Goal: Task Accomplishment & Management: Complete application form

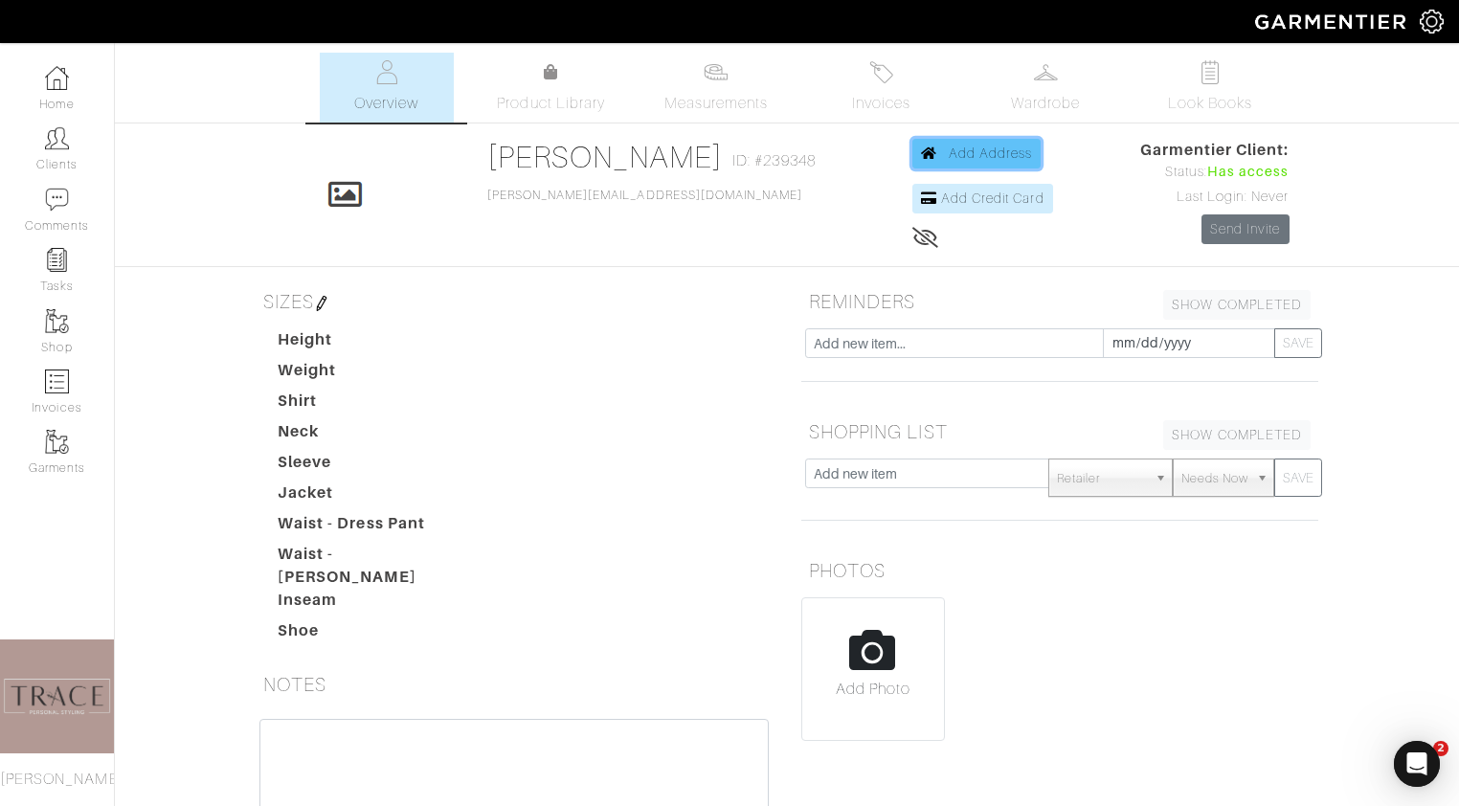
click at [955, 151] on span "Add Address" at bounding box center [991, 153] width 84 height 15
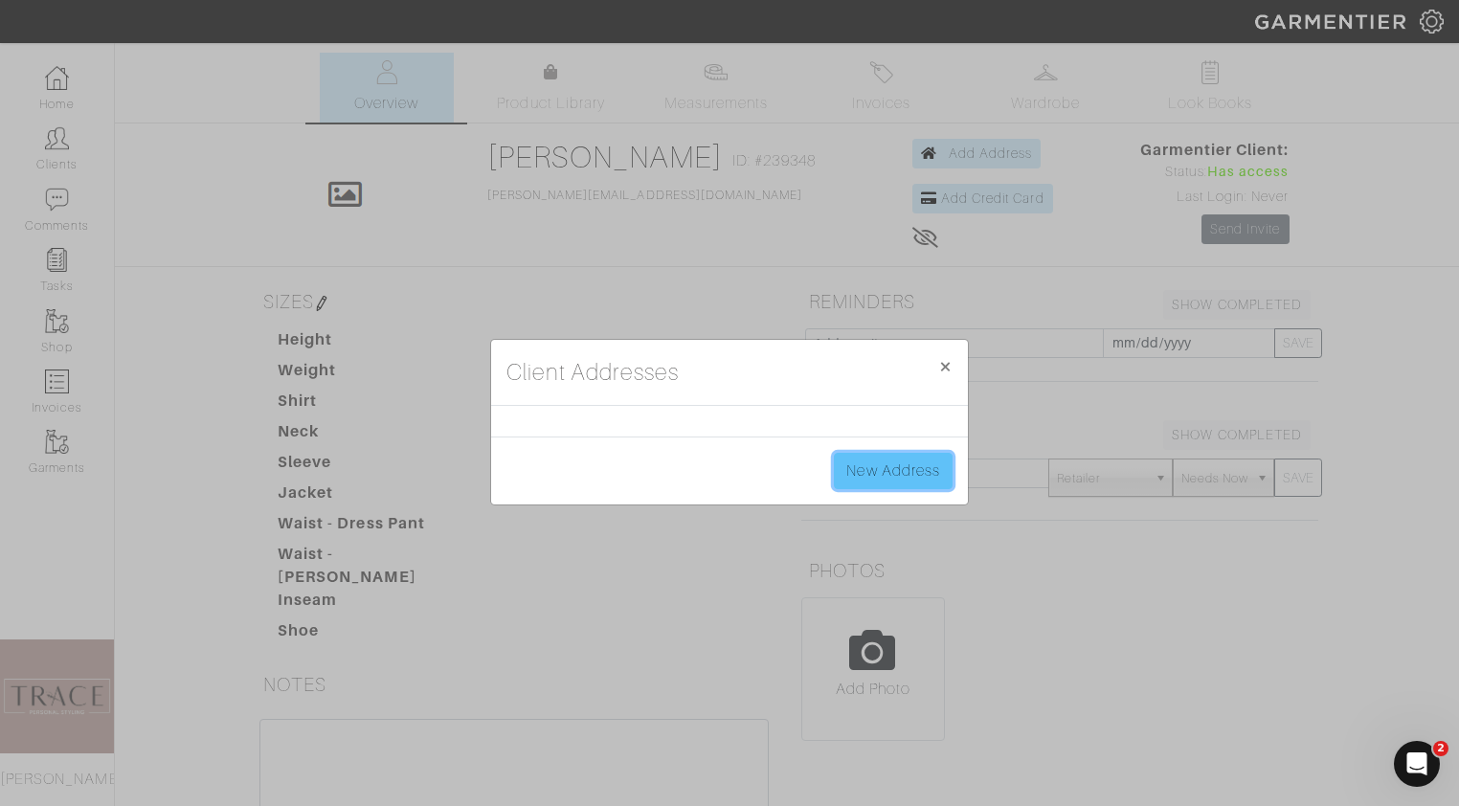
click at [874, 469] on link "New Address" at bounding box center [893, 471] width 119 height 36
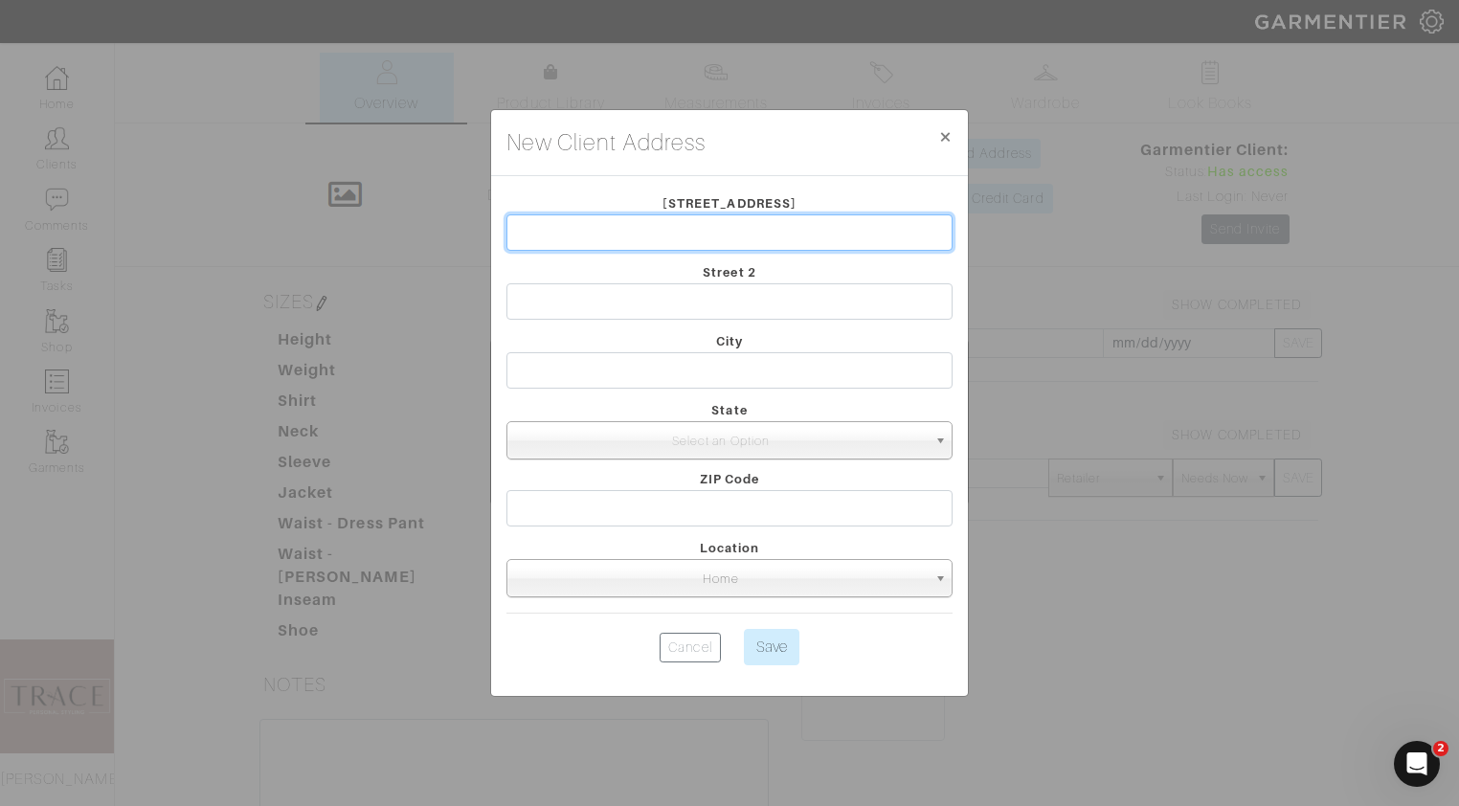
click at [762, 236] on input "text" at bounding box center [729, 232] width 446 height 36
type input "1307 shire rd"
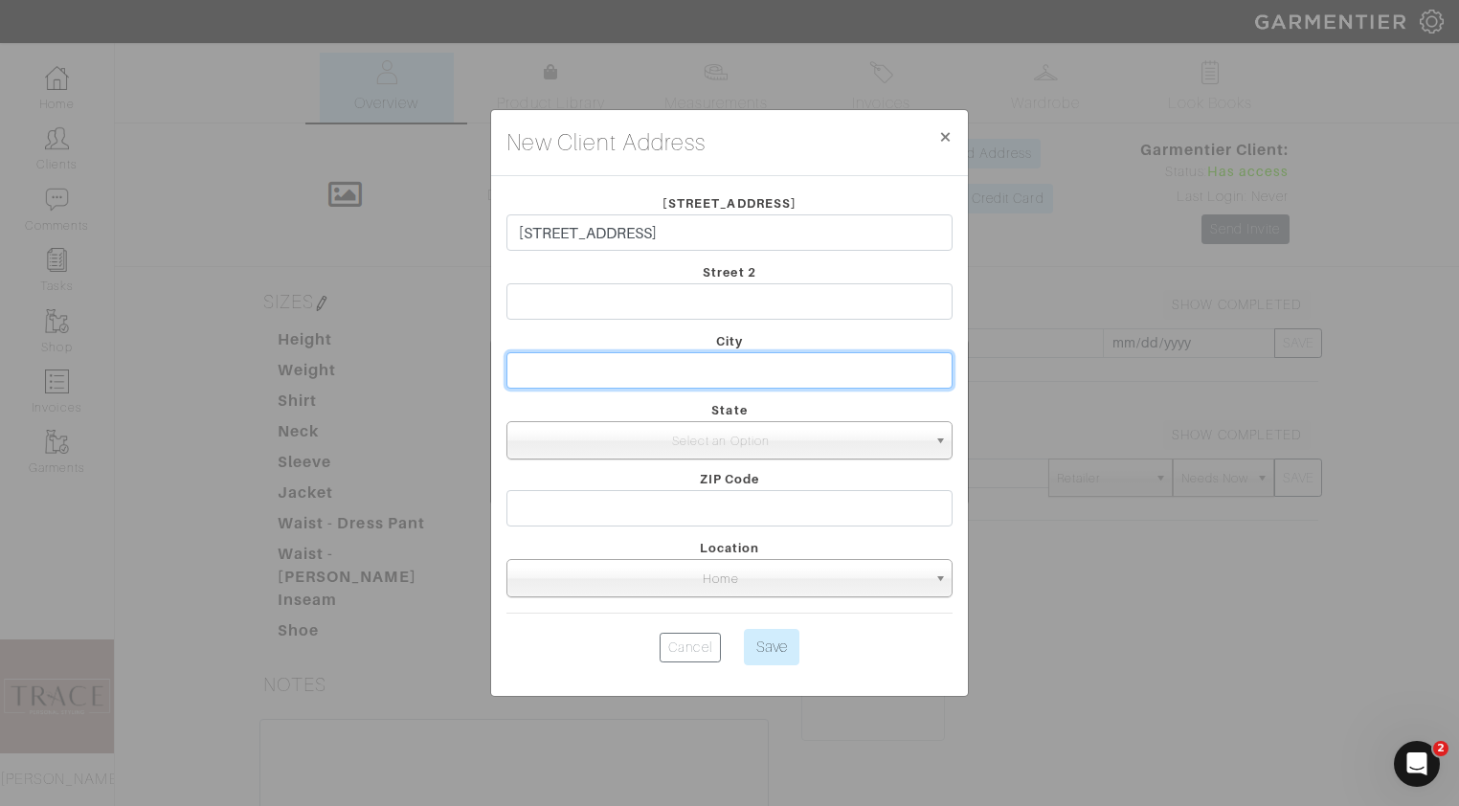
click at [732, 373] on input "text" at bounding box center [729, 370] width 446 height 36
type input "mount pleasant"
click at [687, 438] on span "Select an Option" at bounding box center [721, 441] width 412 height 38
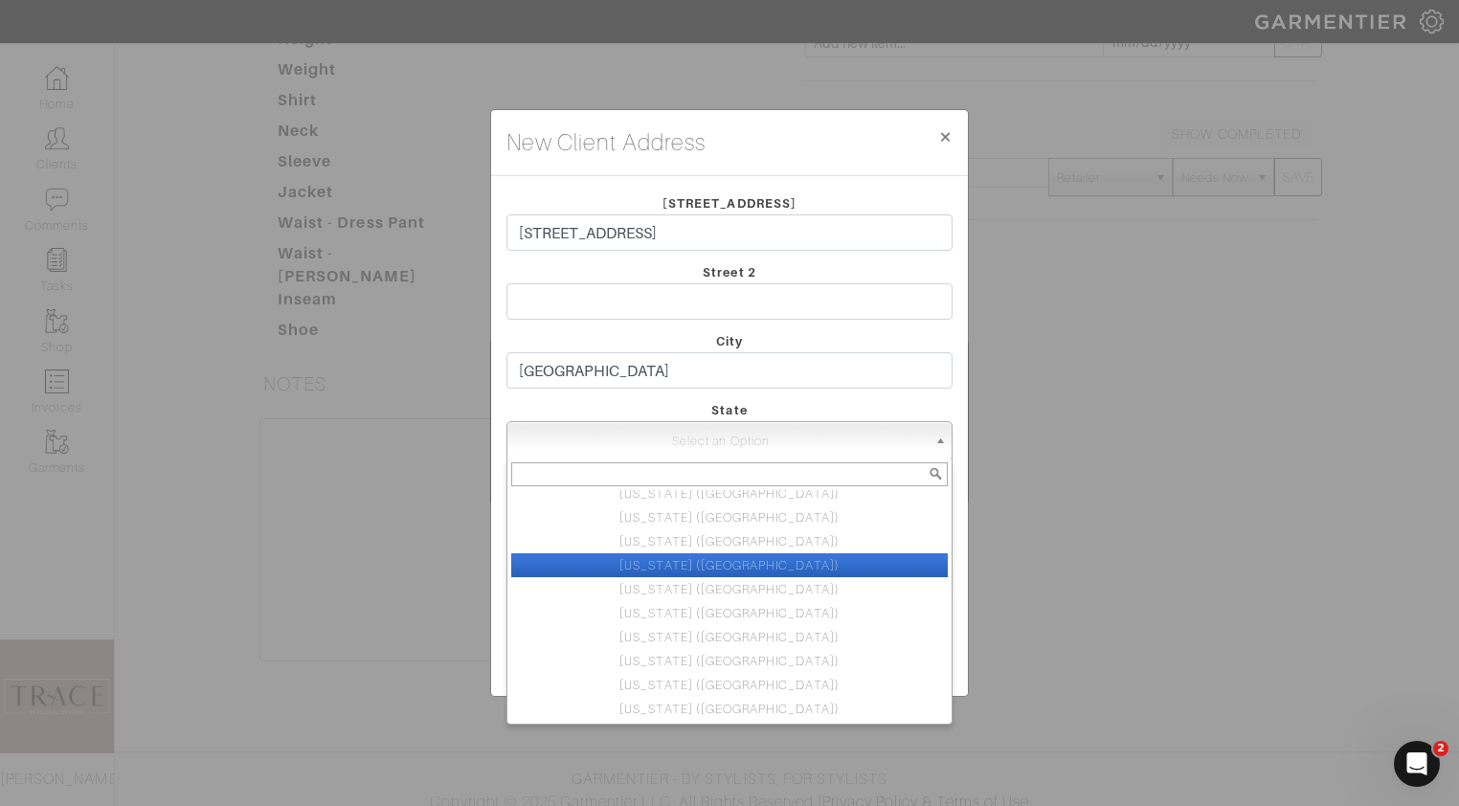
scroll to position [903, 0]
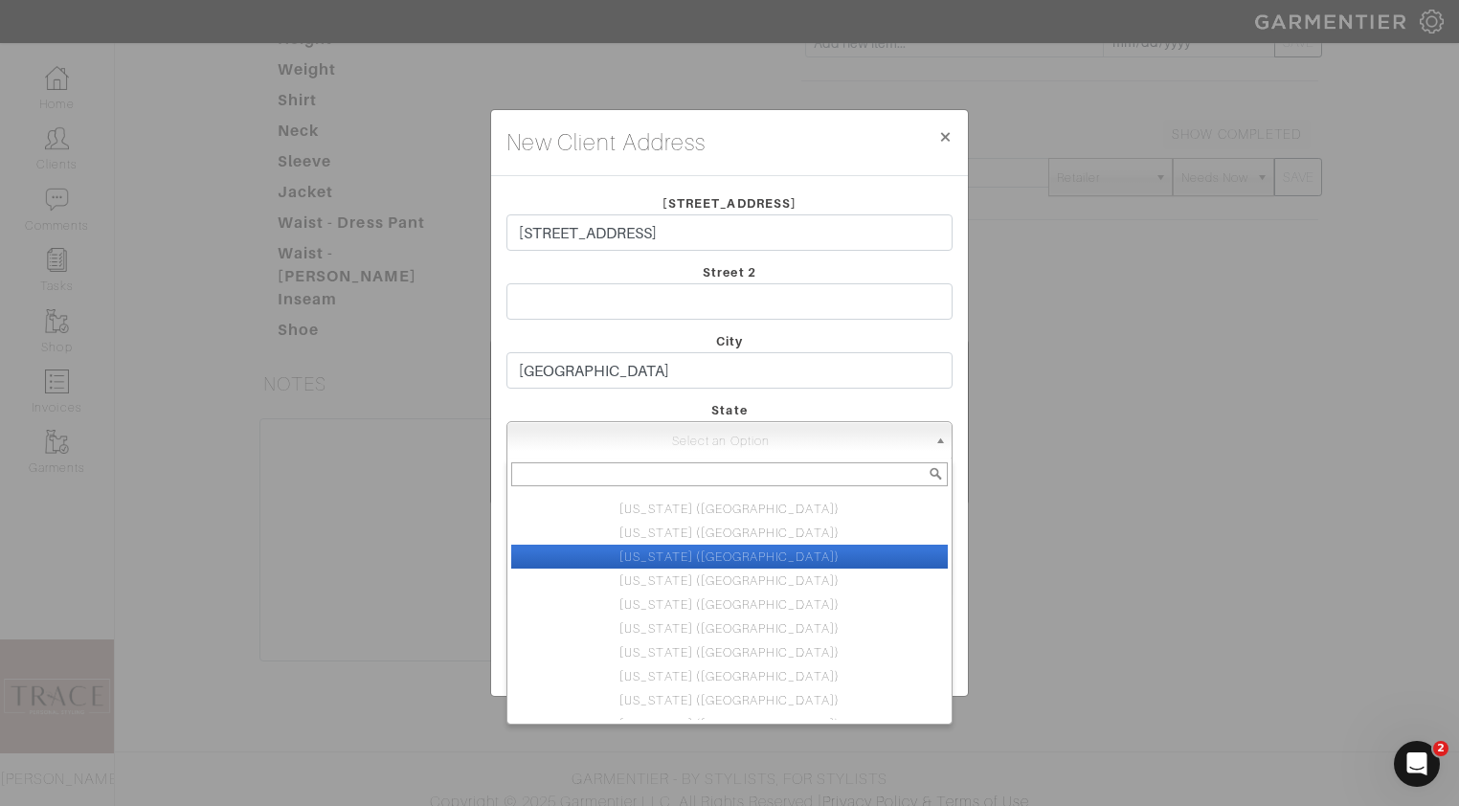
click at [709, 561] on li "South Carolina (SC)" at bounding box center [729, 557] width 437 height 24
select select "41"
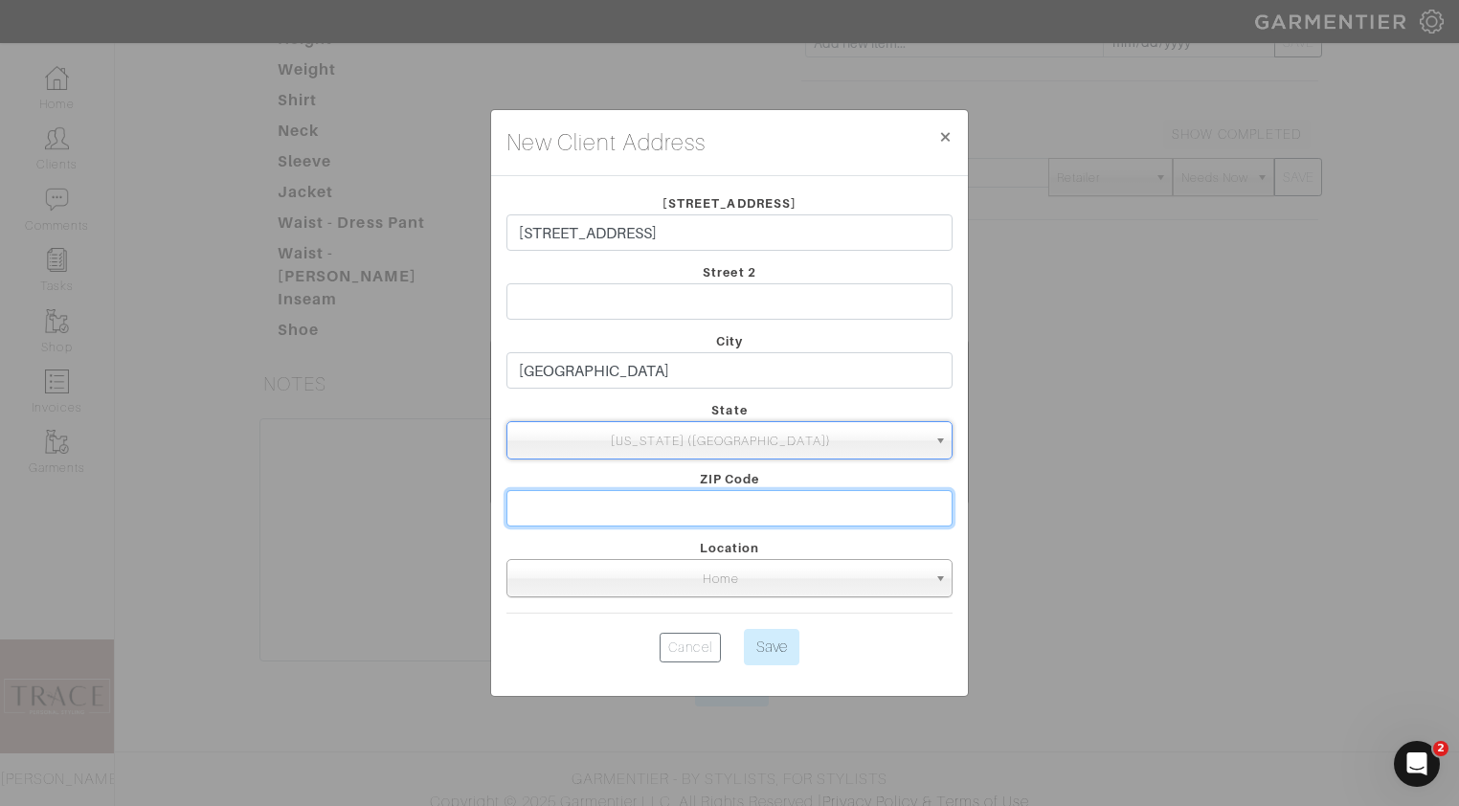
click at [712, 505] on input "text" at bounding box center [729, 508] width 446 height 36
type input "29464"
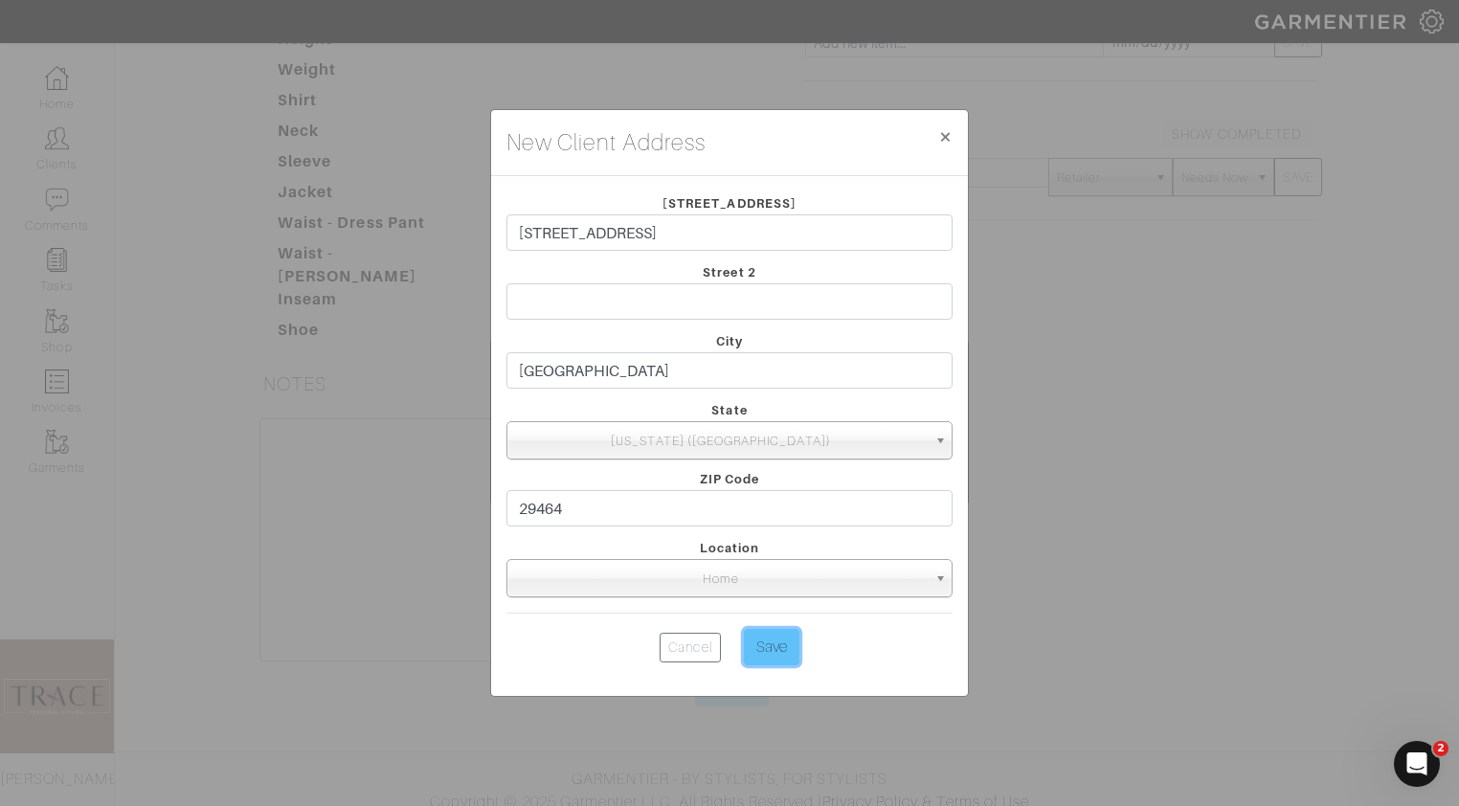
click at [764, 651] on input "Save" at bounding box center [772, 647] width 56 height 36
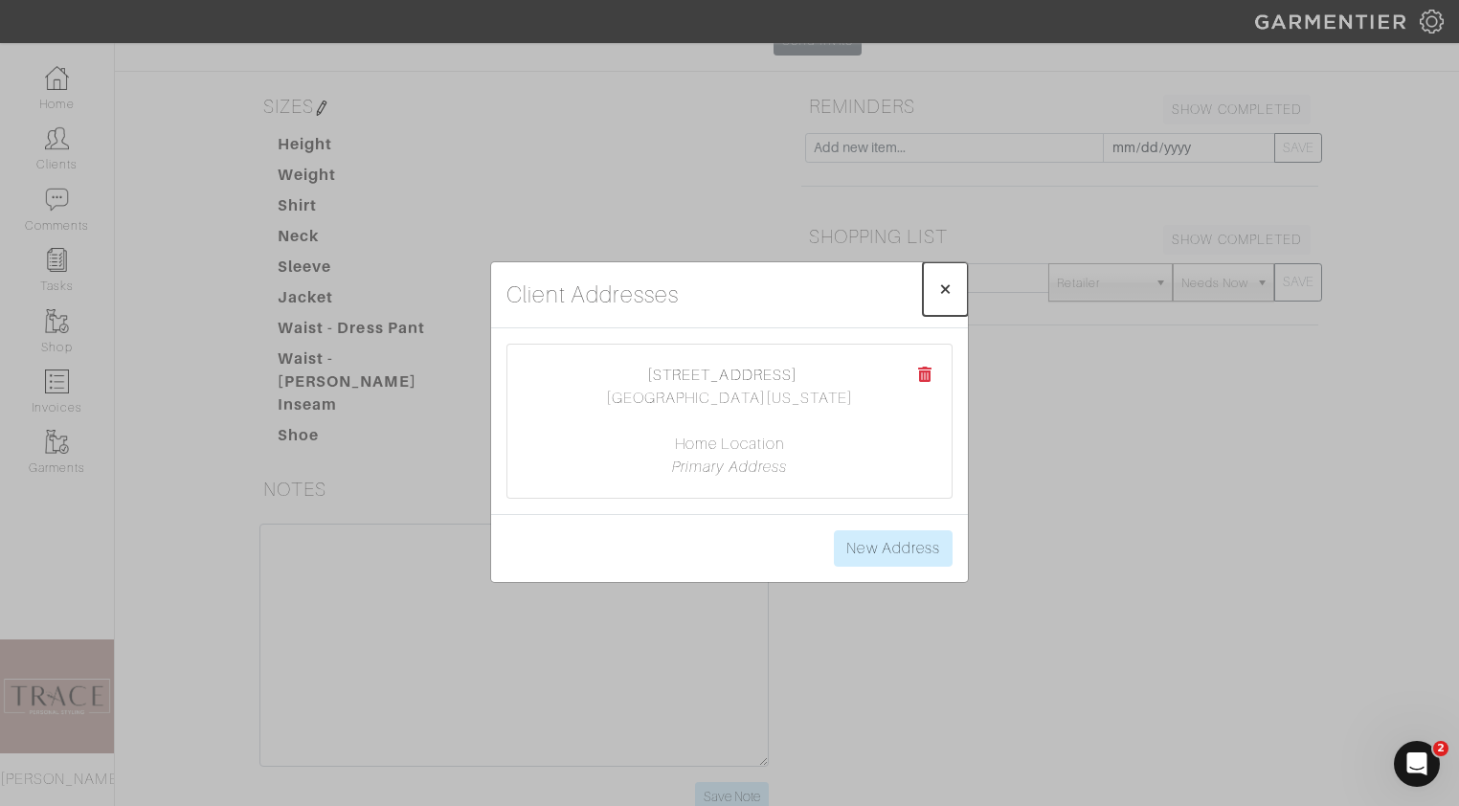
click at [946, 295] on span "×" at bounding box center [945, 289] width 14 height 26
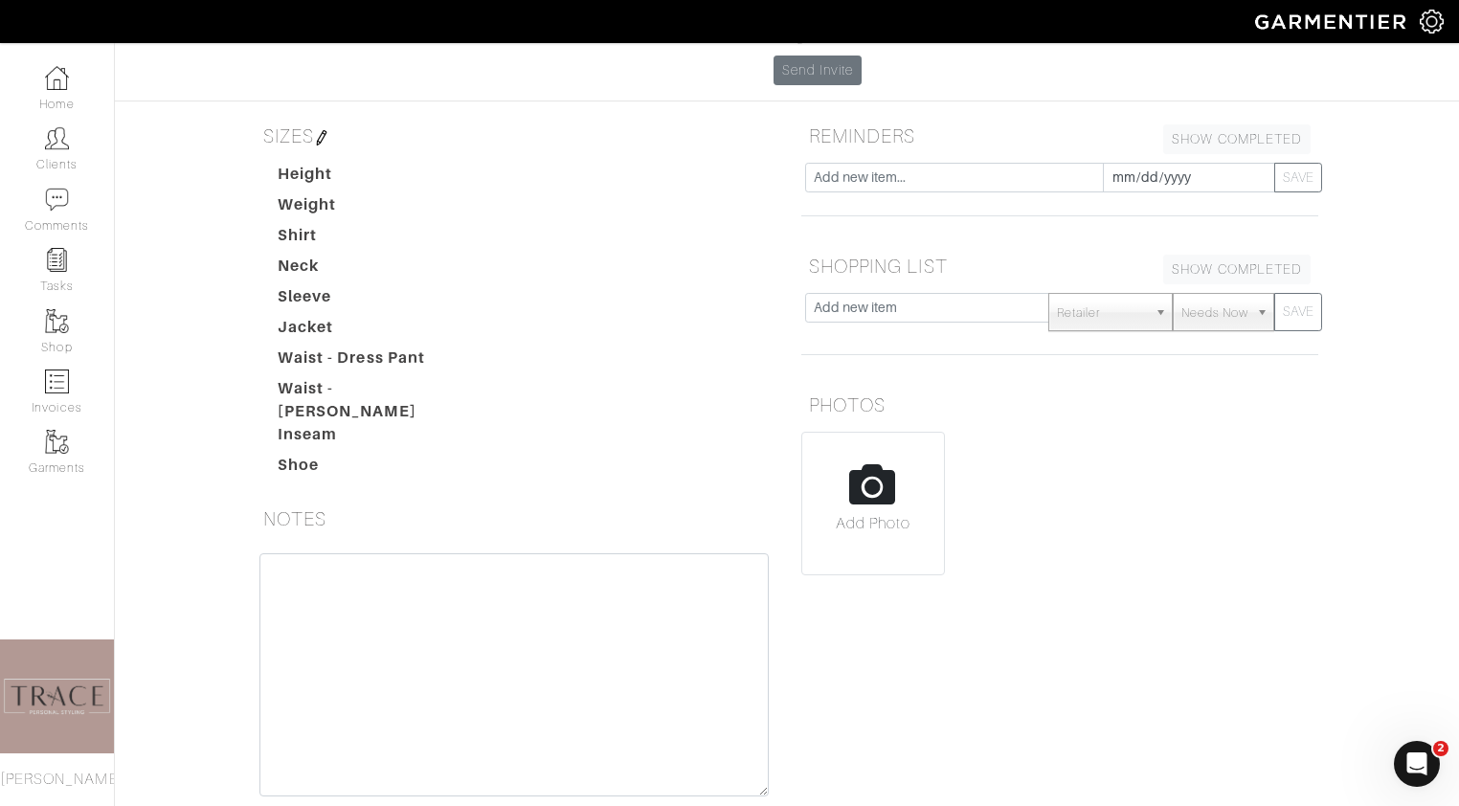
scroll to position [0, 0]
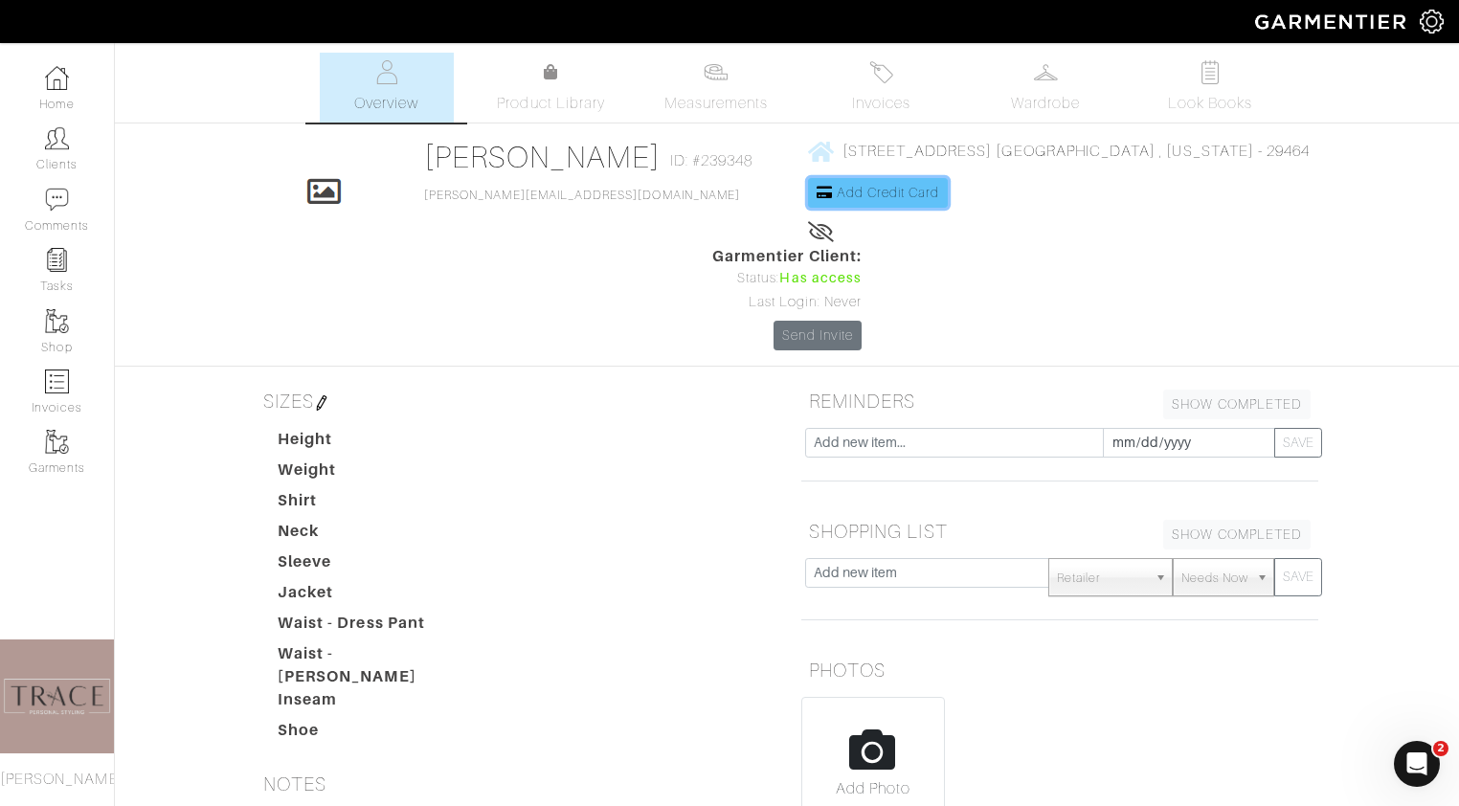
click at [837, 187] on span "Add Credit Card" at bounding box center [888, 192] width 103 height 15
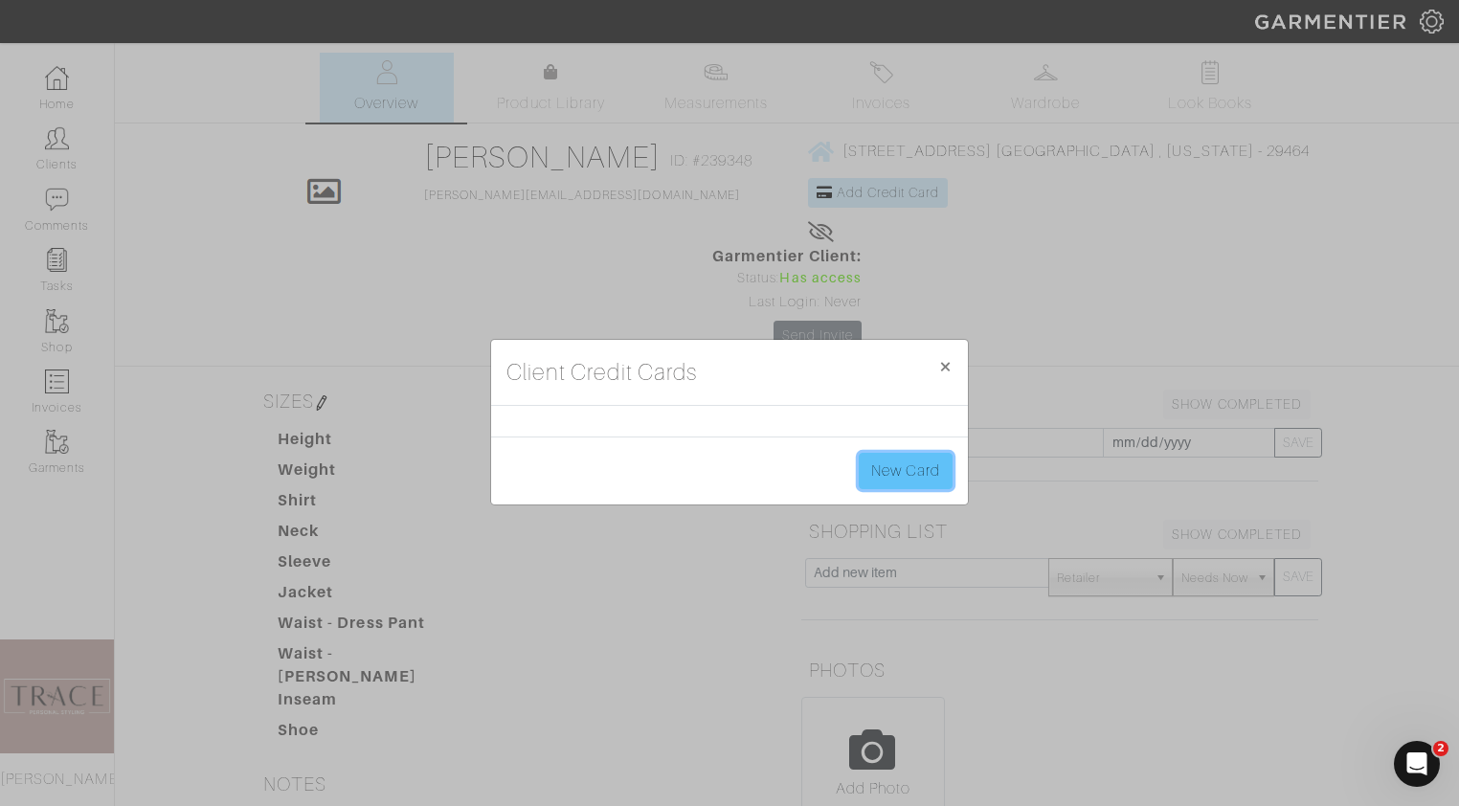
click at [910, 462] on link "New Card" at bounding box center [906, 471] width 94 height 36
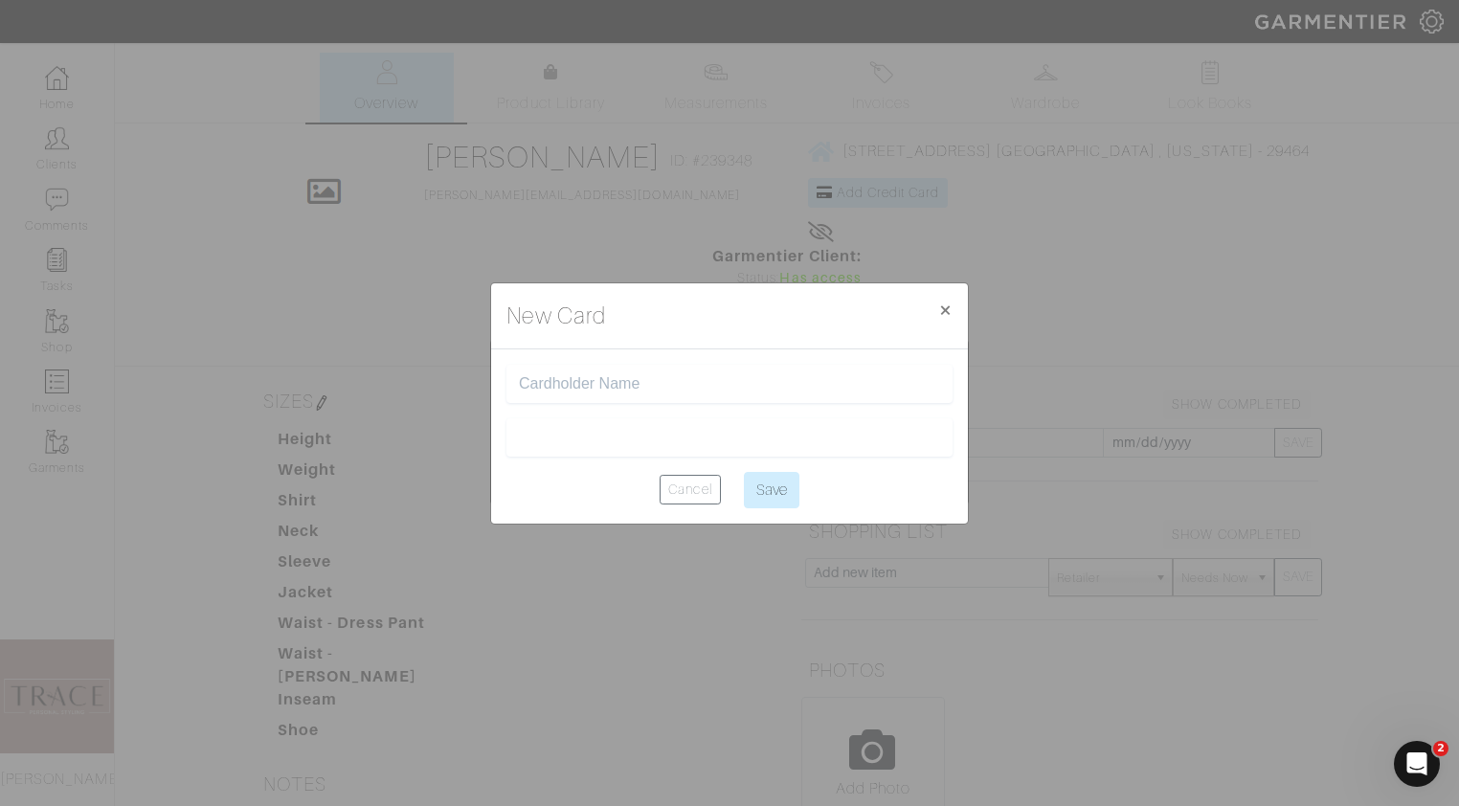
click at [731, 389] on input "text" at bounding box center [729, 384] width 421 height 18
type input "Theresa Pisciotta"
click at [724, 424] on div at bounding box center [729, 437] width 446 height 38
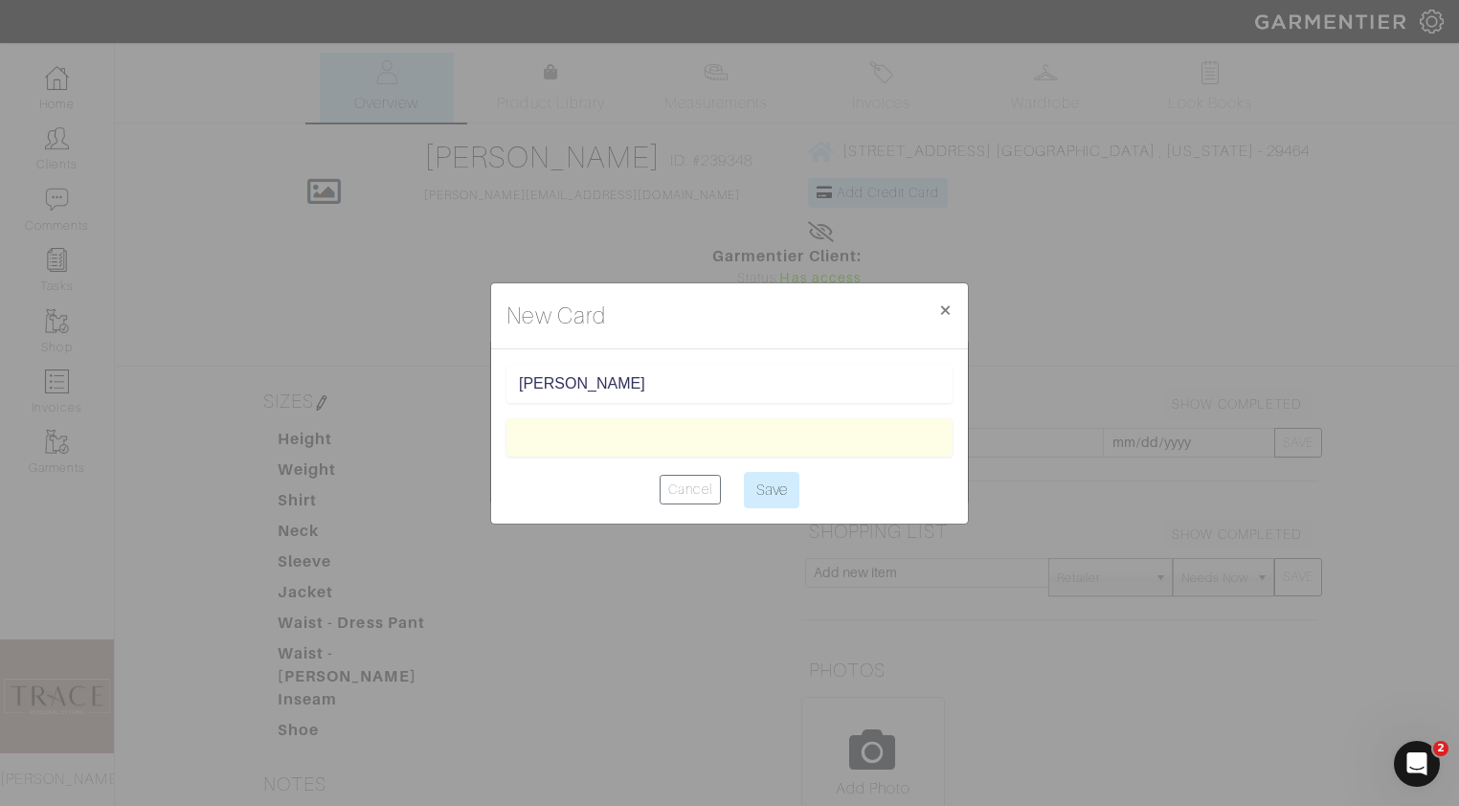
click at [865, 428] on iframe at bounding box center [729, 437] width 421 height 18
click at [786, 487] on input "Save" at bounding box center [772, 490] width 56 height 36
type input "Saving..."
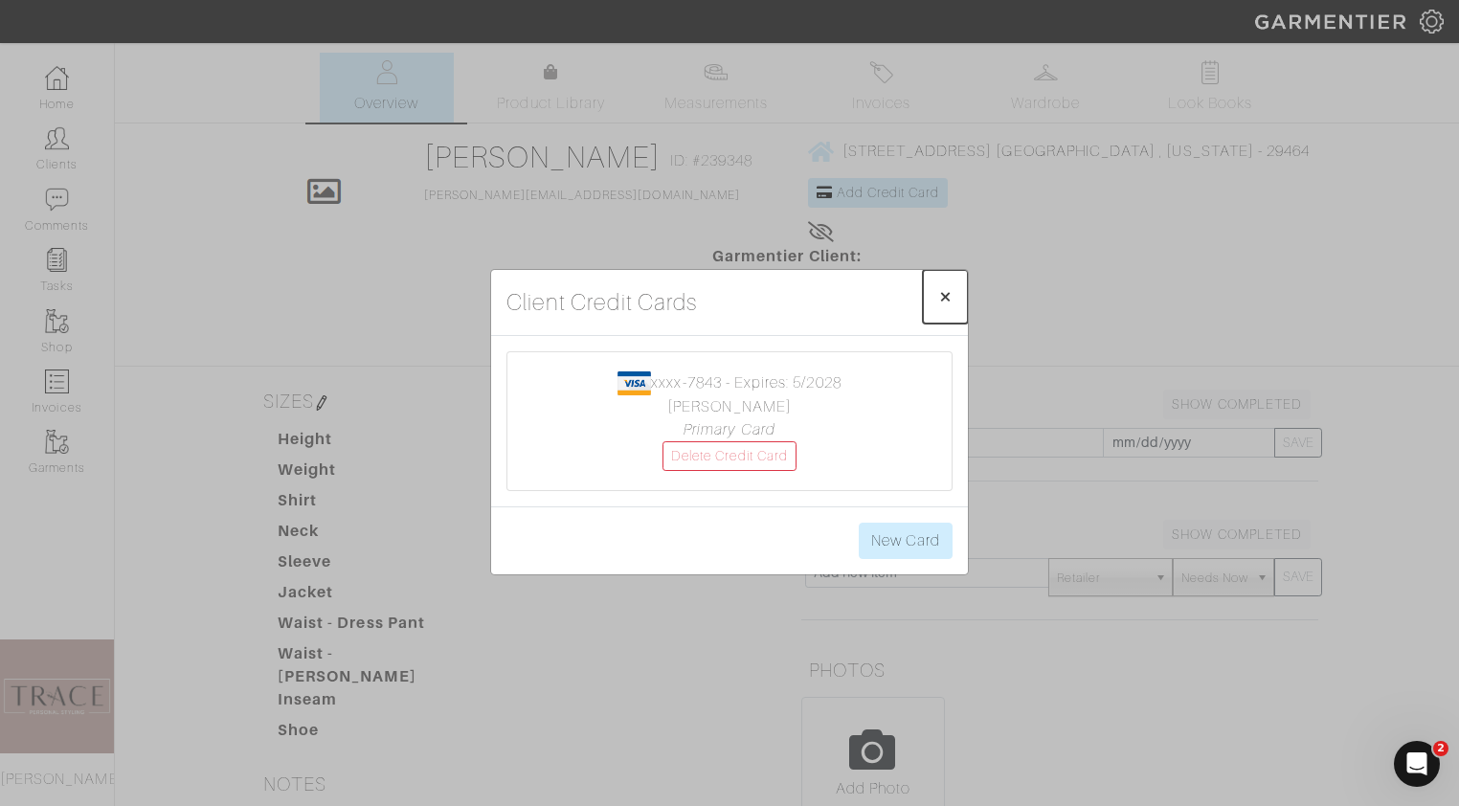
click at [946, 299] on span "×" at bounding box center [945, 296] width 14 height 26
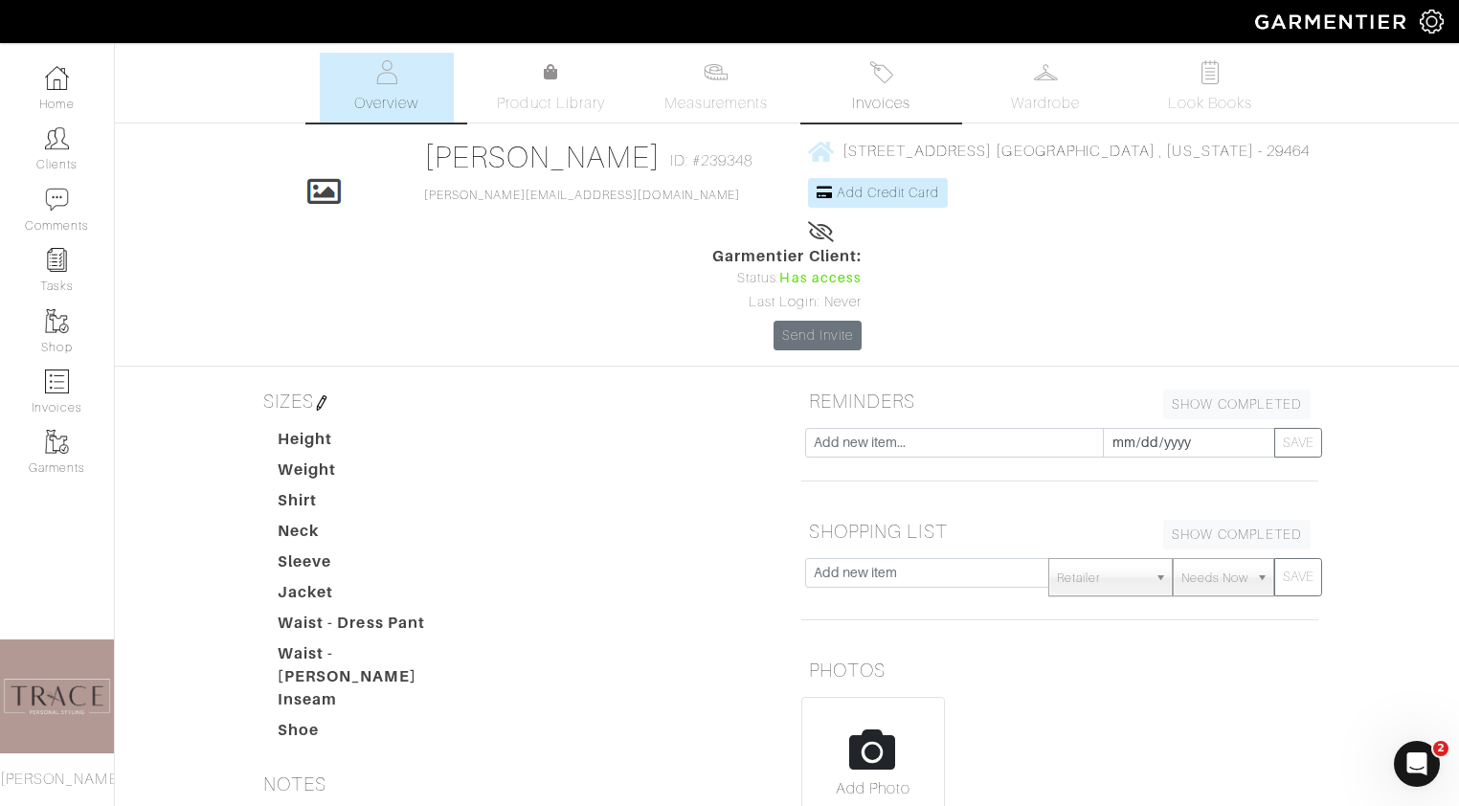
click at [890, 58] on link "Invoices" at bounding box center [881, 88] width 134 height 70
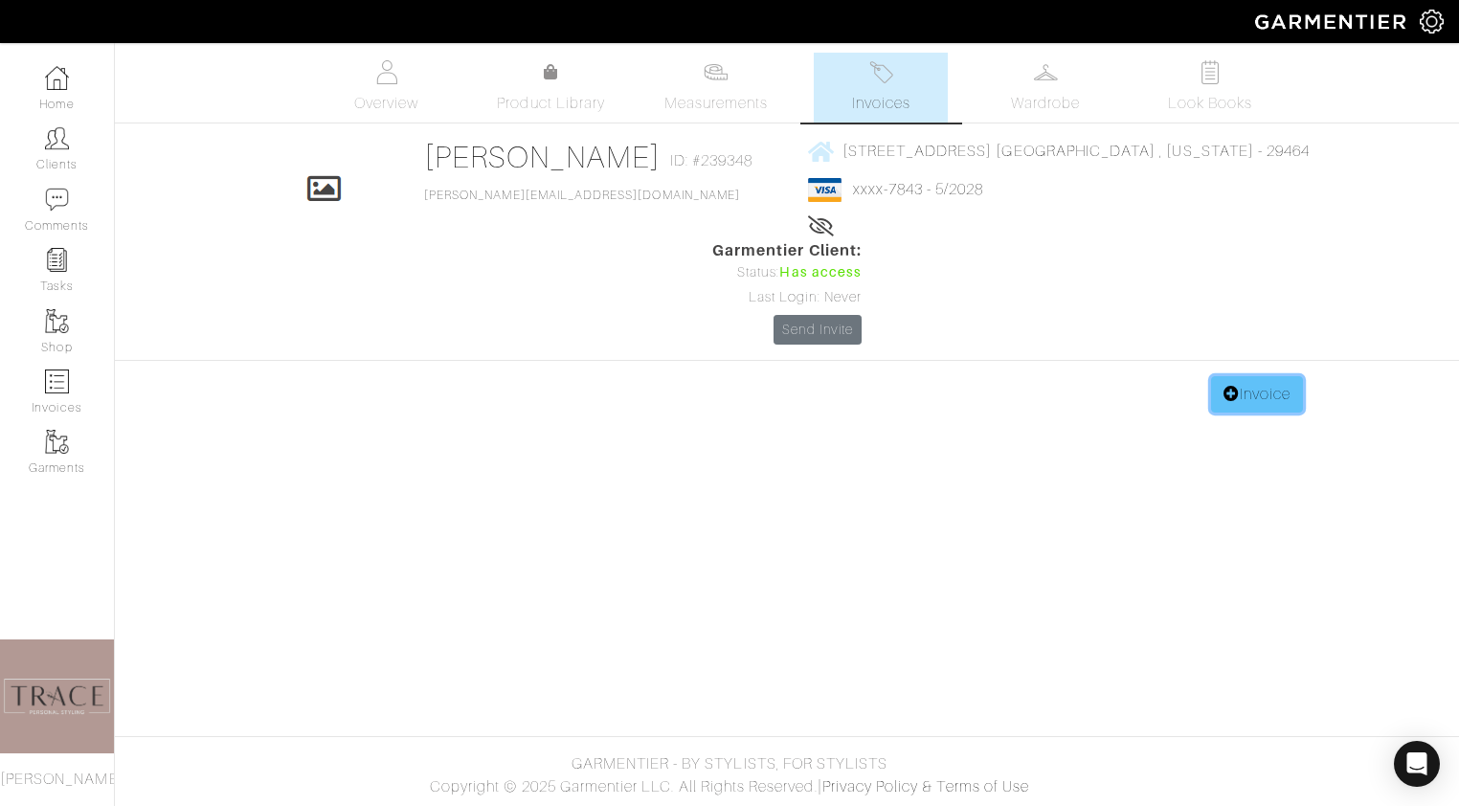
click at [1248, 376] on link "Invoice" at bounding box center [1257, 394] width 92 height 36
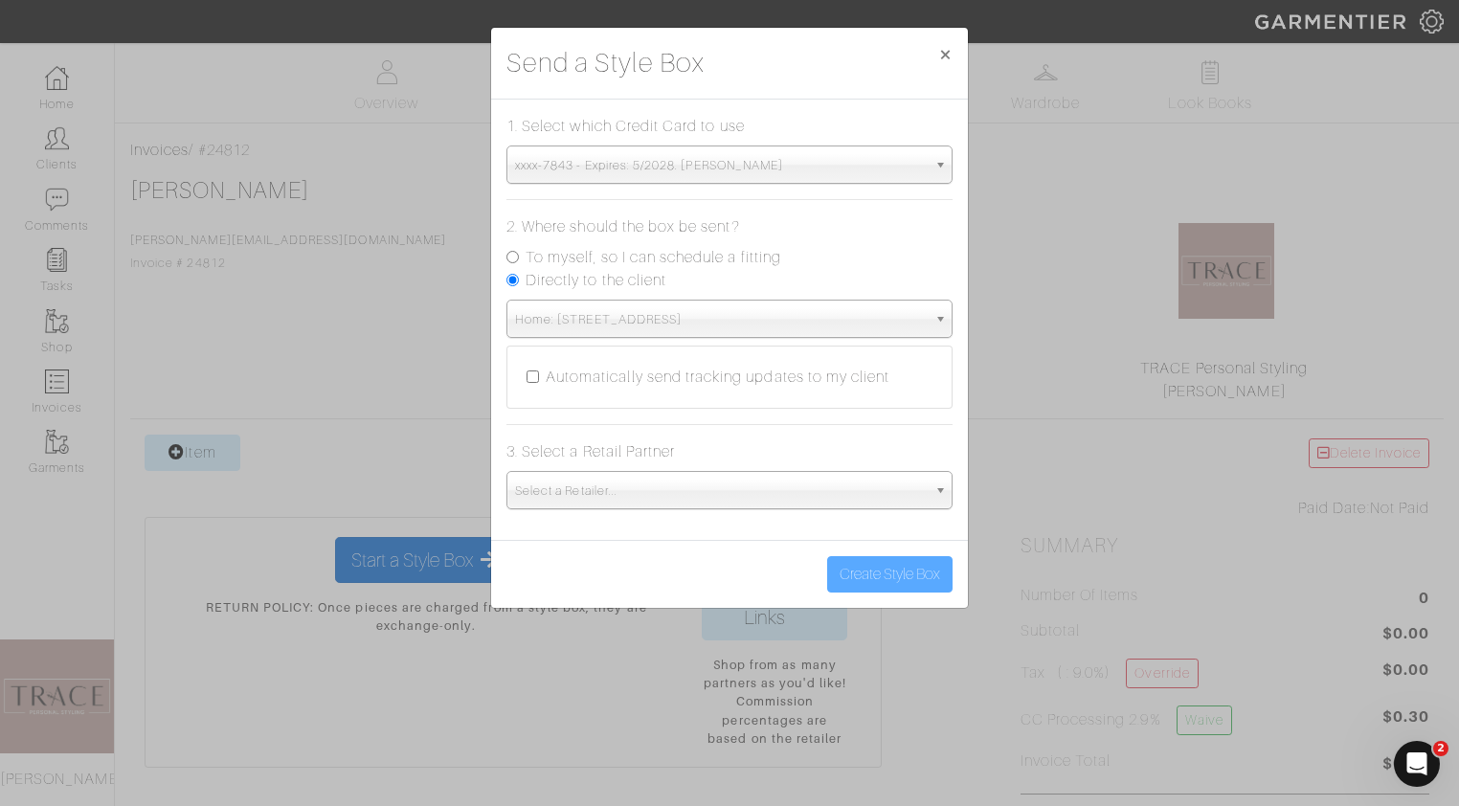
click at [646, 259] on label "To myself, so I can schedule a fitting" at bounding box center [654, 257] width 256 height 23
click at [519, 259] on input "To myself, so I can schedule a fitting" at bounding box center [512, 257] width 12 height 12
radio input "true"
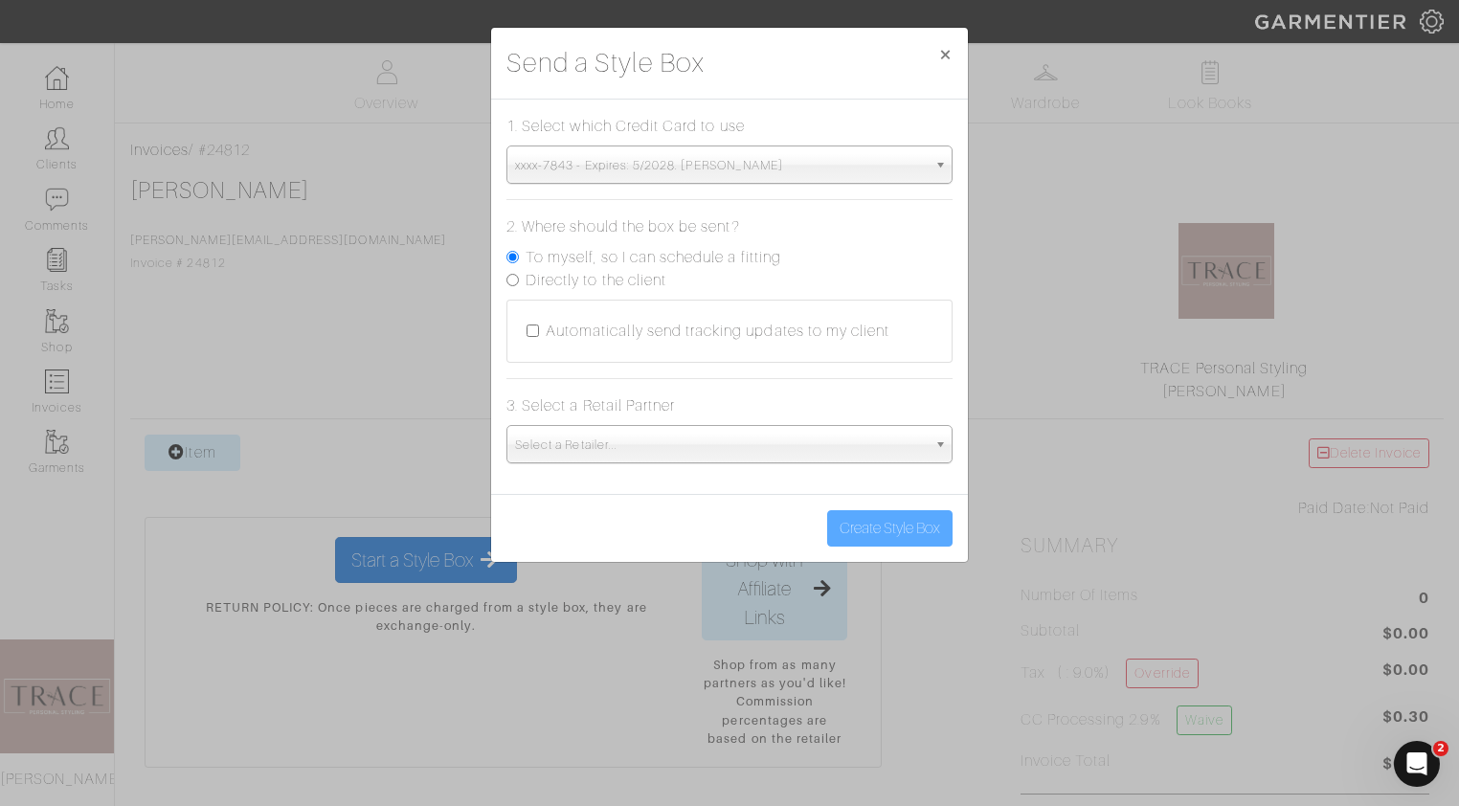
click at [691, 449] on span "Select a Retailer..." at bounding box center [721, 445] width 412 height 38
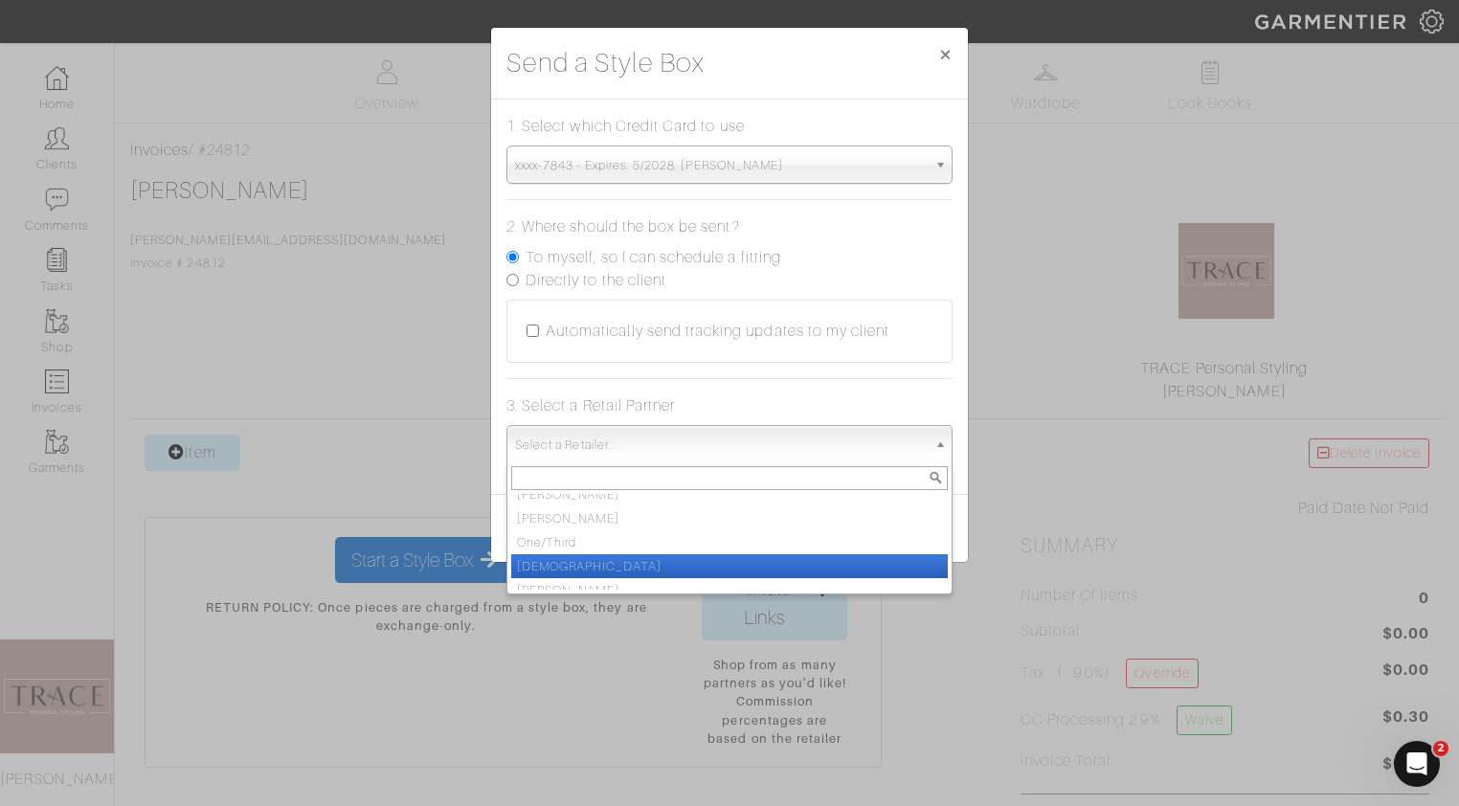
scroll to position [144, 0]
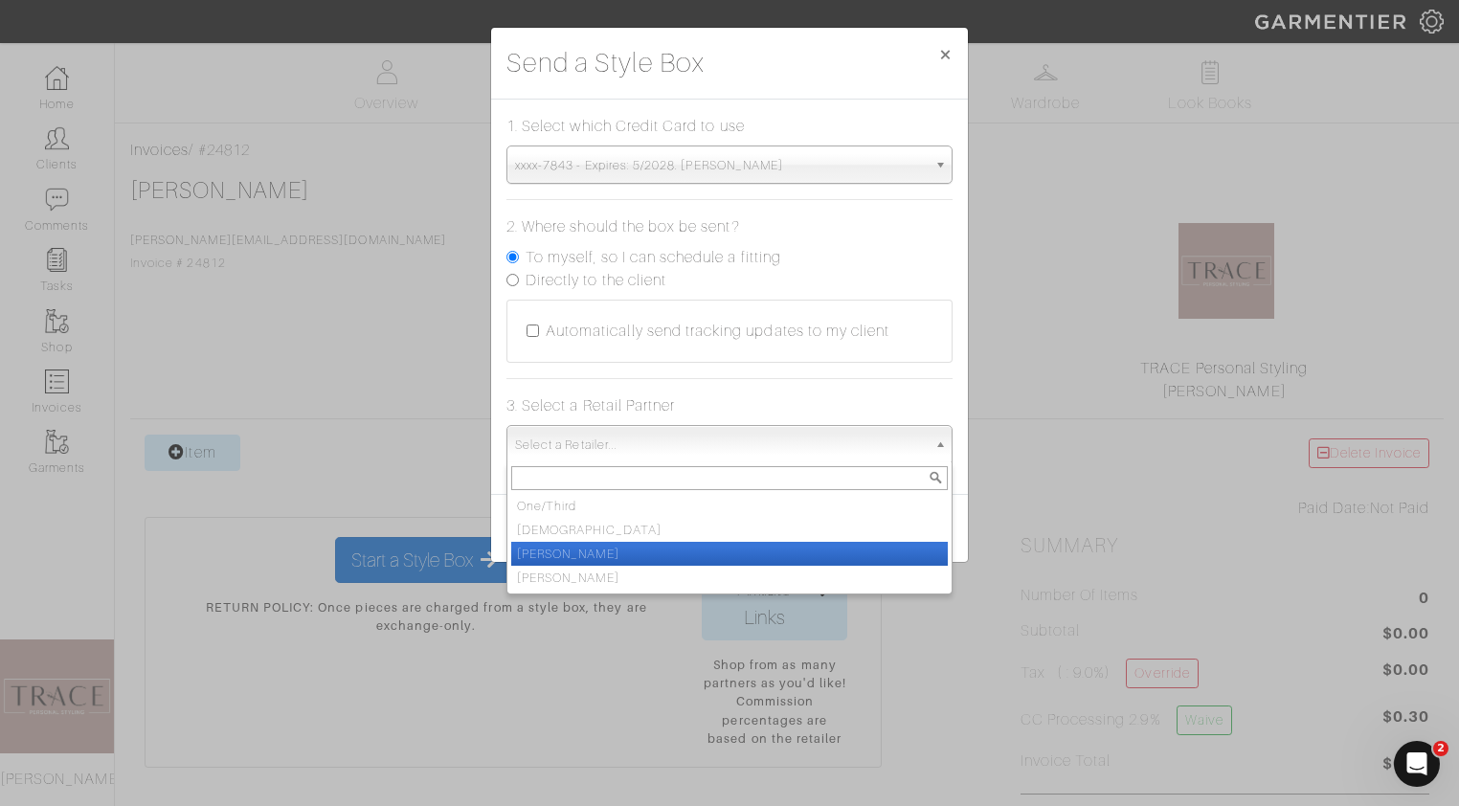
click at [648, 559] on li "[PERSON_NAME]" at bounding box center [729, 554] width 437 height 24
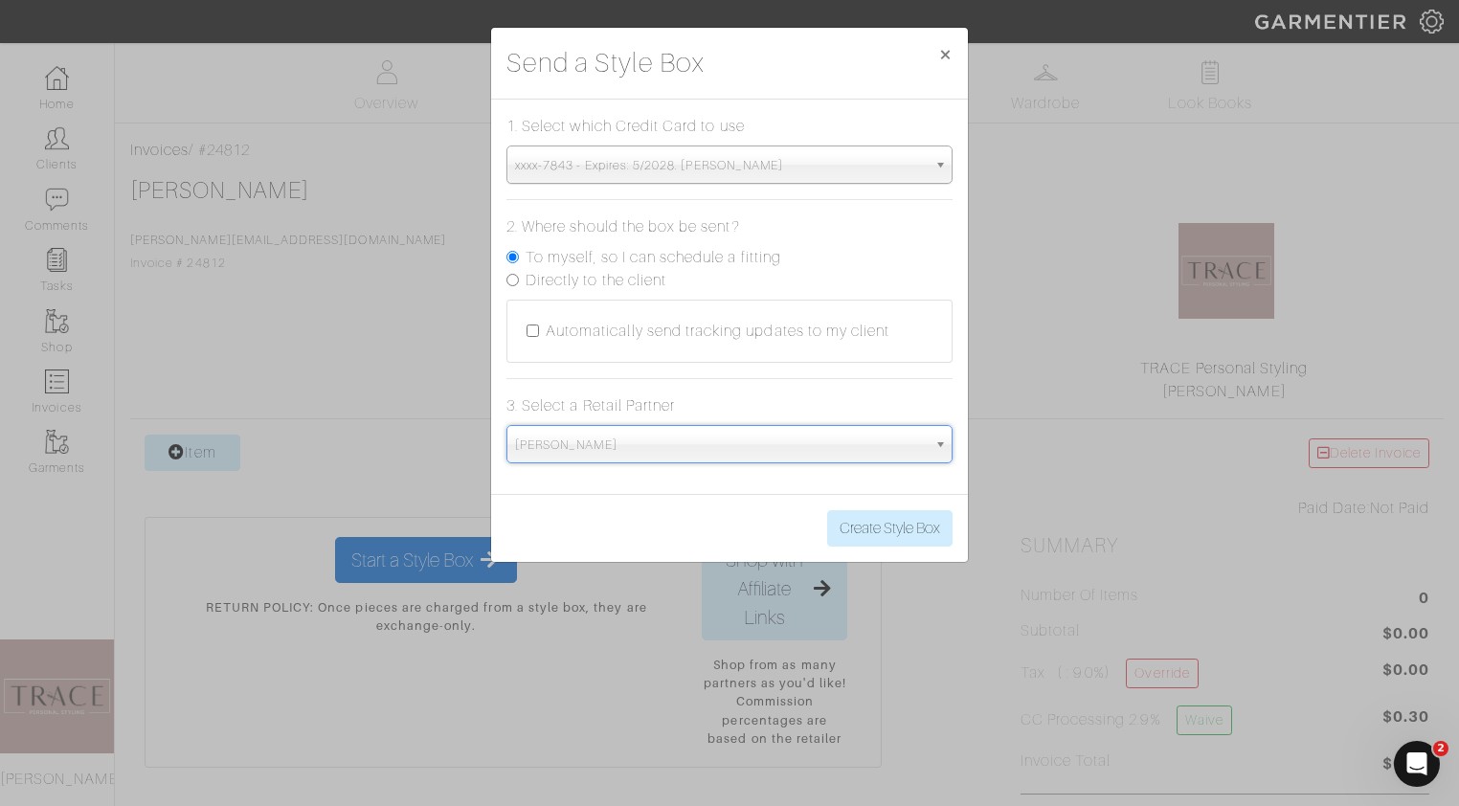
click at [641, 459] on span "[PERSON_NAME]" at bounding box center [721, 445] width 412 height 38
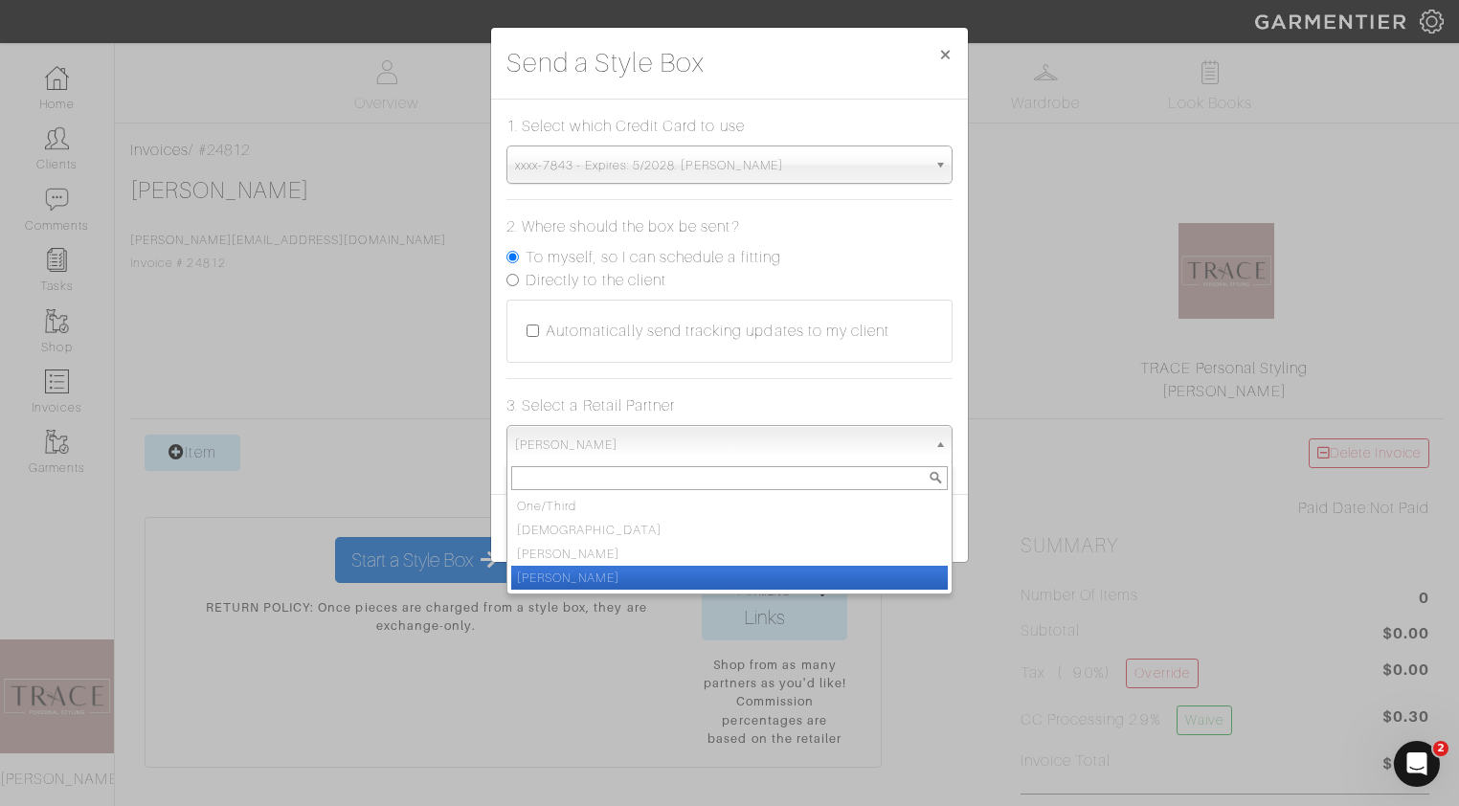
click at [619, 570] on li "[PERSON_NAME]" at bounding box center [729, 578] width 437 height 24
select select "19"
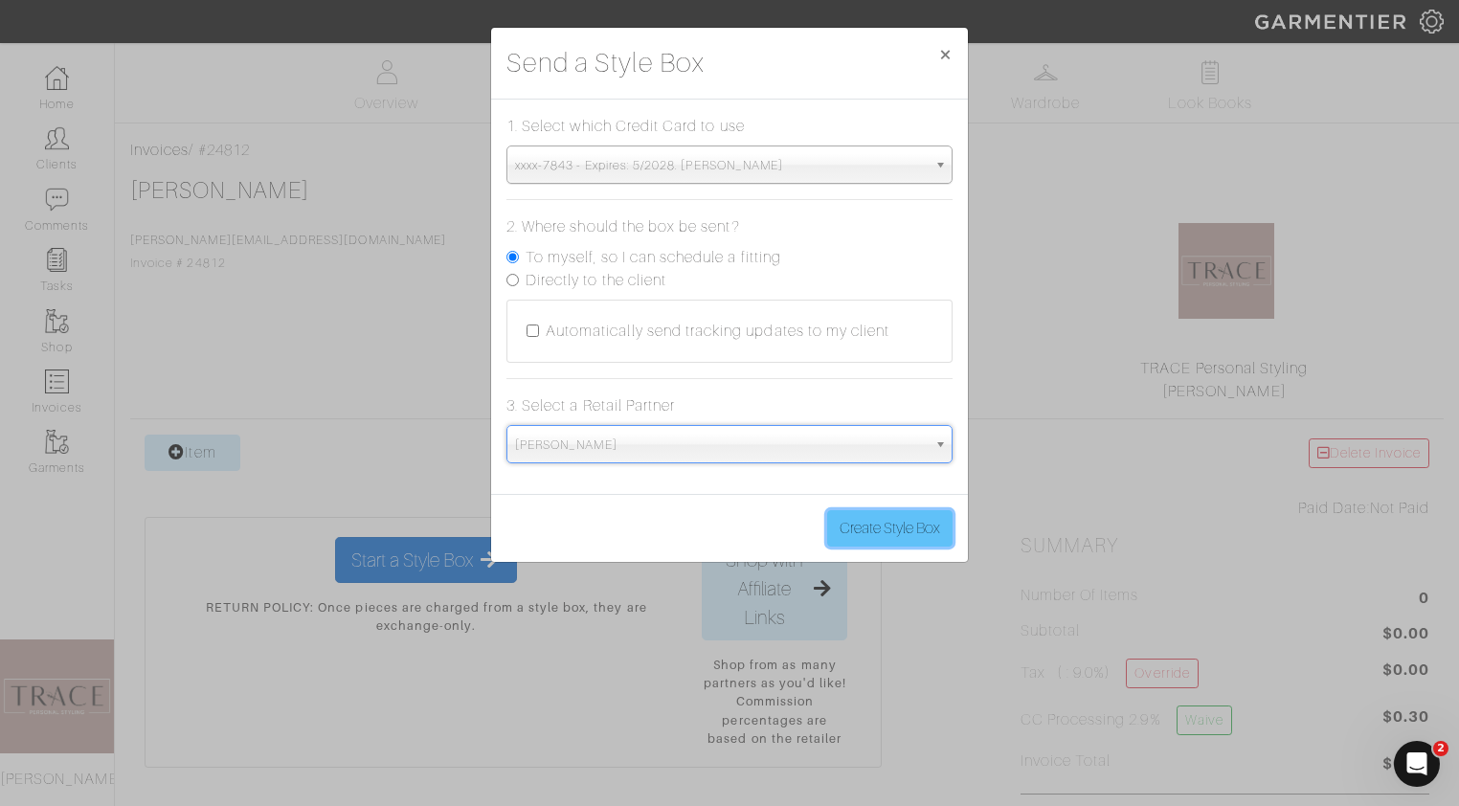
click at [844, 523] on button "Create Style Box" at bounding box center [889, 528] width 125 height 36
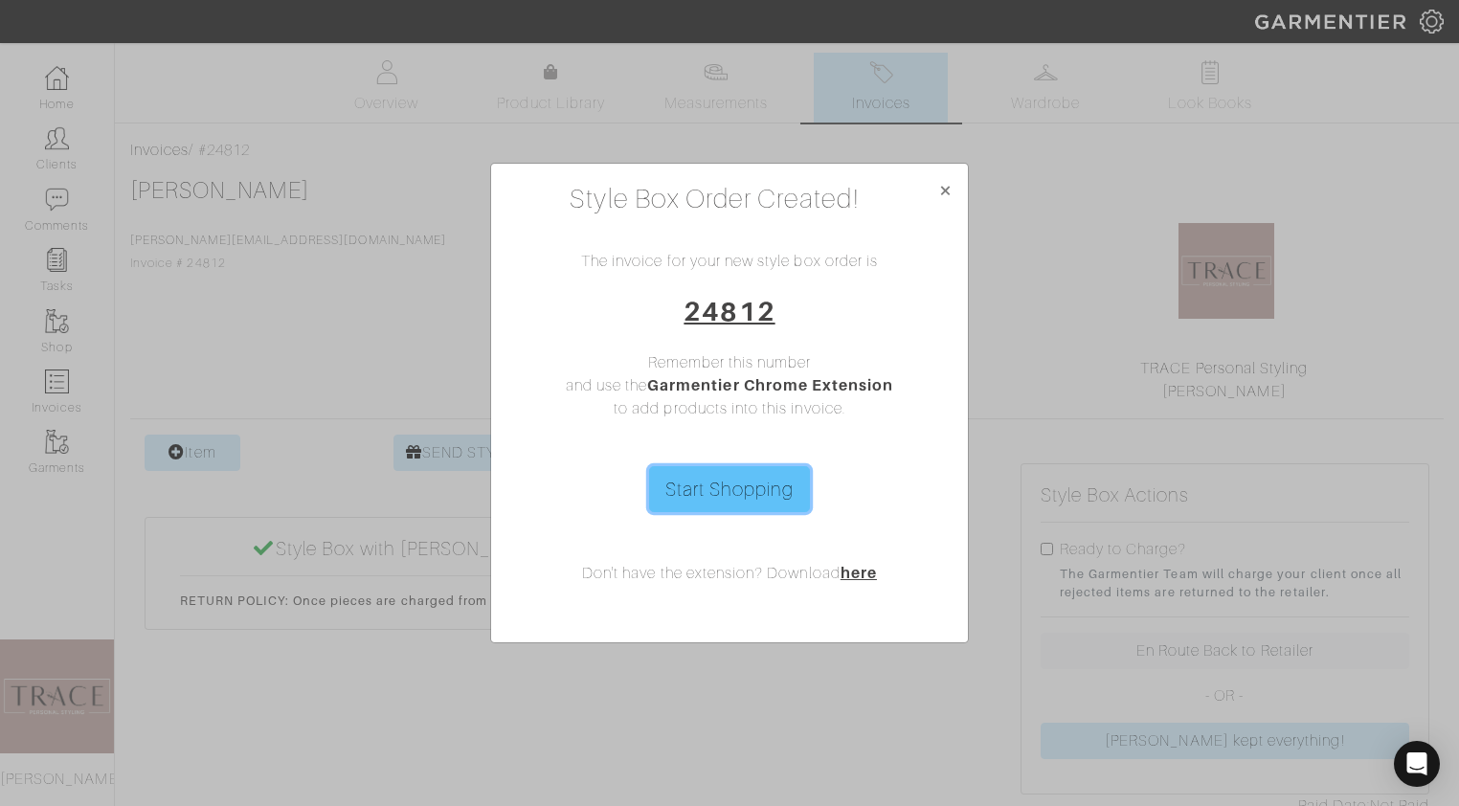
click at [738, 498] on link "Start Shopping" at bounding box center [730, 489] width 162 height 46
click at [947, 188] on span "×" at bounding box center [945, 190] width 14 height 26
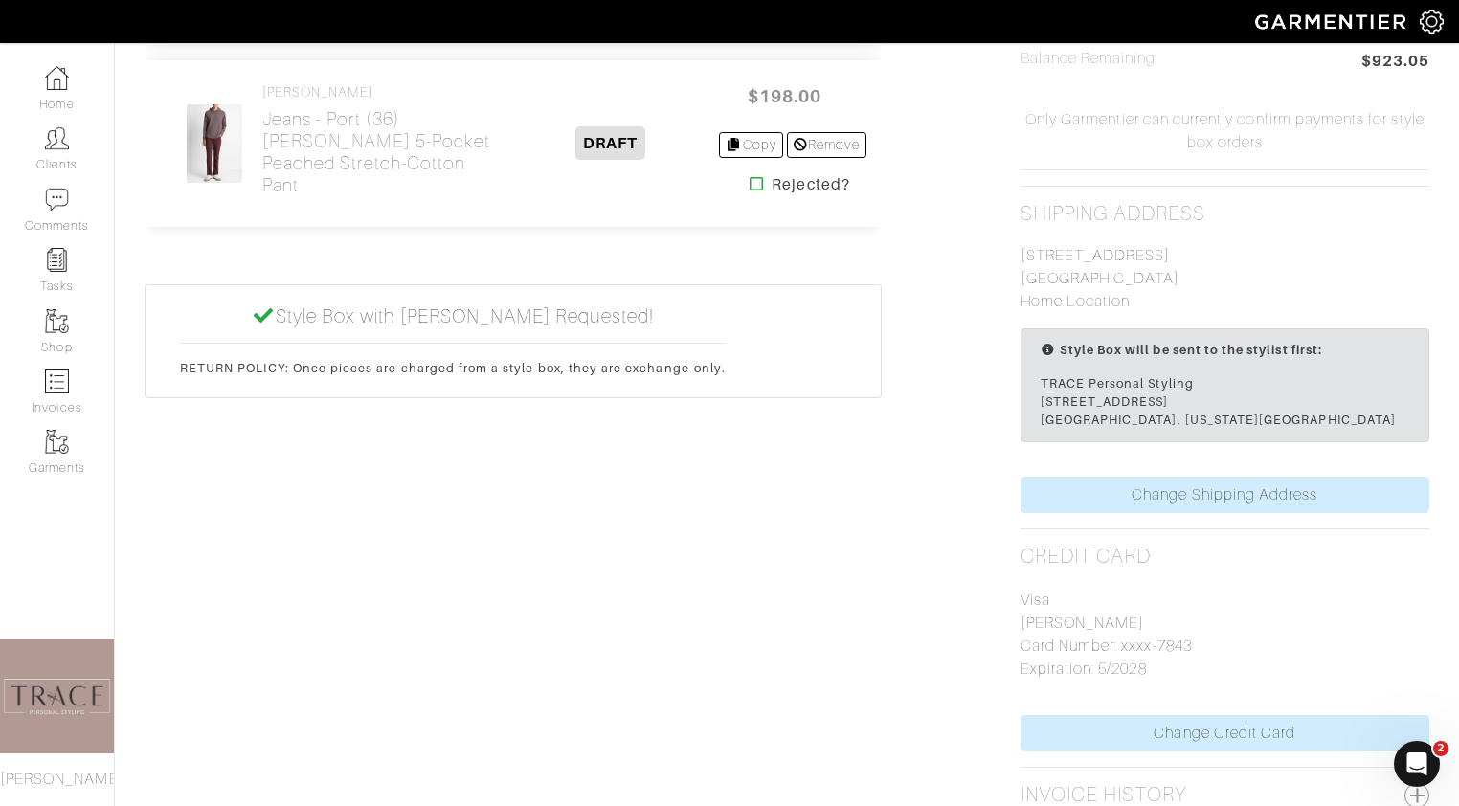
scroll to position [1075, 0]
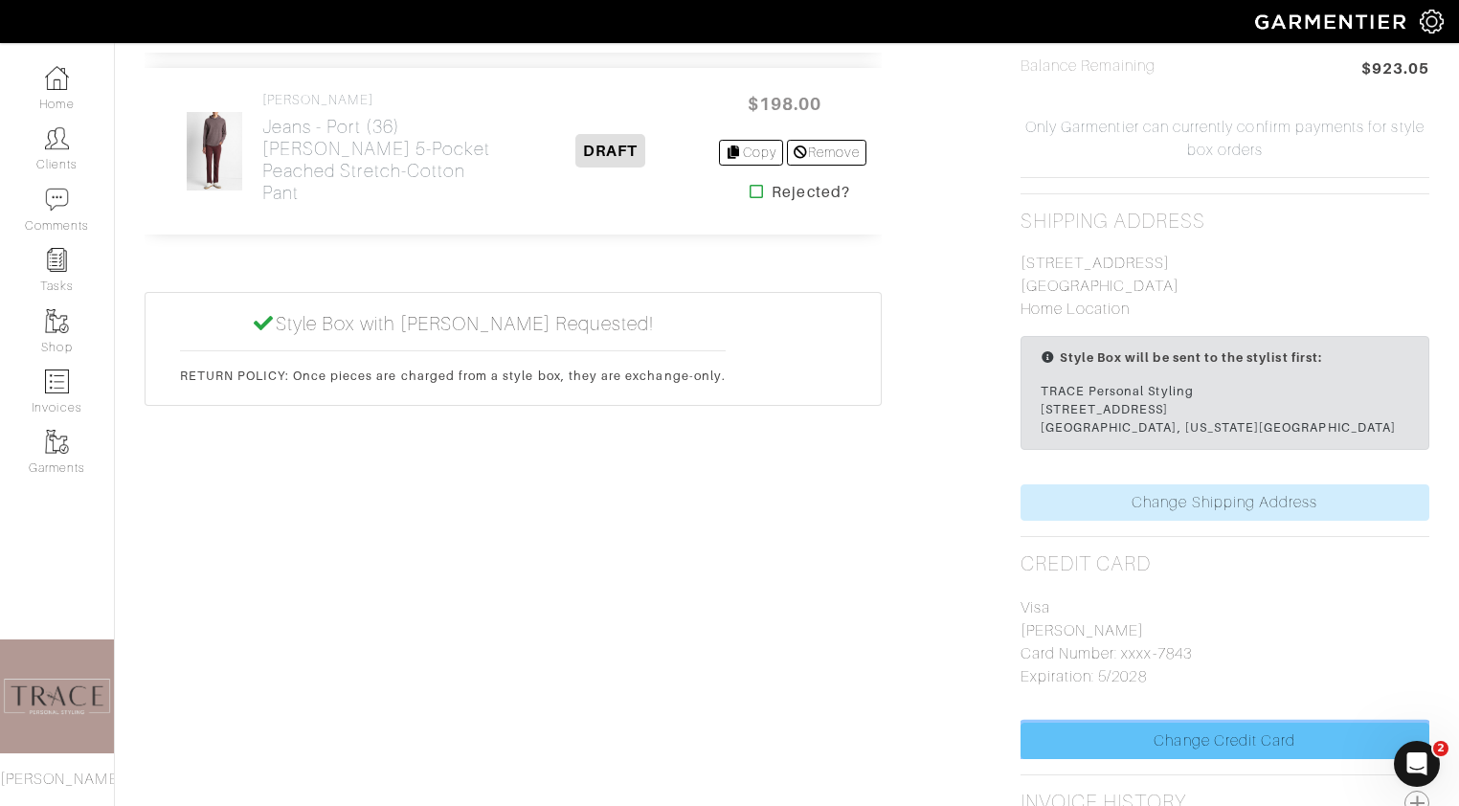
click at [1090, 742] on link "Change Credit Card" at bounding box center [1225, 741] width 409 height 36
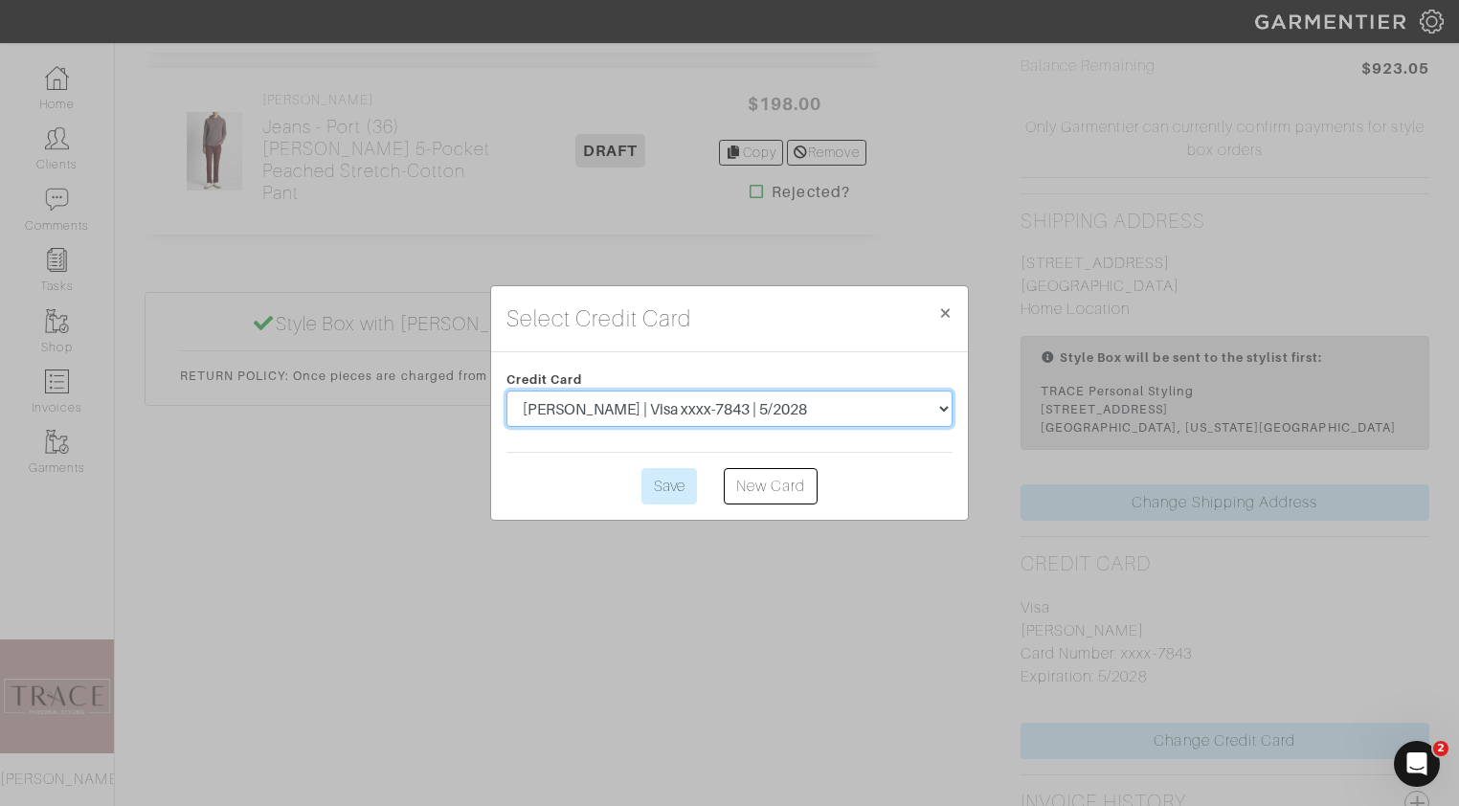
click at [816, 409] on select "Theresa Pisciotta | Visa xxxx-7843 | 5/2028" at bounding box center [729, 409] width 446 height 36
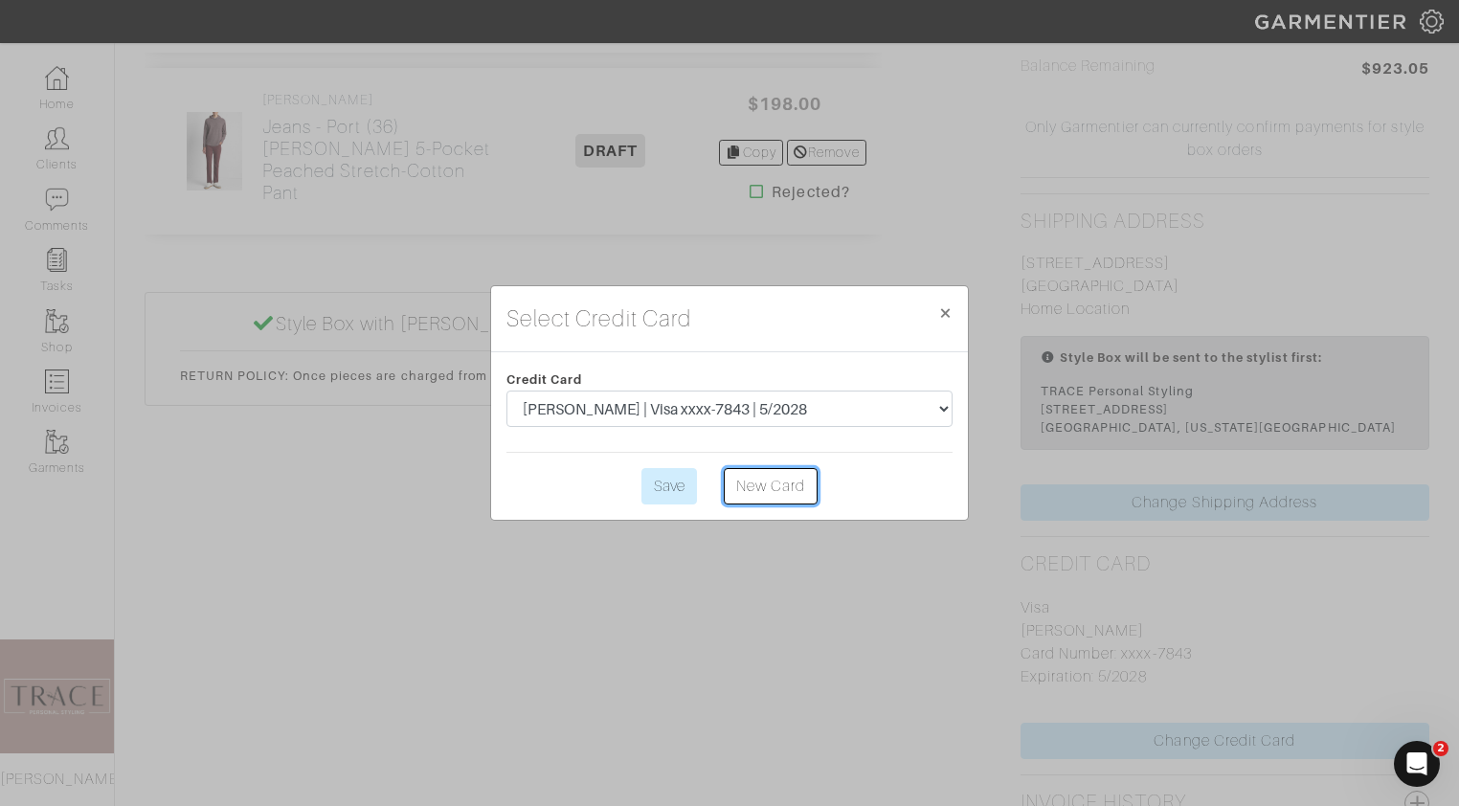
click at [771, 493] on link "New Card" at bounding box center [771, 486] width 94 height 36
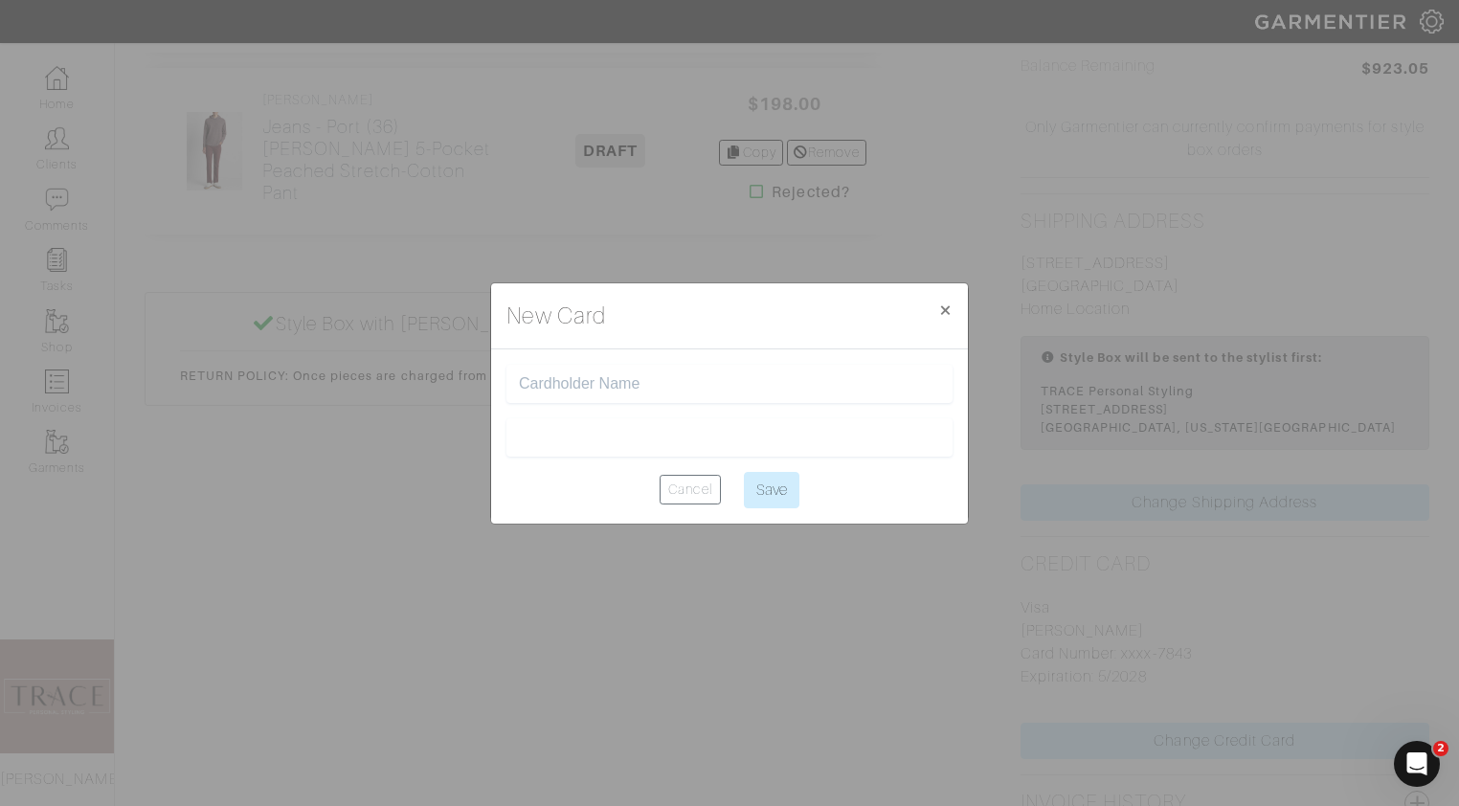
click at [705, 379] on input "text" at bounding box center [729, 384] width 421 height 18
type input "christi lions"
click at [757, 492] on input "Save" at bounding box center [772, 490] width 56 height 36
type input "Saving..."
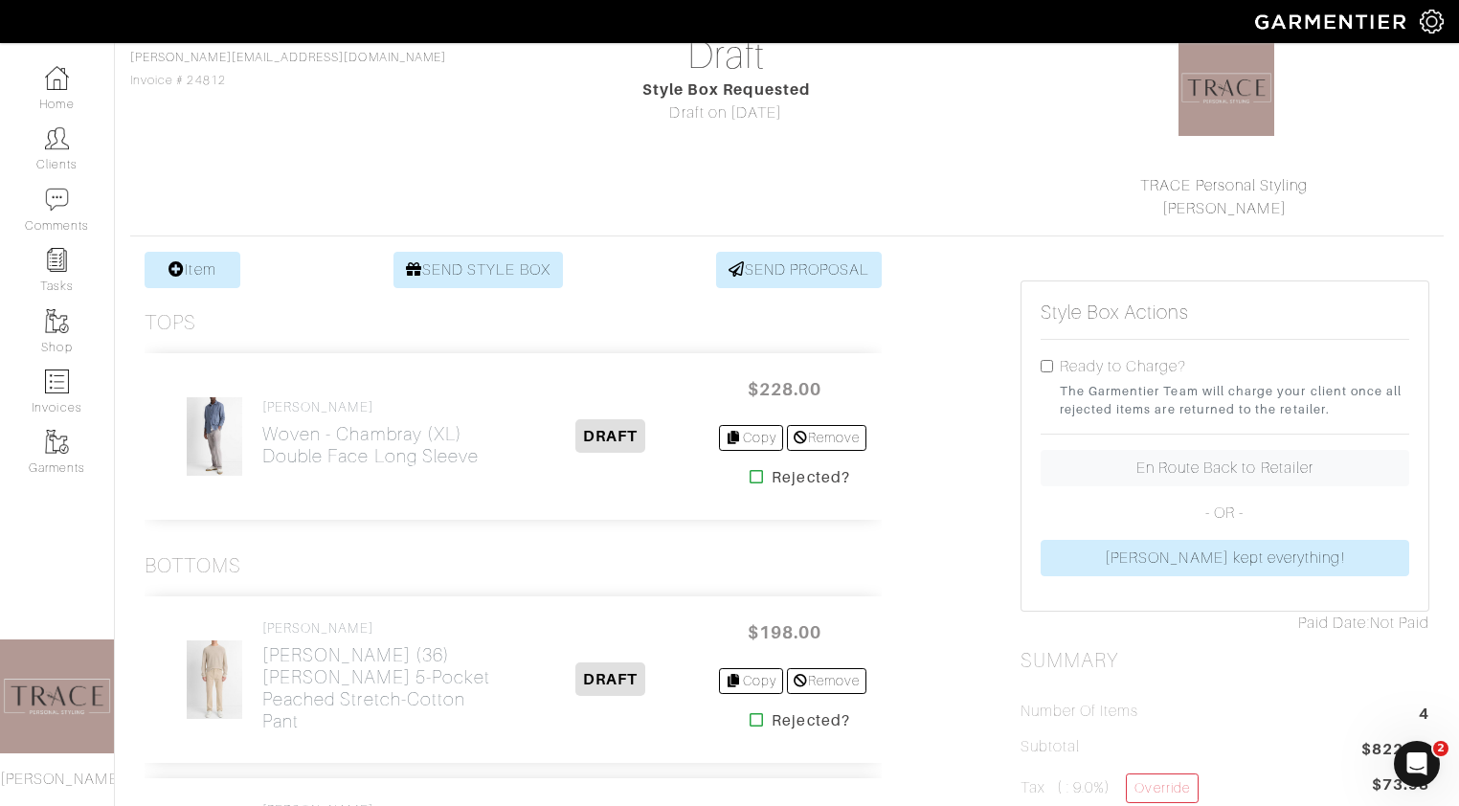
scroll to position [0, 0]
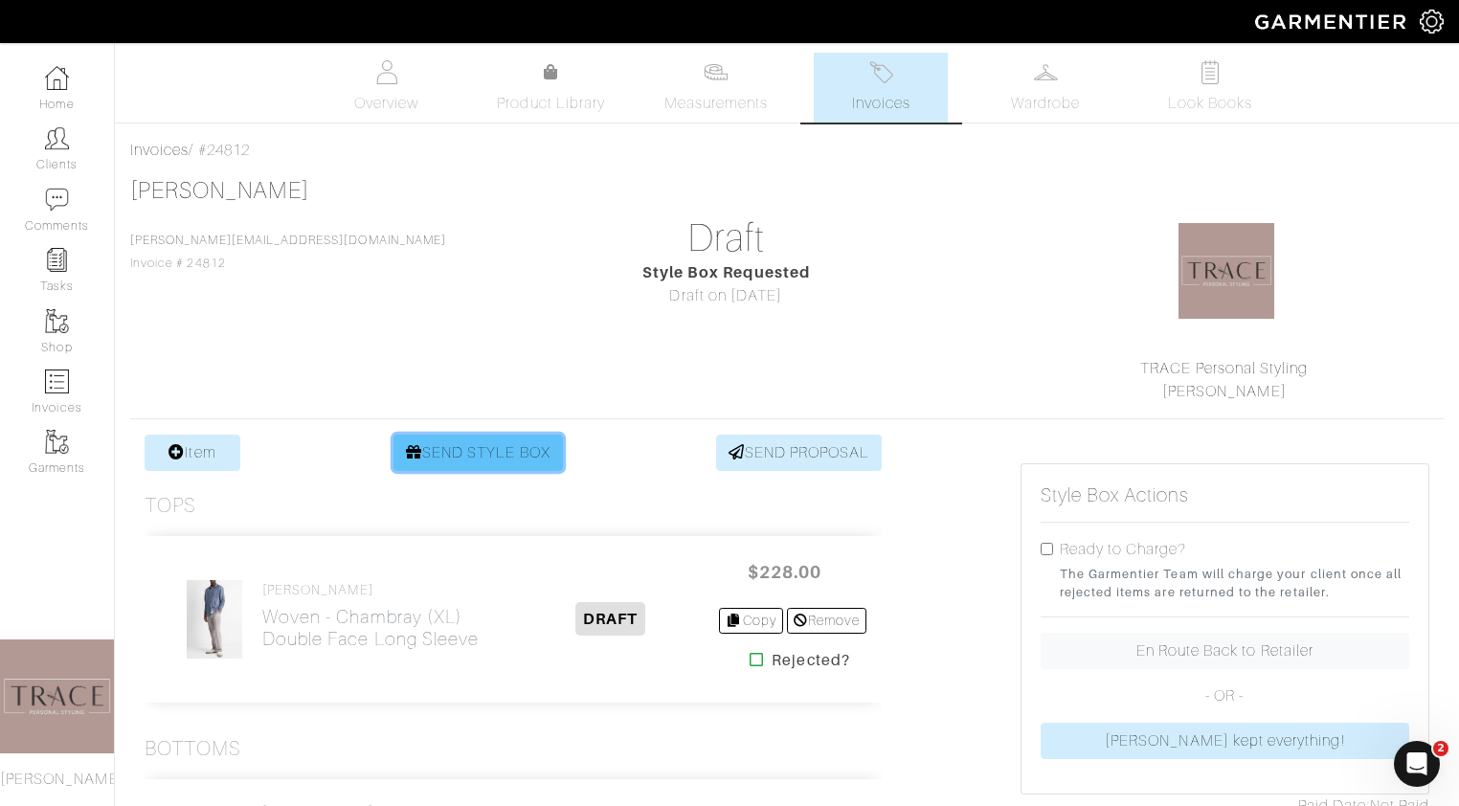
click at [536, 456] on link "SEND STYLE BOX" at bounding box center [477, 453] width 169 height 36
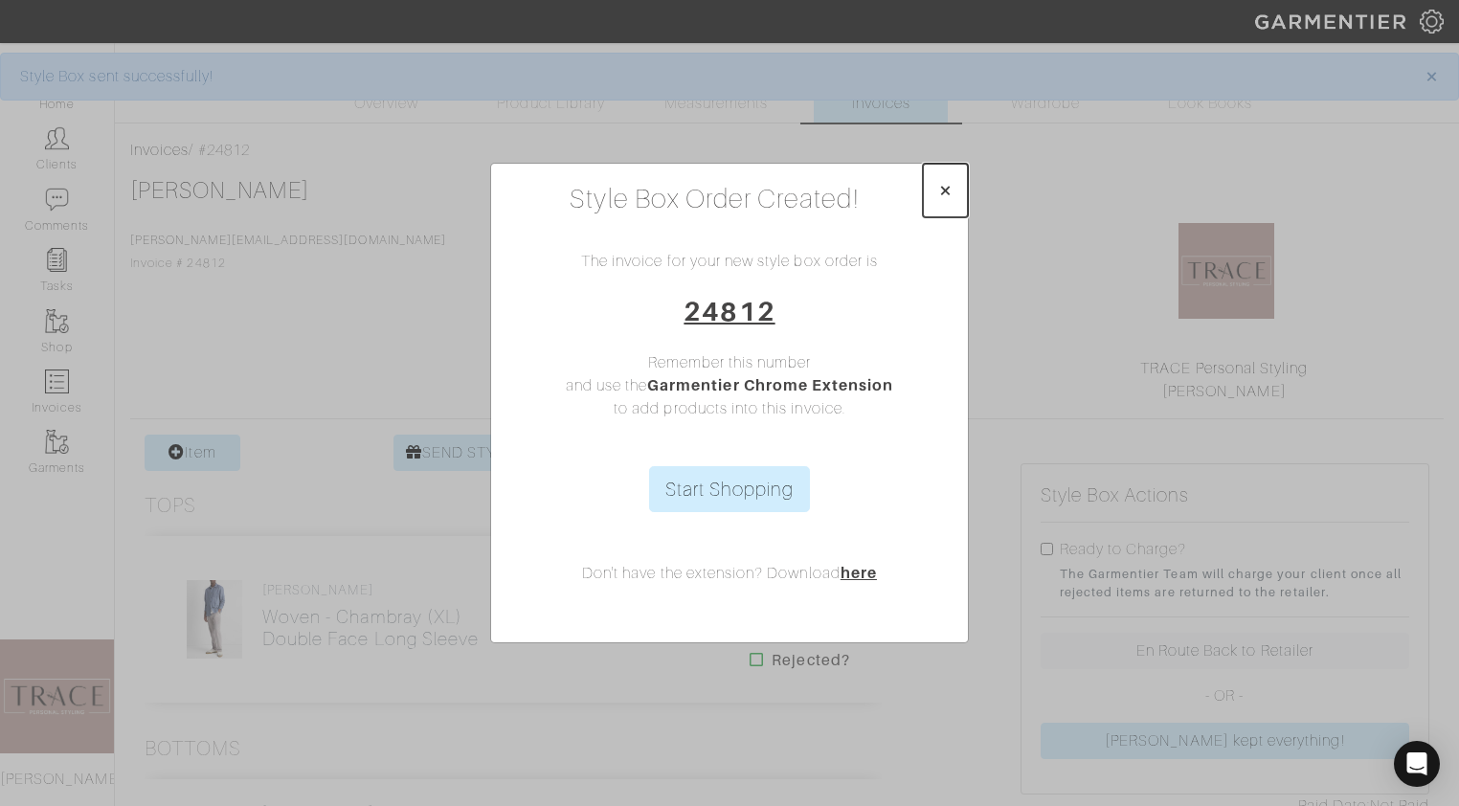
click at [951, 191] on span "×" at bounding box center [945, 190] width 14 height 26
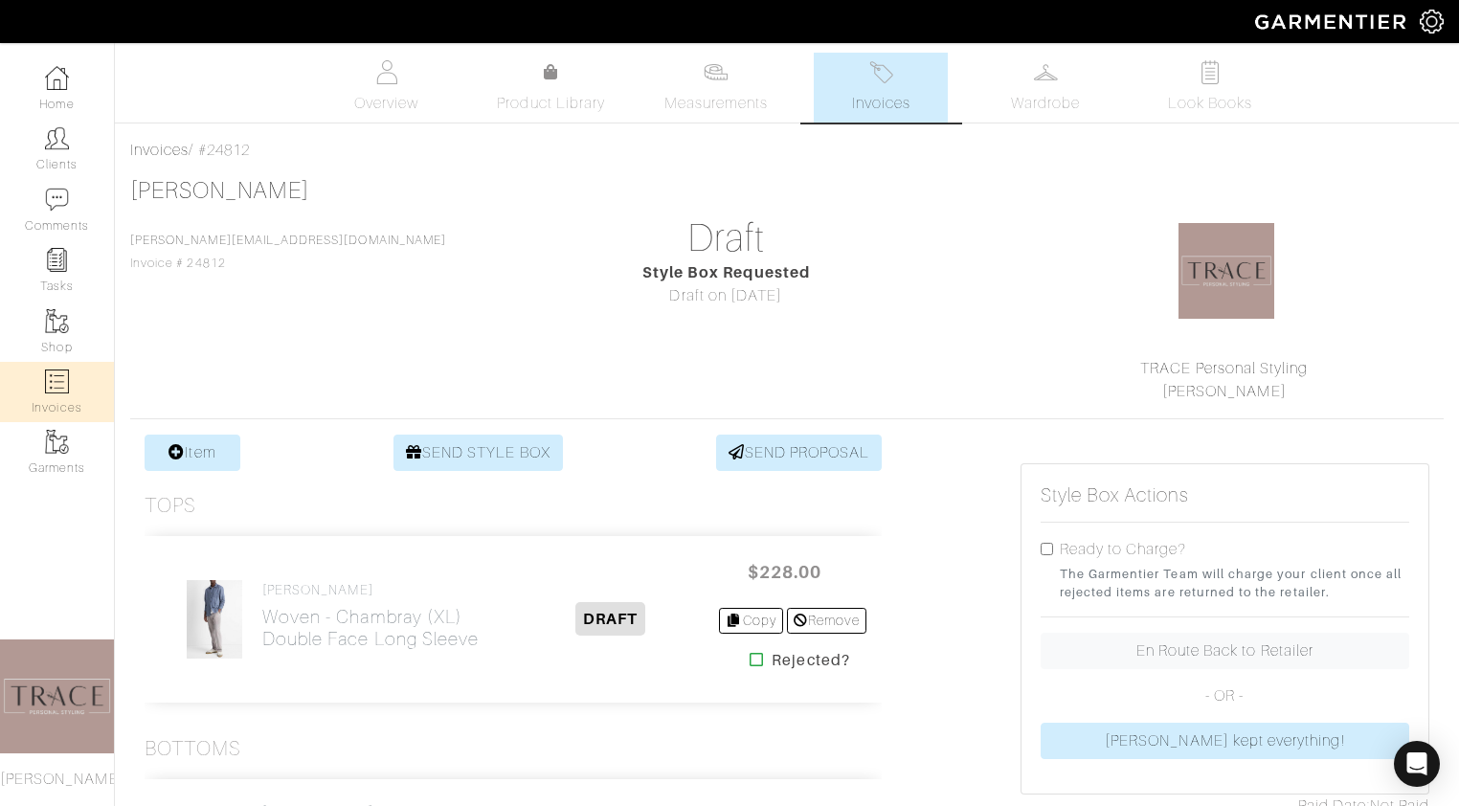
click at [61, 381] on img at bounding box center [57, 382] width 24 height 24
select select
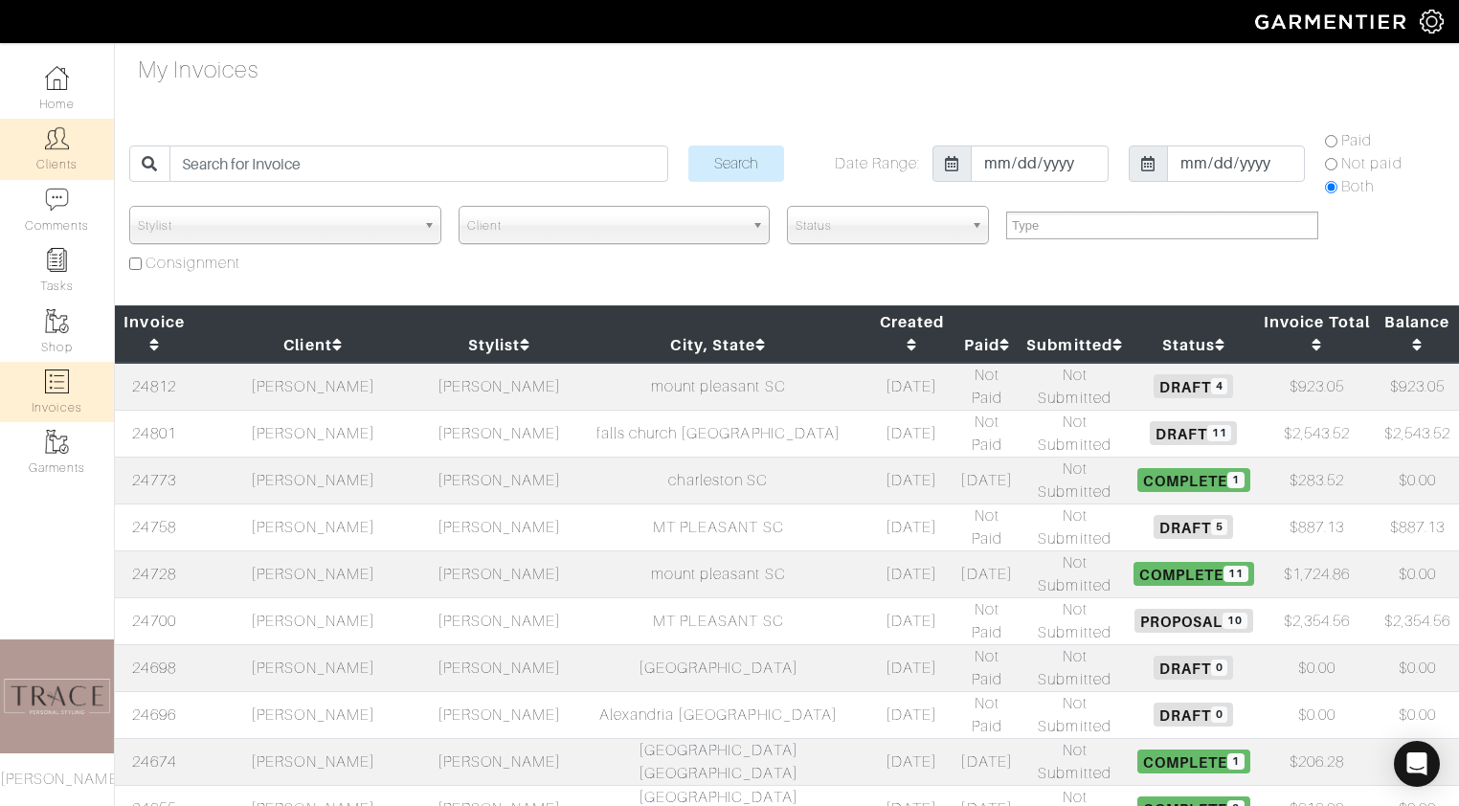
click at [64, 160] on link "Clients" at bounding box center [57, 149] width 114 height 60
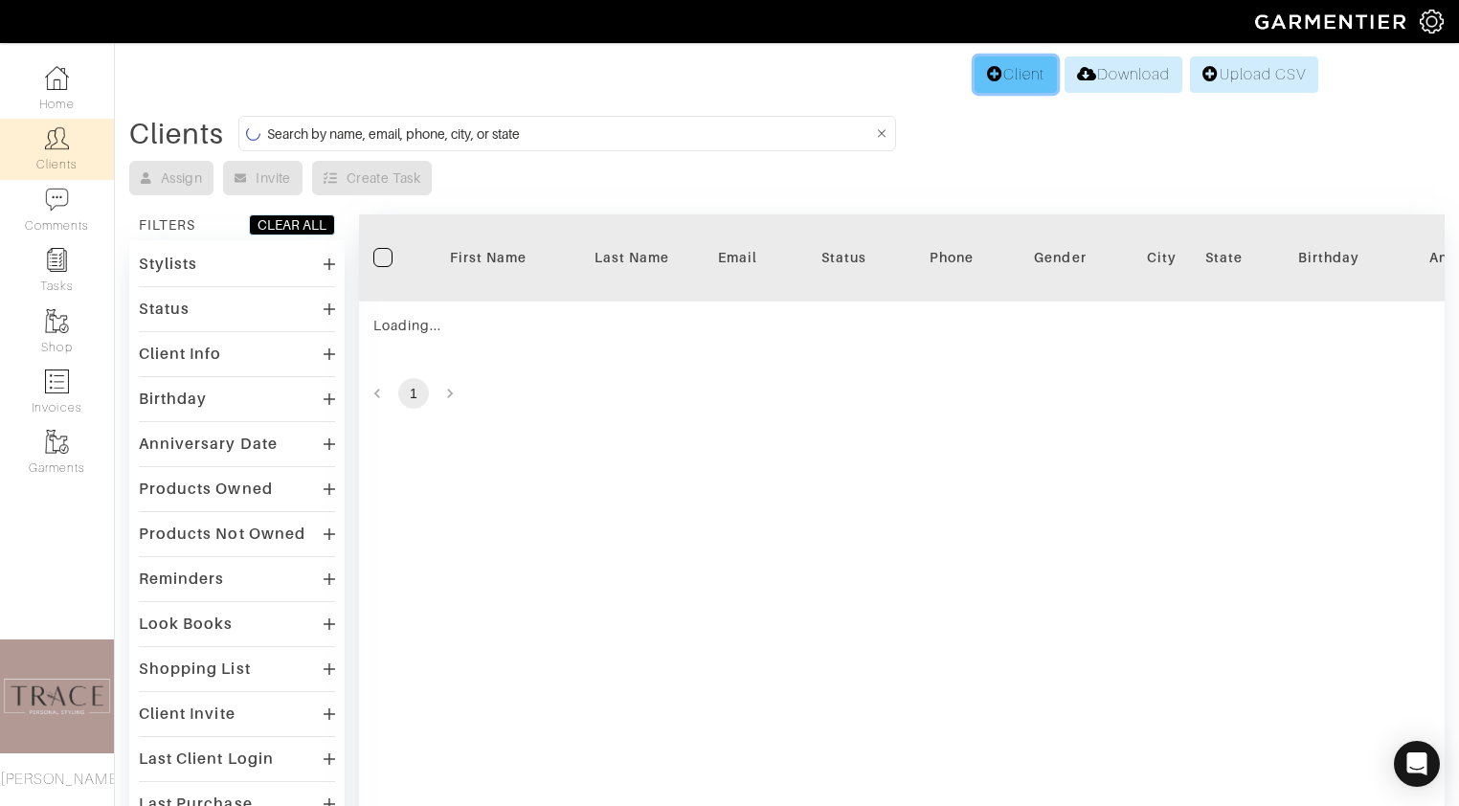
click at [995, 71] on link "Client" at bounding box center [1016, 74] width 82 height 36
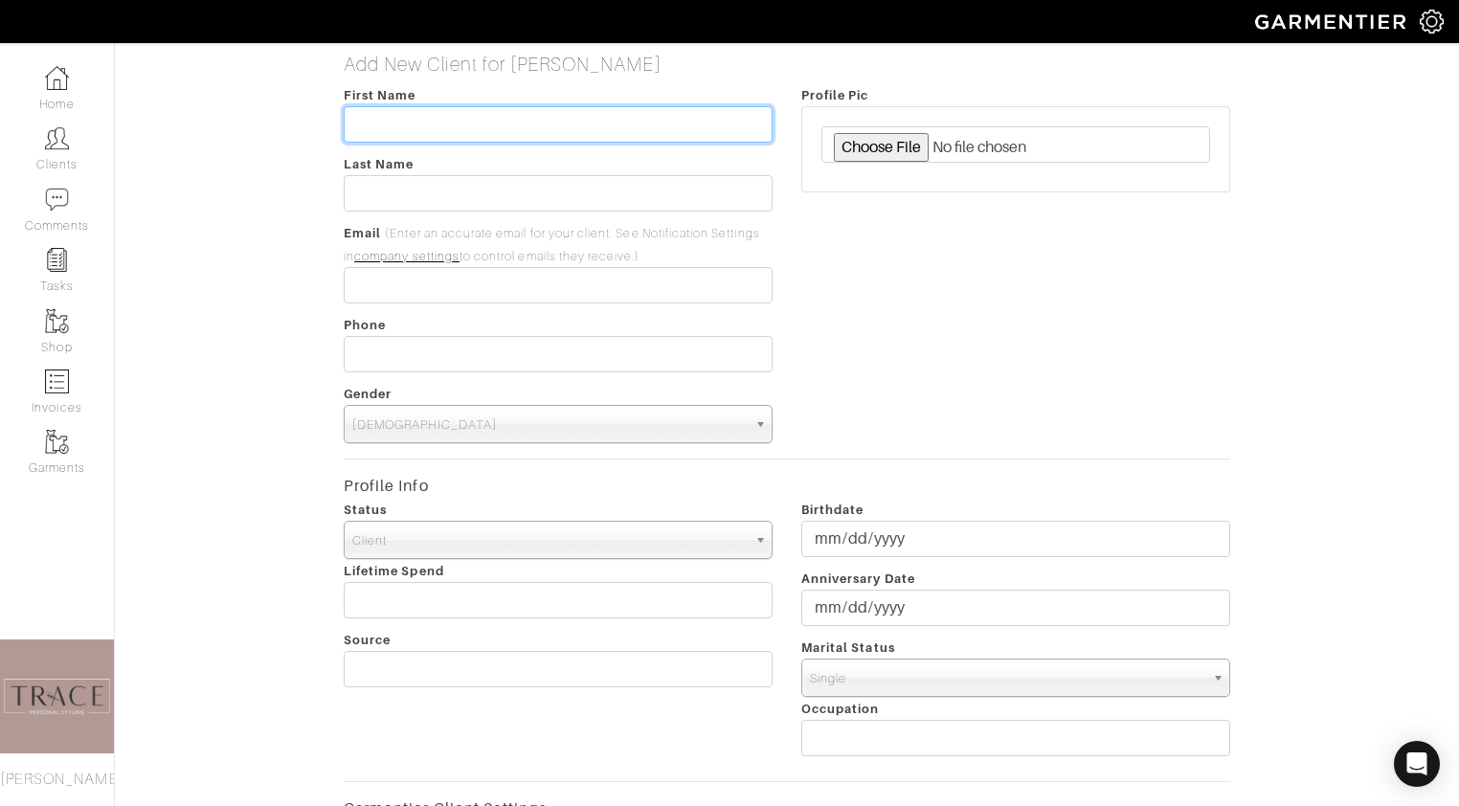
click at [644, 127] on input "text" at bounding box center [558, 124] width 429 height 36
type input "m"
type input "Maddie"
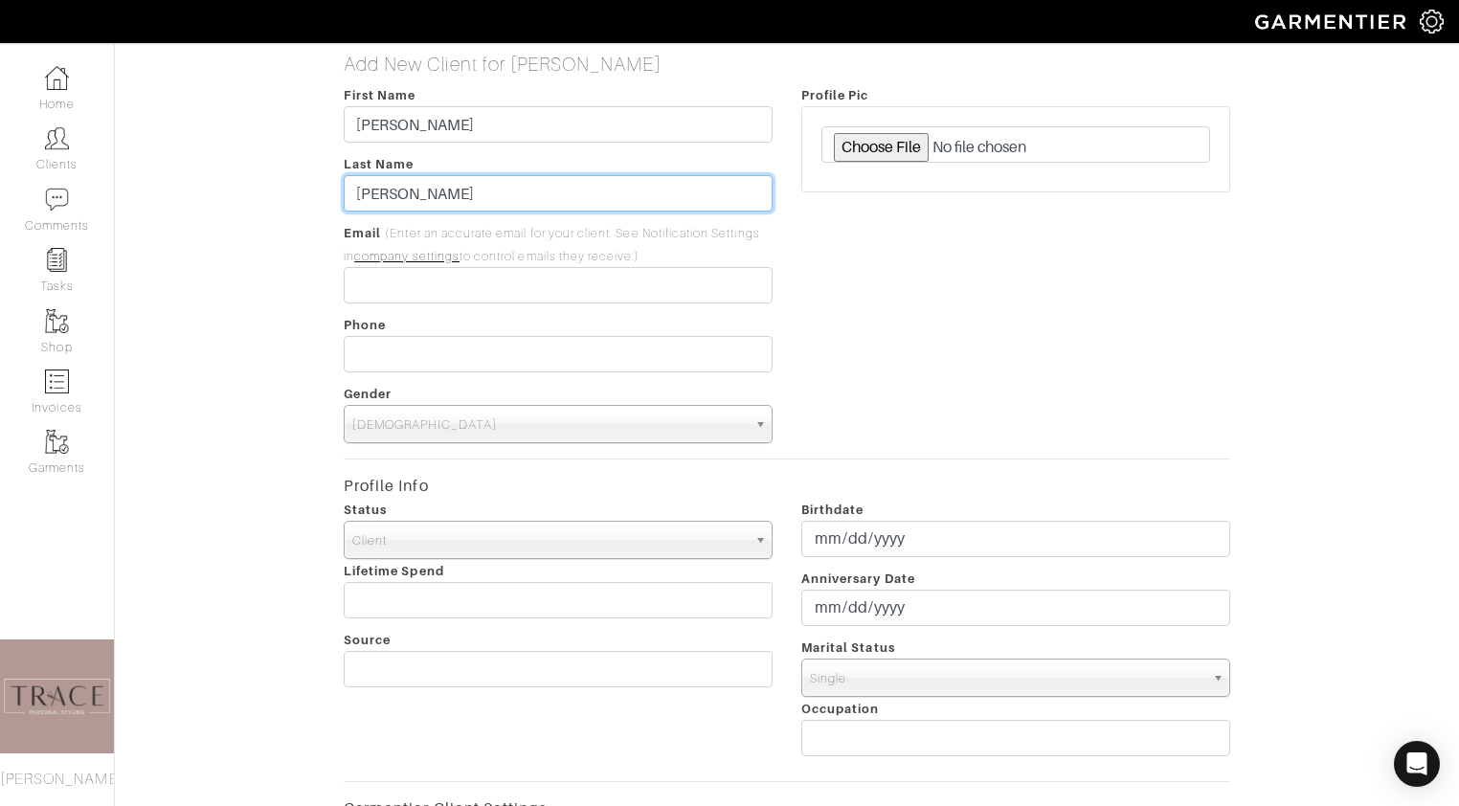
type input "Gregory"
click at [566, 304] on div "First Name Maddie Last Name Gregory Email (Enter an accurate email for your cli…" at bounding box center [558, 263] width 458 height 360
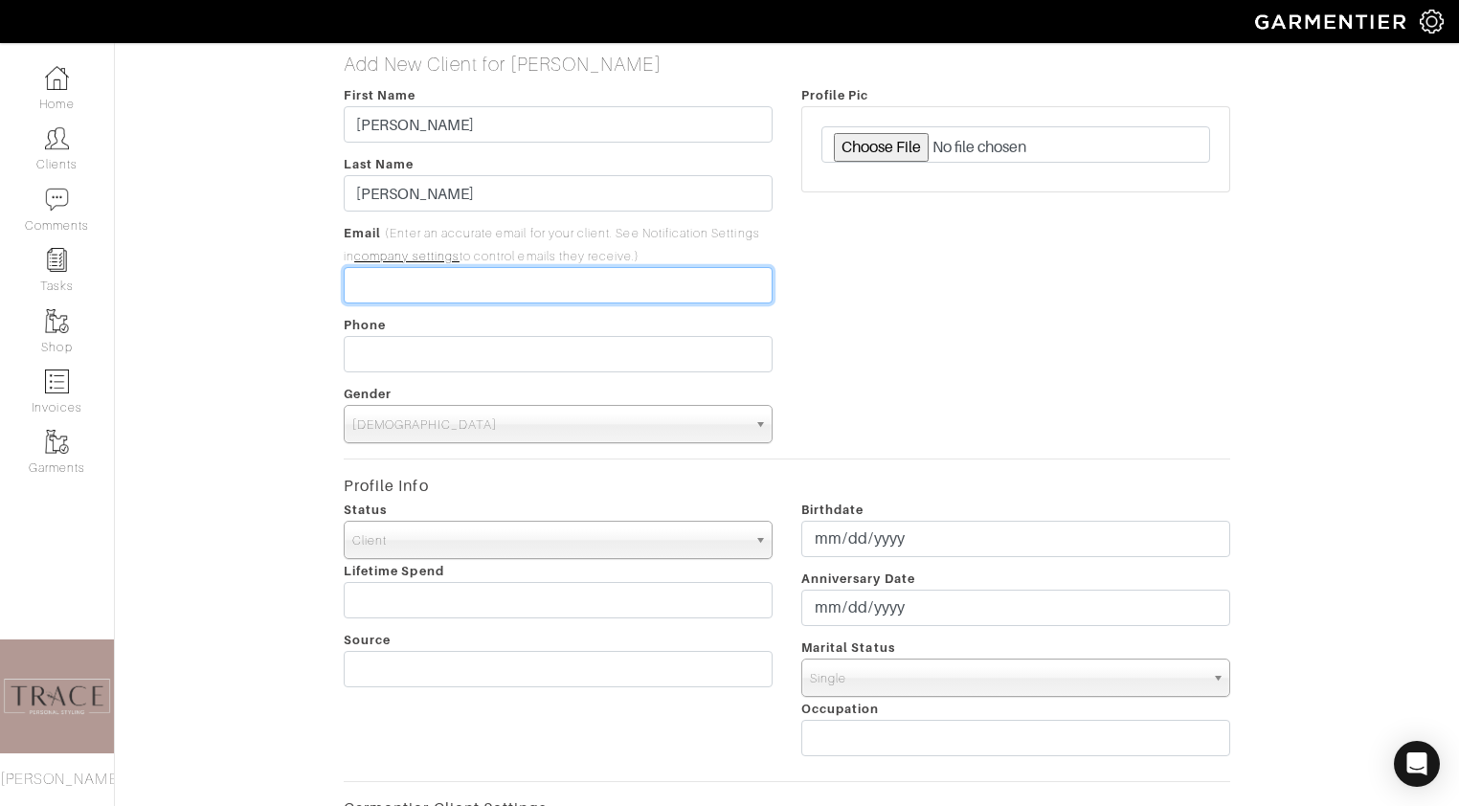
click at [569, 294] on input "email" at bounding box center [558, 285] width 429 height 36
type input "[EMAIL_ADDRESS][DOMAIN_NAME]"
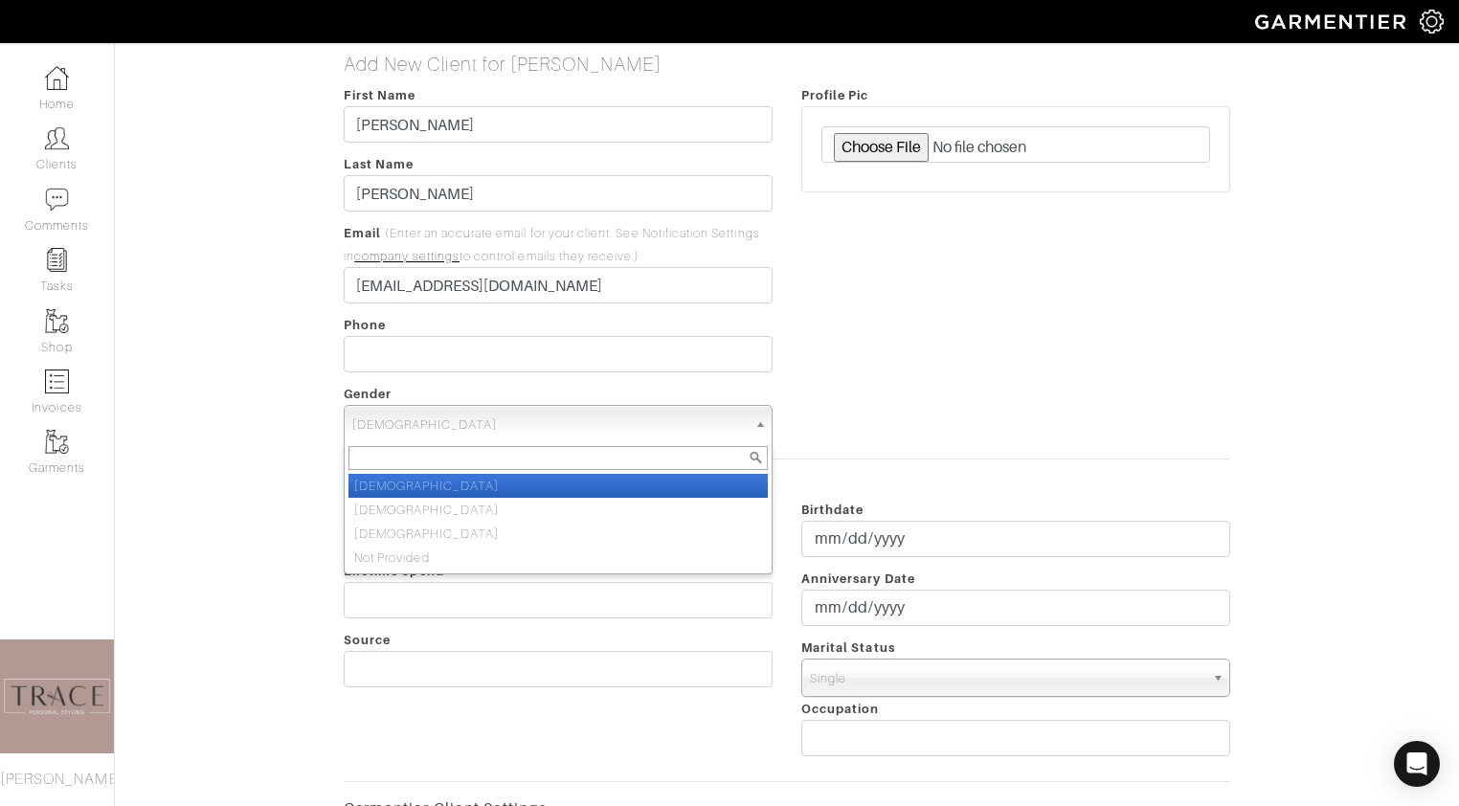
click at [537, 415] on span "Male" at bounding box center [549, 425] width 394 height 38
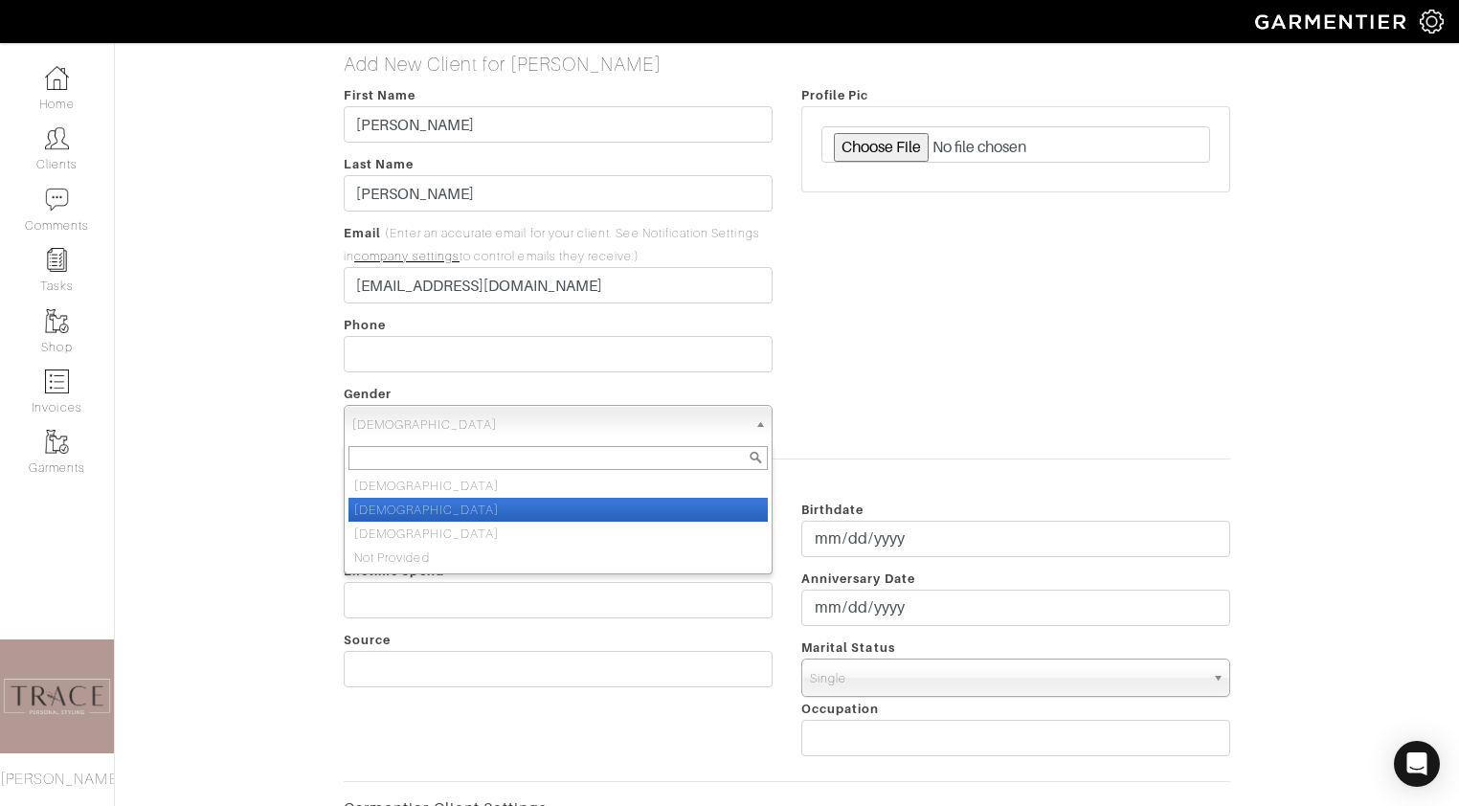
click at [507, 498] on li "Female" at bounding box center [557, 510] width 419 height 24
select select "Female"
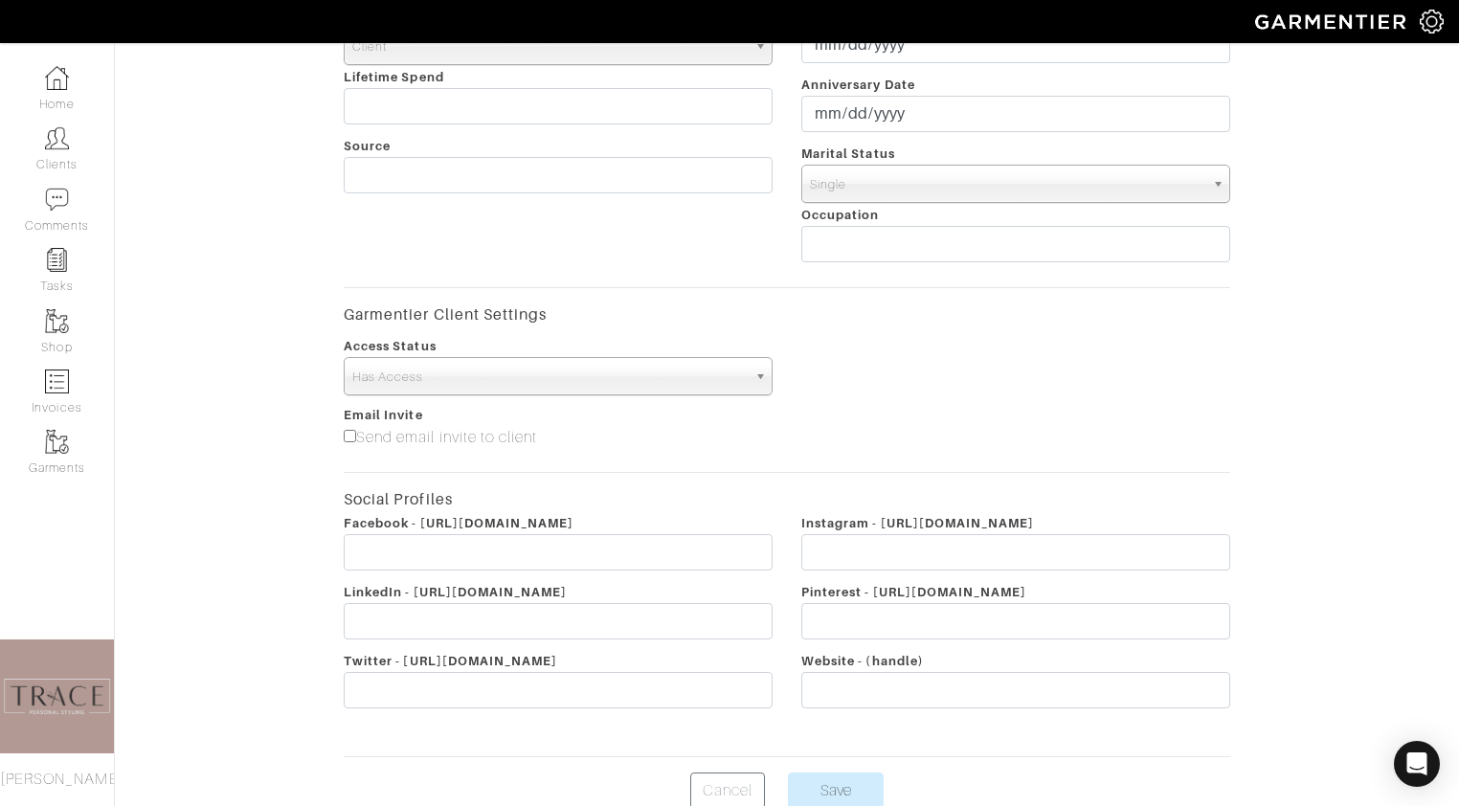
scroll to position [518, 0]
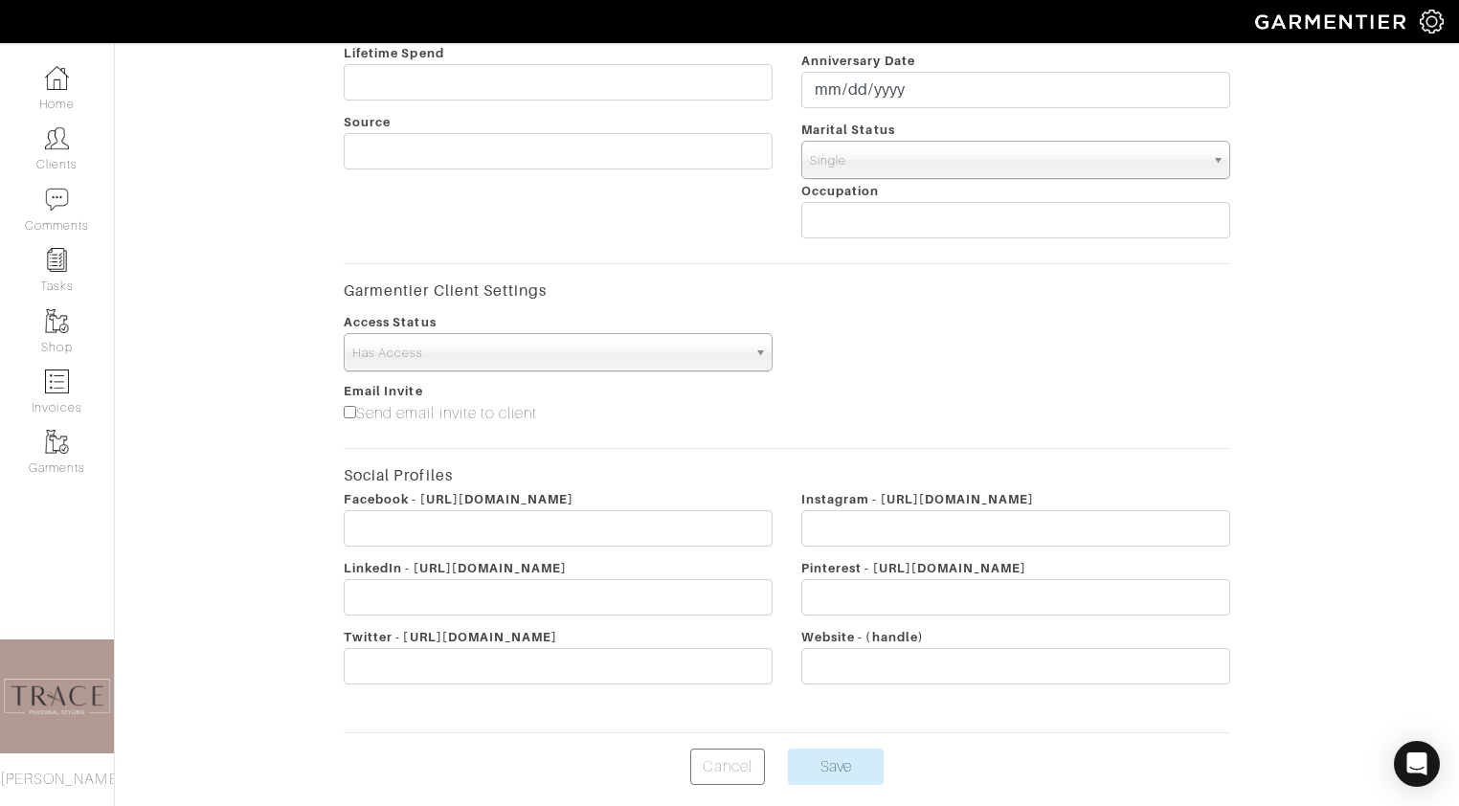
click at [347, 414] on input"] "Send email invite to client" at bounding box center [350, 412] width 12 height 12
checkbox input"] "true"
click at [839, 762] on input "Save" at bounding box center [836, 767] width 96 height 36
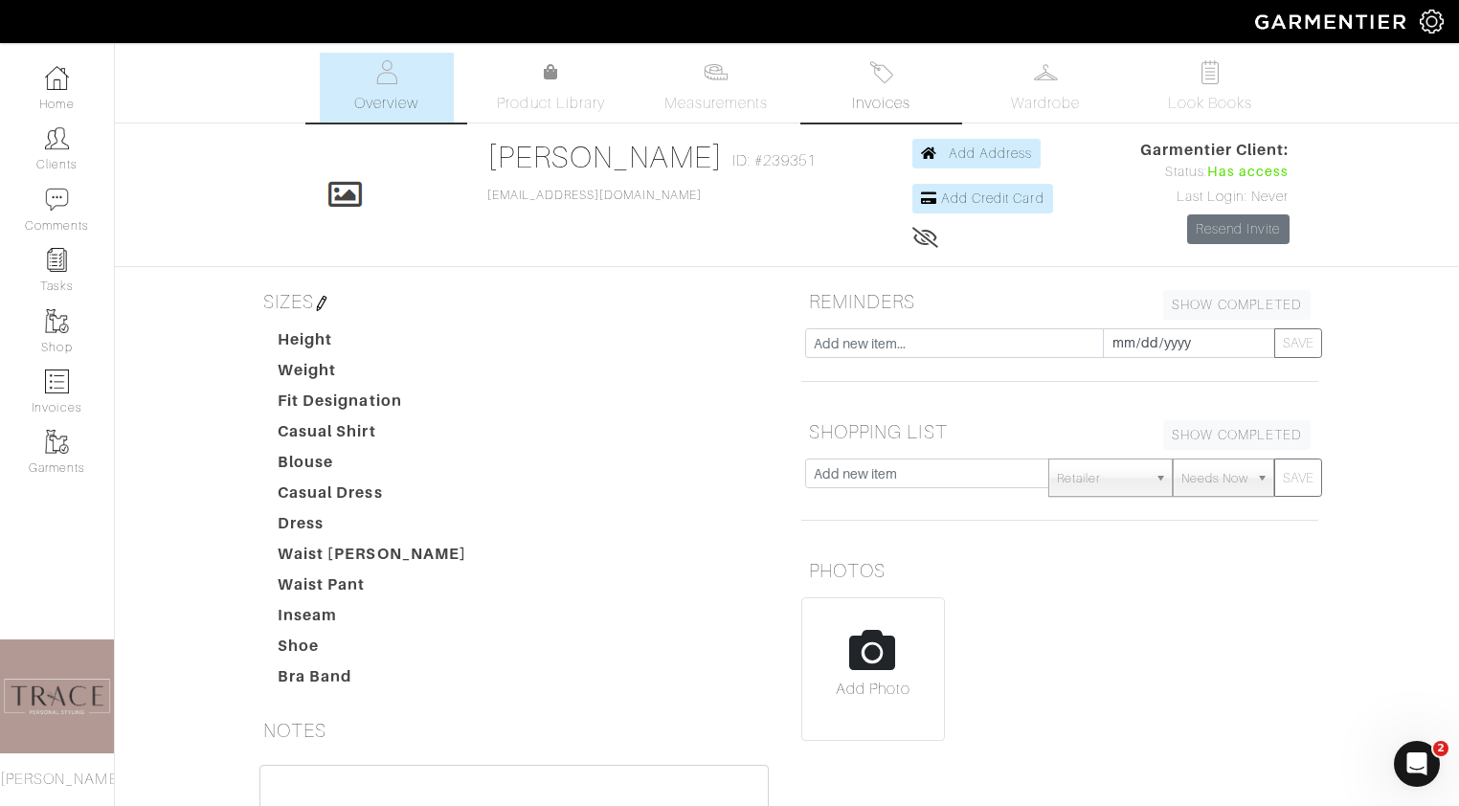
click at [888, 82] on img at bounding box center [881, 72] width 24 height 24
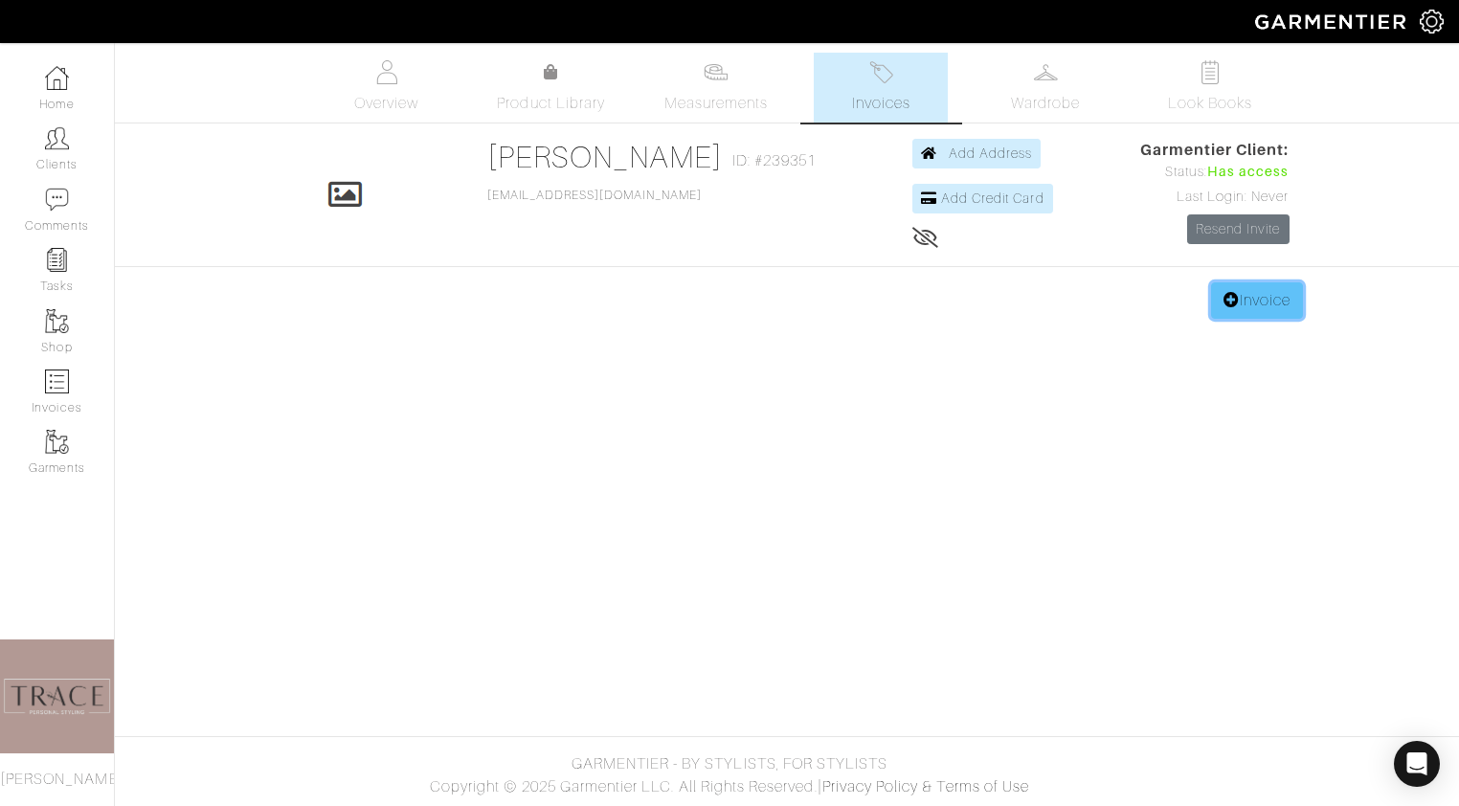
click at [1275, 302] on link "Invoice" at bounding box center [1257, 300] width 92 height 36
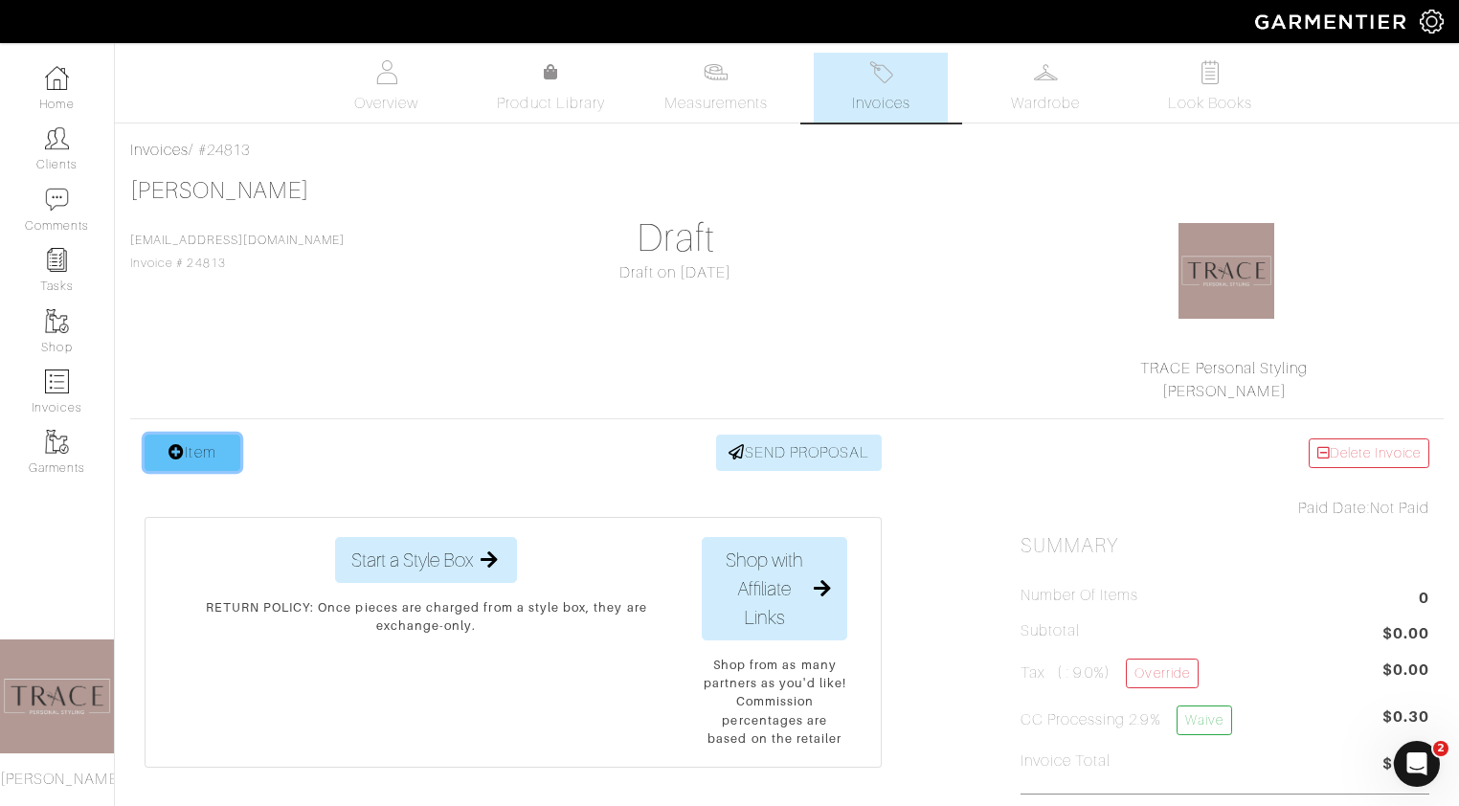
click at [219, 460] on link "Item" at bounding box center [193, 453] width 96 height 36
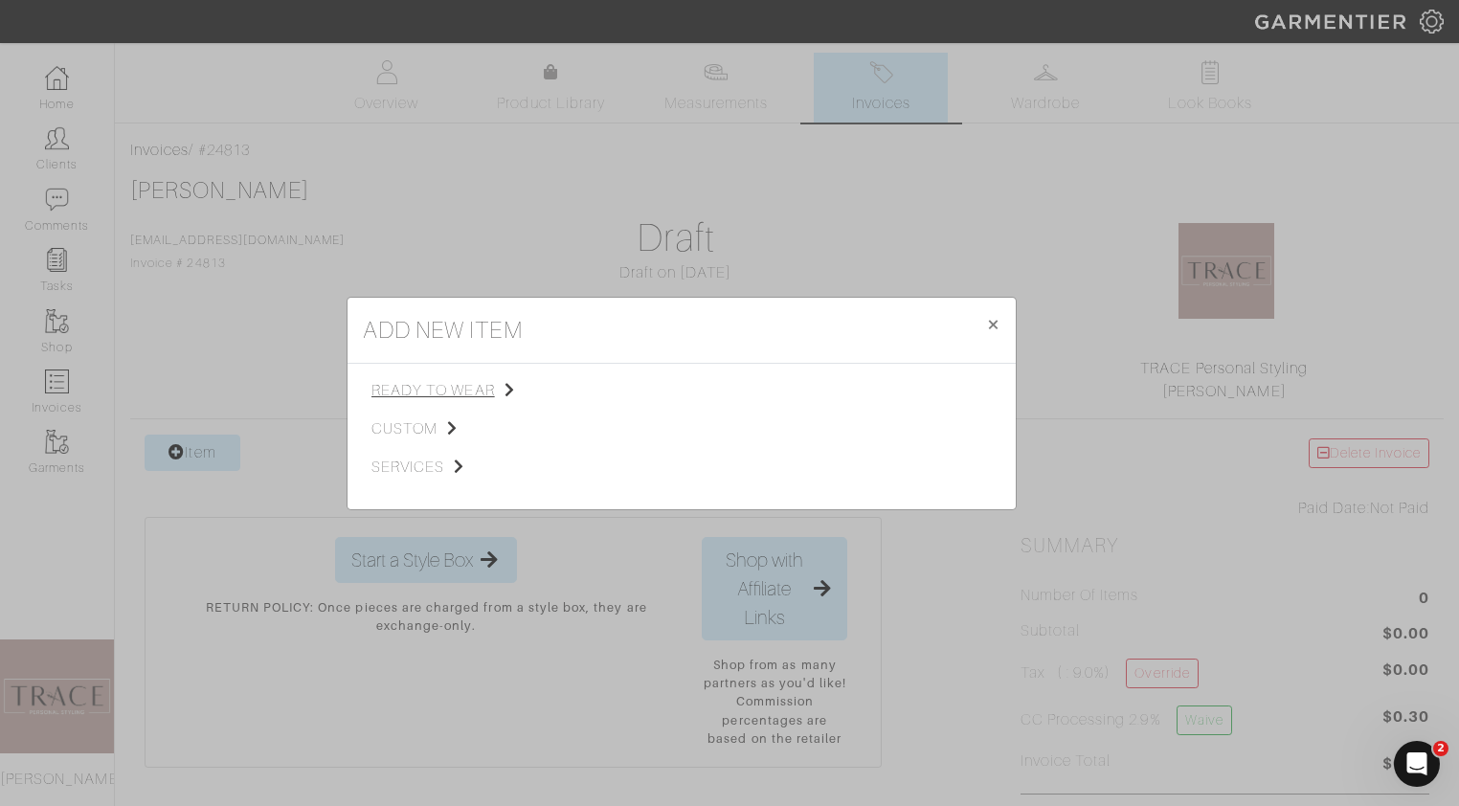
click at [418, 389] on span "ready to wear" at bounding box center [467, 390] width 192 height 23
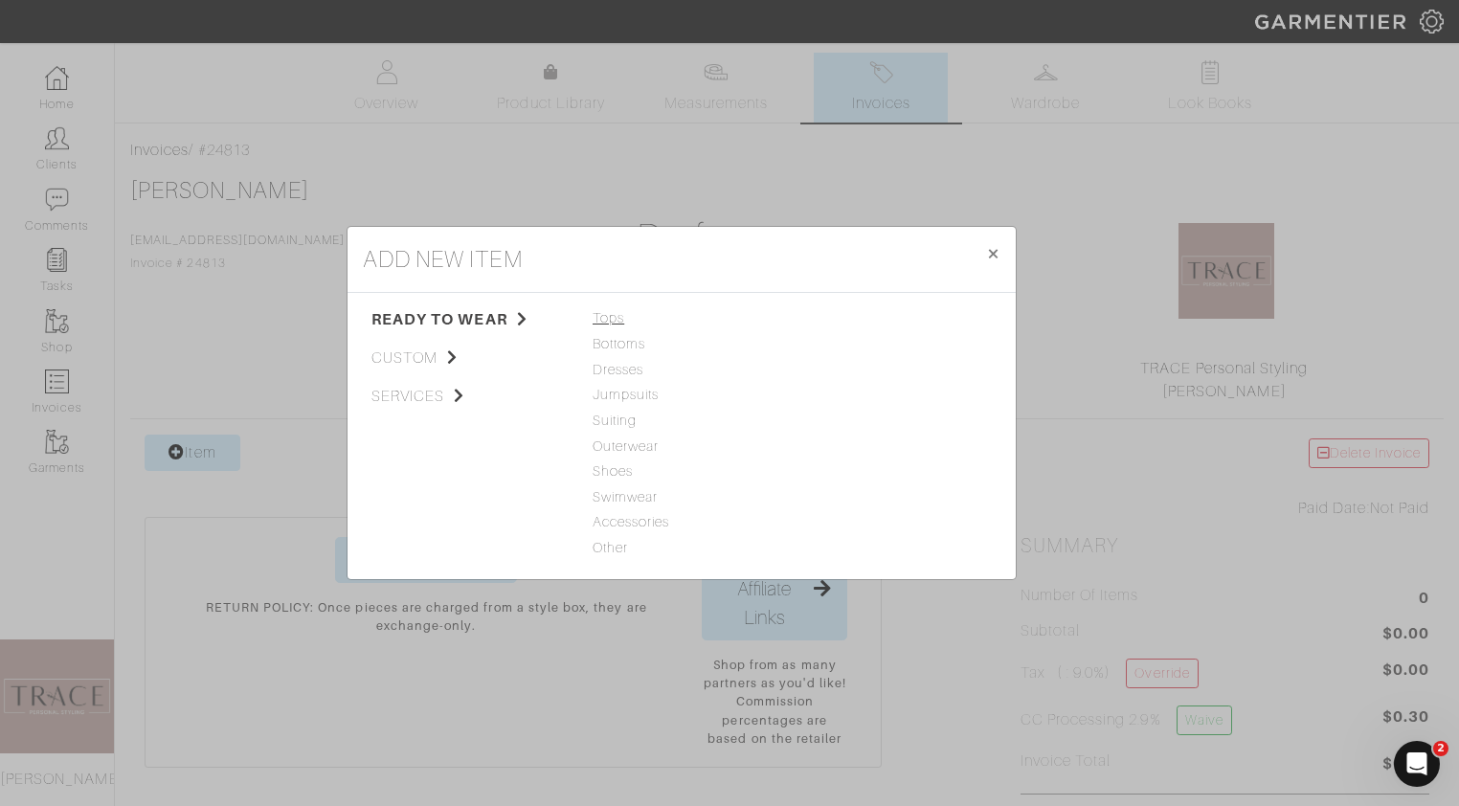
click at [600, 312] on span "Tops" at bounding box center [682, 318] width 178 height 21
click at [819, 397] on link "Blouse" at bounding box center [820, 394] width 43 height 15
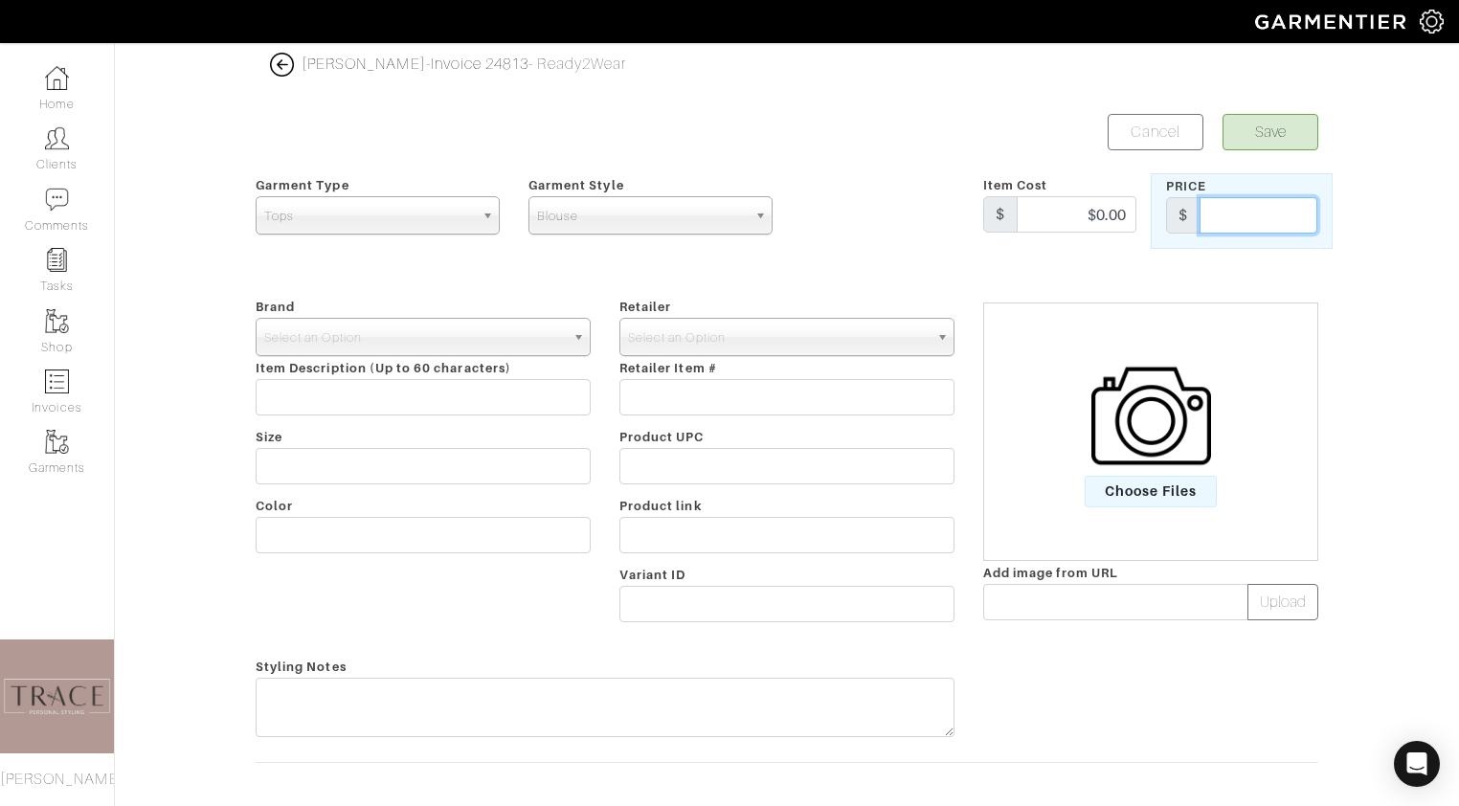
click at [1249, 226] on input "text" at bounding box center [1259, 215] width 118 height 36
type input "99.97"
click at [528, 332] on span "Select an Option" at bounding box center [414, 338] width 301 height 38
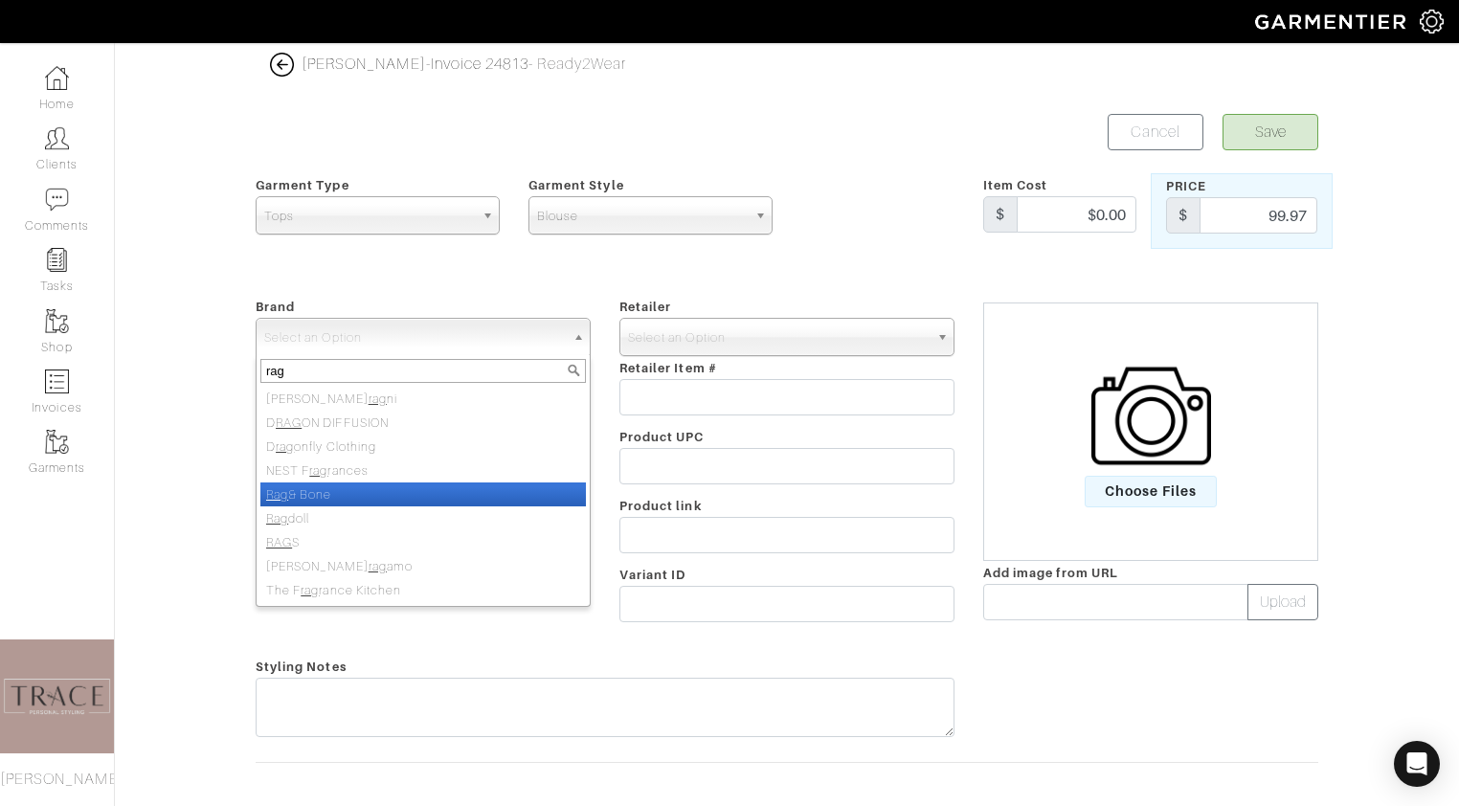
type input "rag"
click at [424, 496] on li "Rag & Bone" at bounding box center [423, 495] width 326 height 24
select select "Rag & Bone"
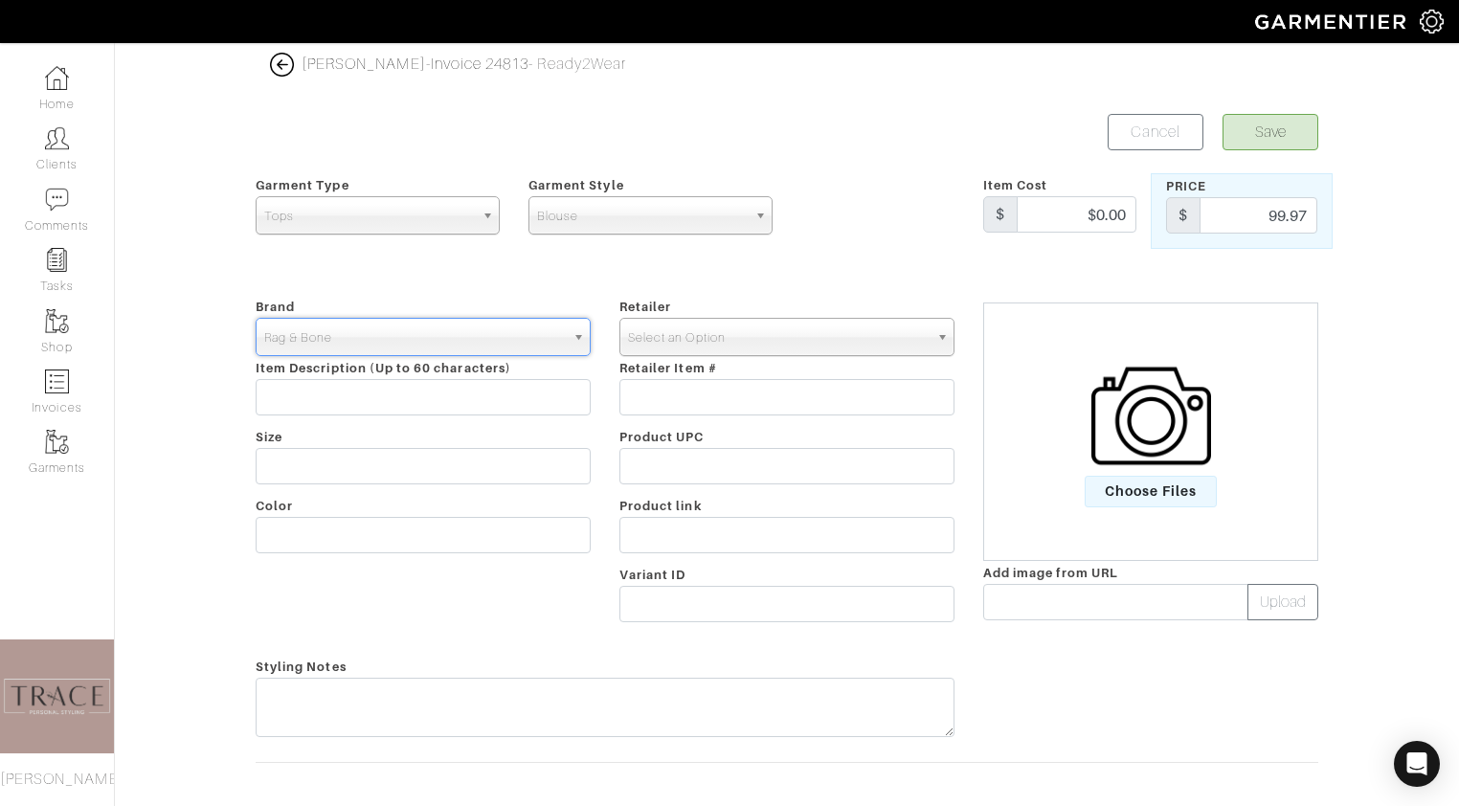
click at [777, 322] on span "Select an Option" at bounding box center [778, 338] width 301 height 38
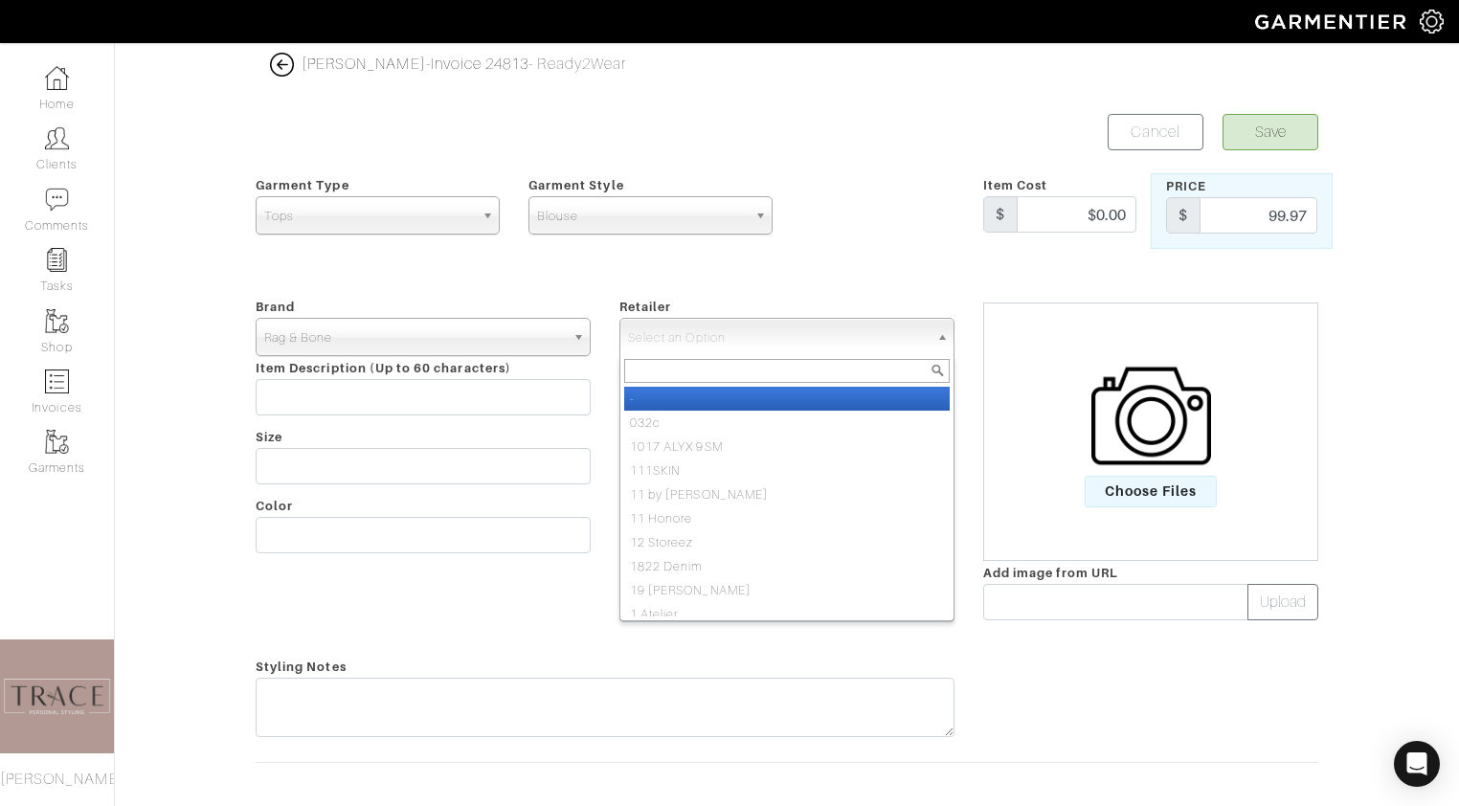
click at [738, 396] on li "-" at bounding box center [787, 399] width 326 height 24
select select "6380"
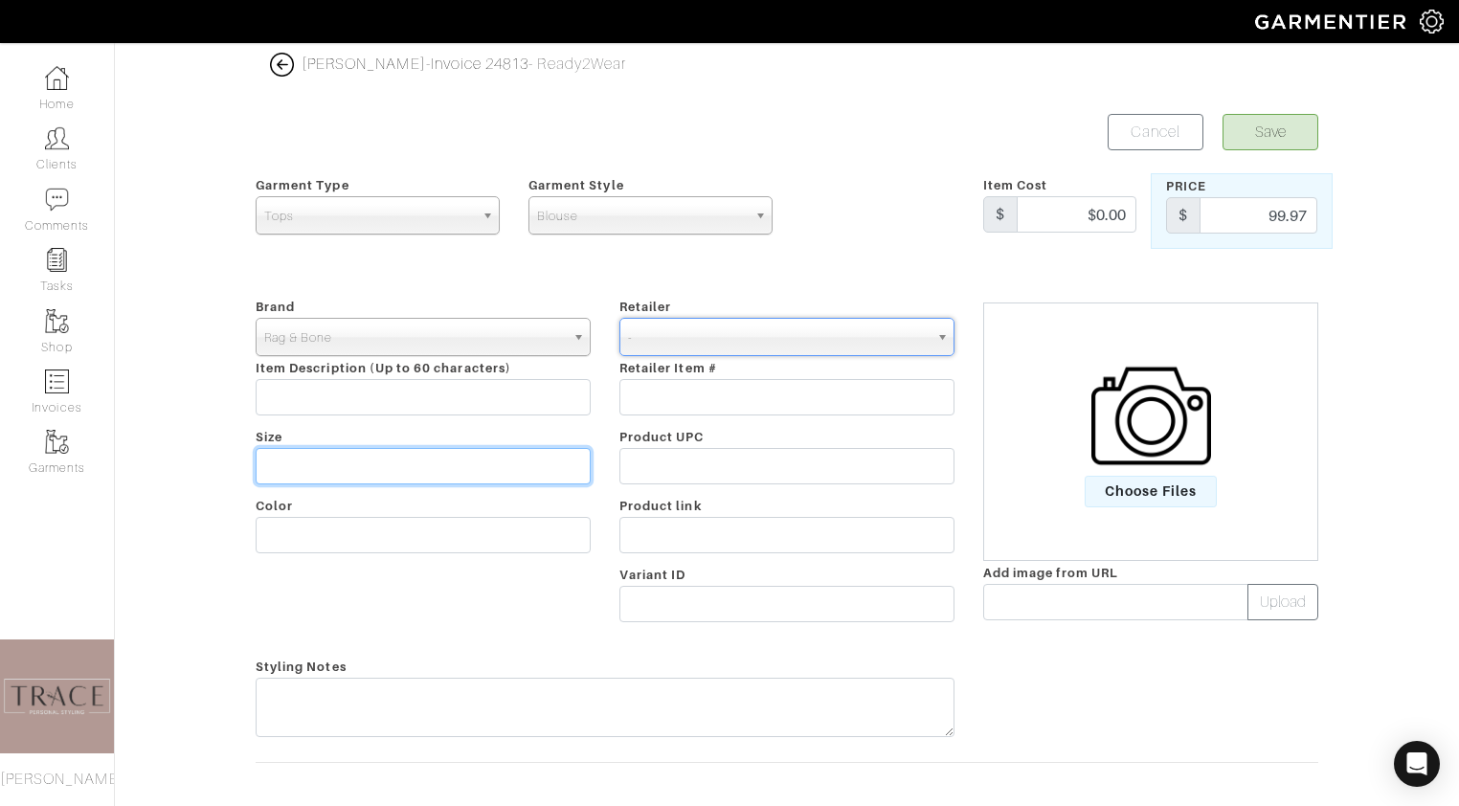
click at [472, 473] on input "text" at bounding box center [423, 466] width 335 height 36
type input "S"
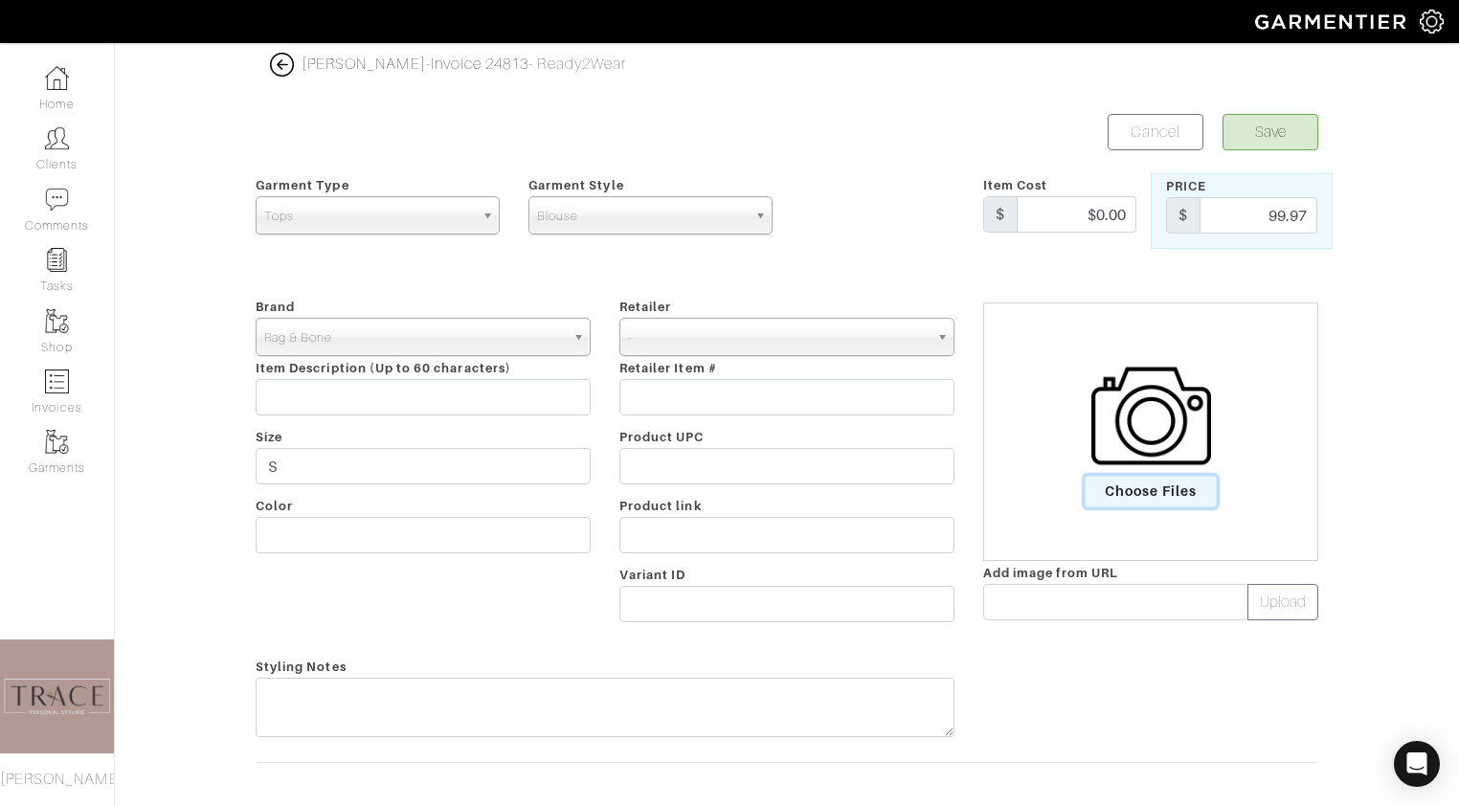
click at [1180, 488] on span "Choose Files" at bounding box center [1151, 492] width 133 height 32
click at [0, 0] on input "Choose Files" at bounding box center [0, 0] width 0 height 0
click at [1180, 488] on span "Choose Files" at bounding box center [1151, 492] width 133 height 32
click at [0, 0] on input "Choose Files" at bounding box center [0, 0] width 0 height 0
click at [1264, 128] on button "Save" at bounding box center [1271, 132] width 96 height 36
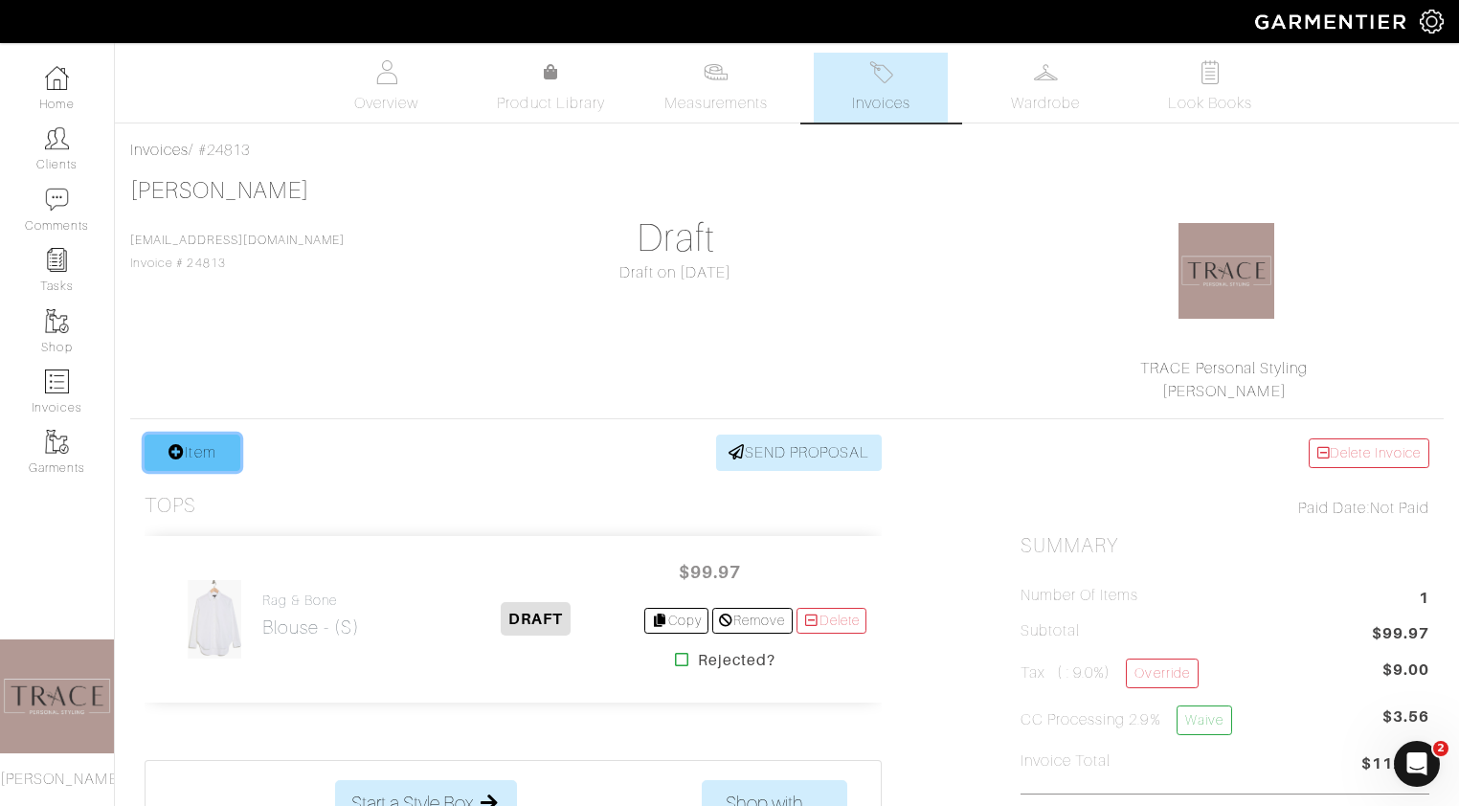
click at [202, 440] on link "Item" at bounding box center [193, 453] width 96 height 36
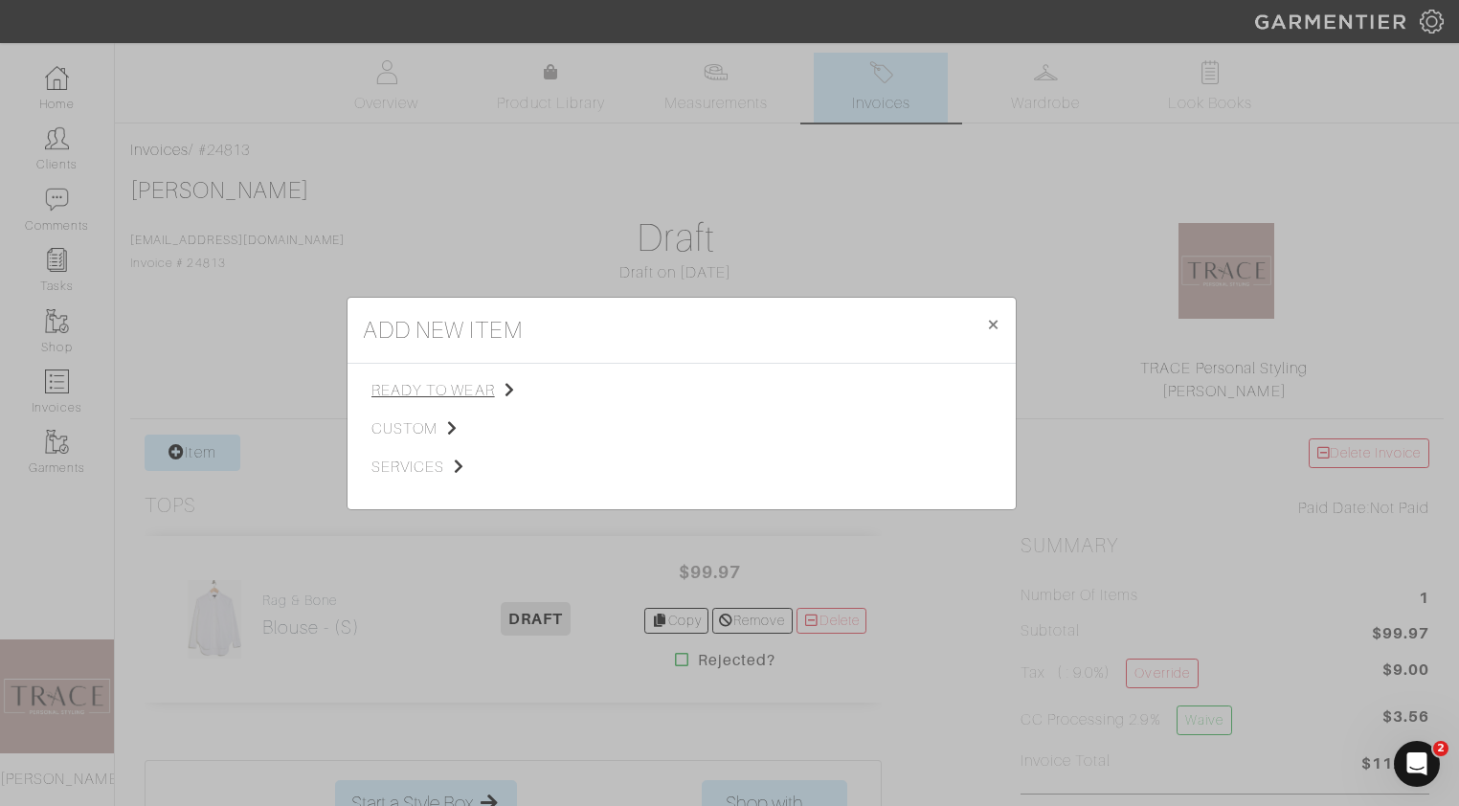
click at [444, 393] on span "ready to wear" at bounding box center [467, 390] width 192 height 23
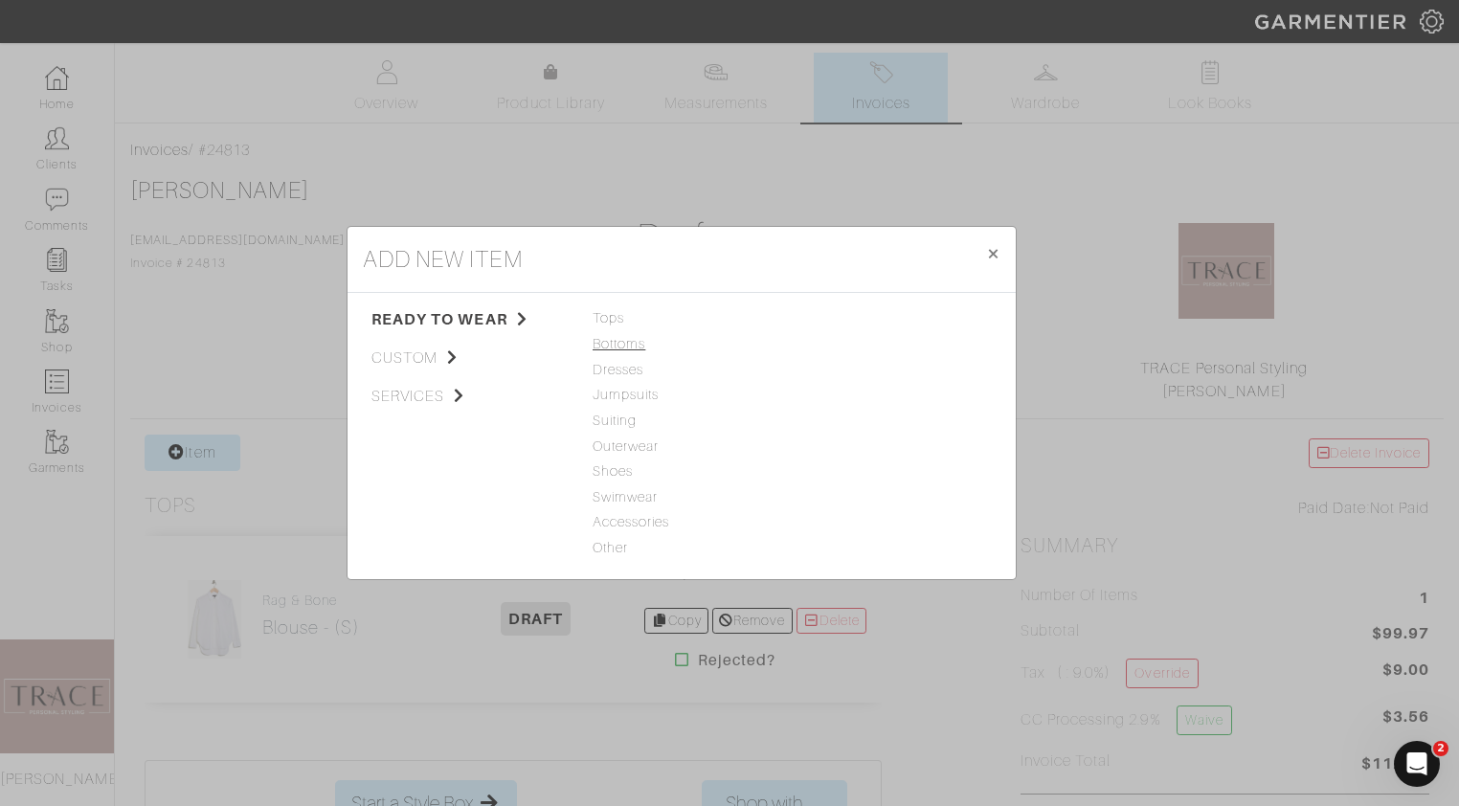
click at [618, 349] on span "Bottoms" at bounding box center [682, 344] width 178 height 21
click at [818, 321] on link "Jeans" at bounding box center [818, 317] width 38 height 15
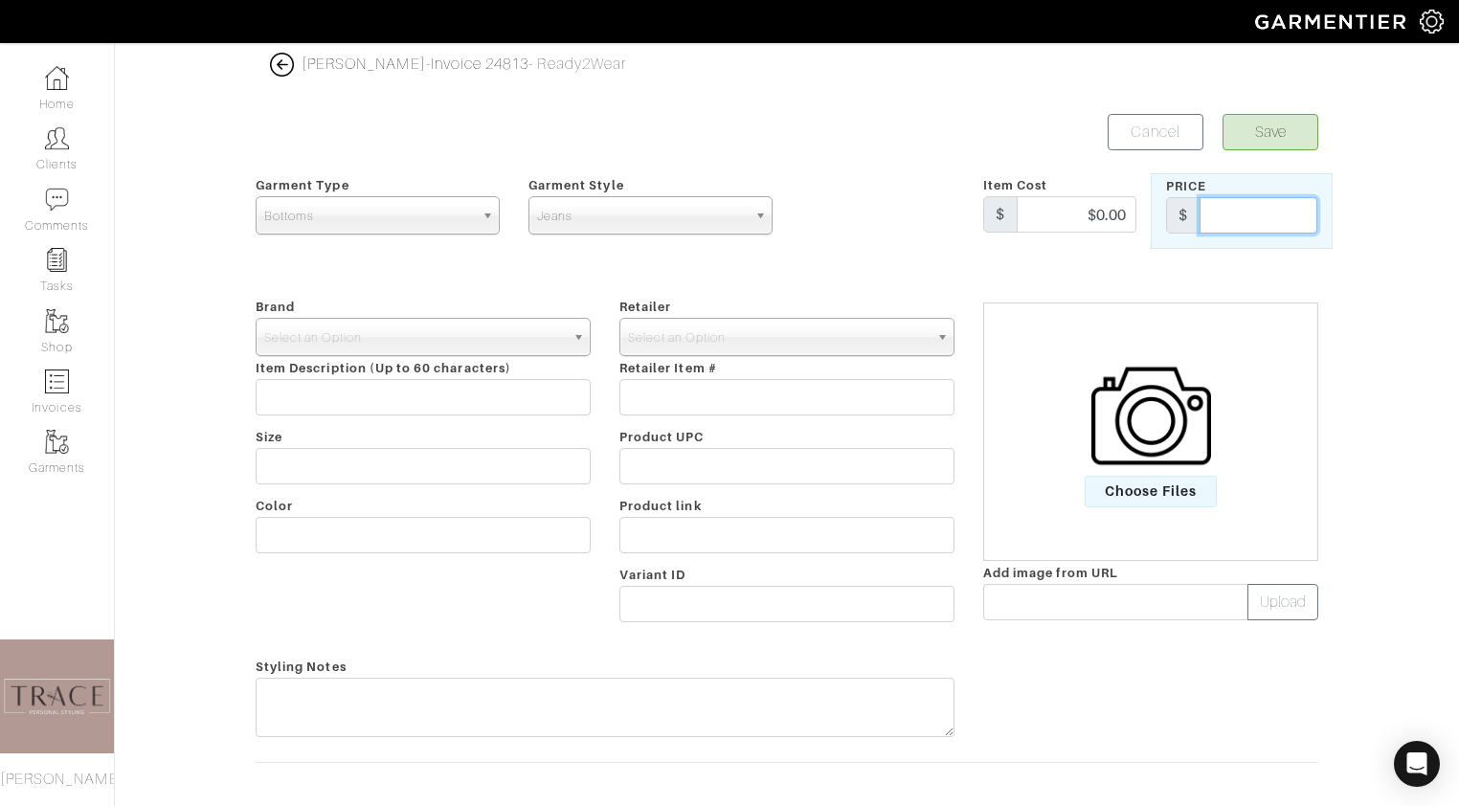
click at [1304, 222] on input "text" at bounding box center [1259, 215] width 118 height 36
type input "79.97"
click at [511, 331] on span "Select an Option" at bounding box center [414, 338] width 301 height 38
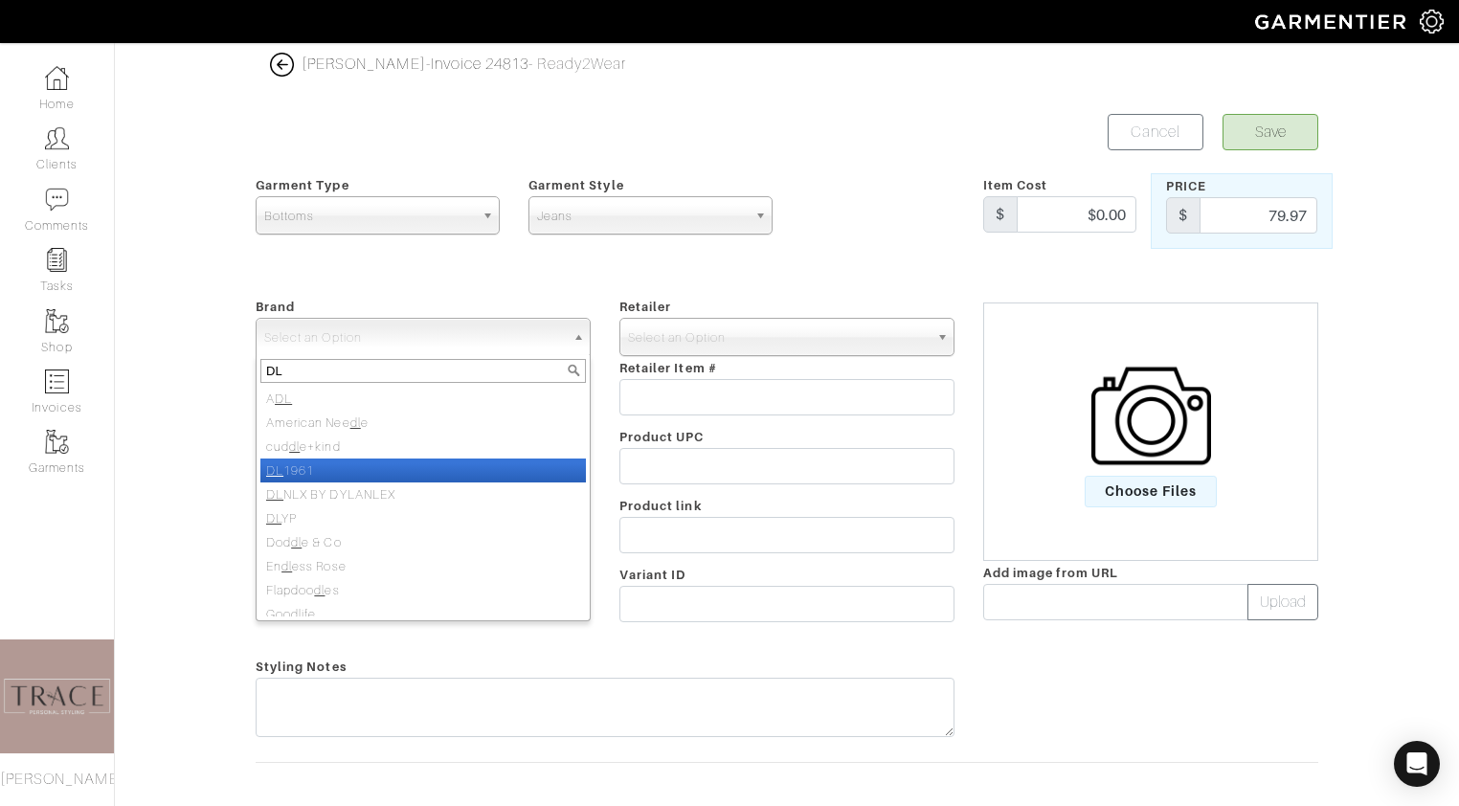
type input "DL"
click at [420, 470] on li "DL 1961" at bounding box center [423, 471] width 326 height 24
select select "DL1961"
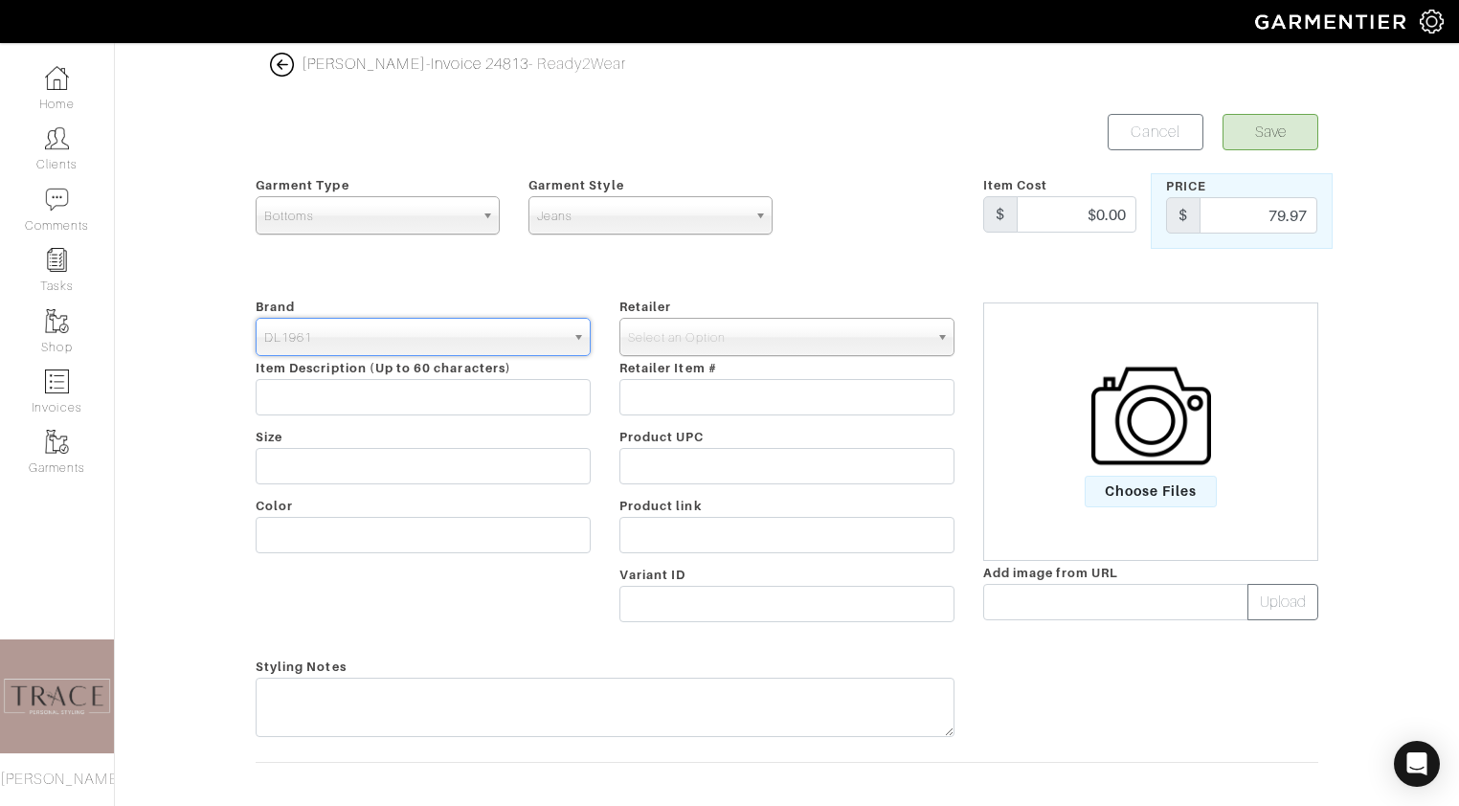
click at [753, 315] on div "Retailer - 032c 1017 ALYX 9SM 111SKIN 11 by Boris Bidjan Saberi 11 Honore 12 St…" at bounding box center [787, 463] width 364 height 337
click at [745, 343] on span "Select an Option" at bounding box center [778, 338] width 301 height 38
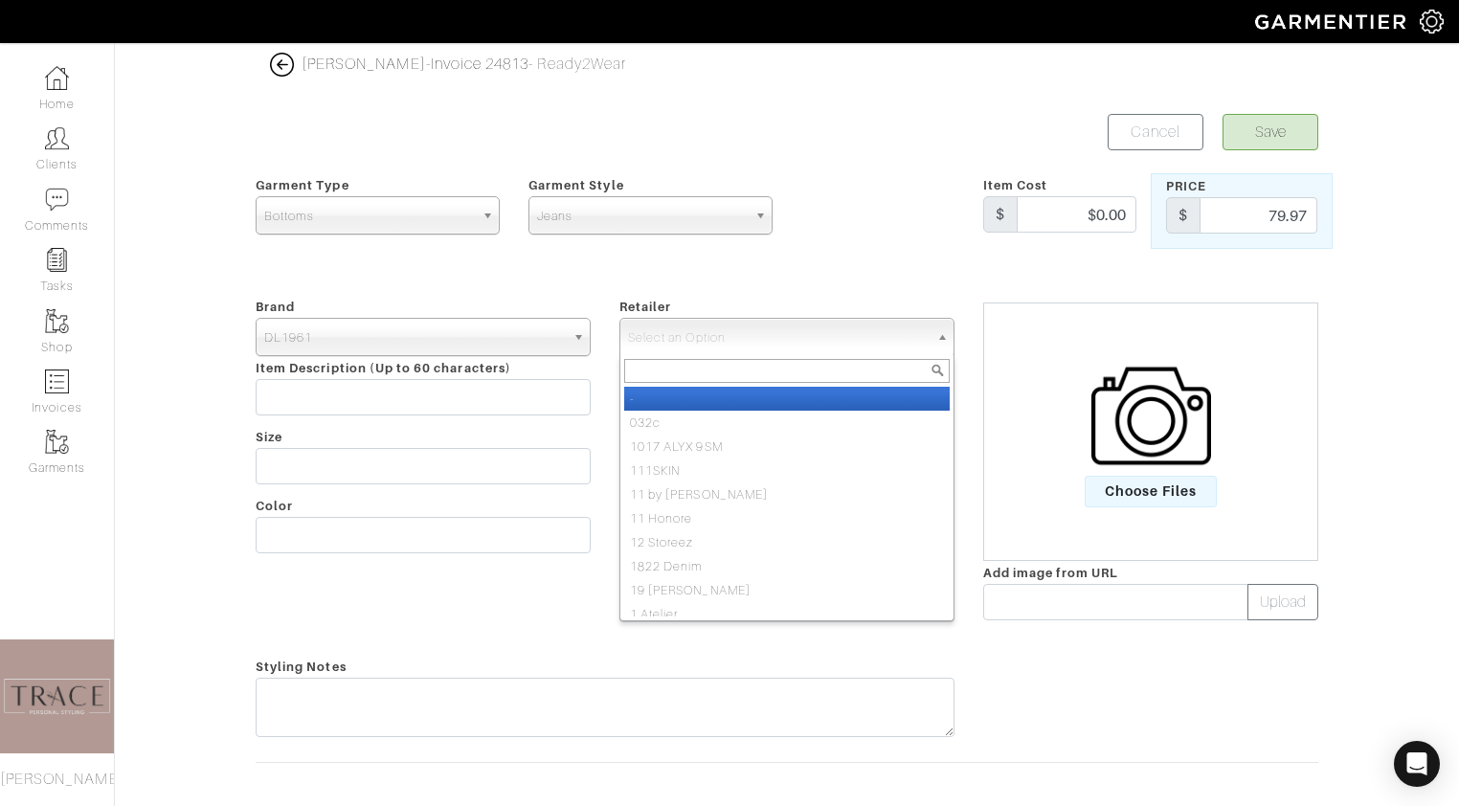
click at [726, 393] on li "-" at bounding box center [787, 399] width 326 height 24
select select "6380"
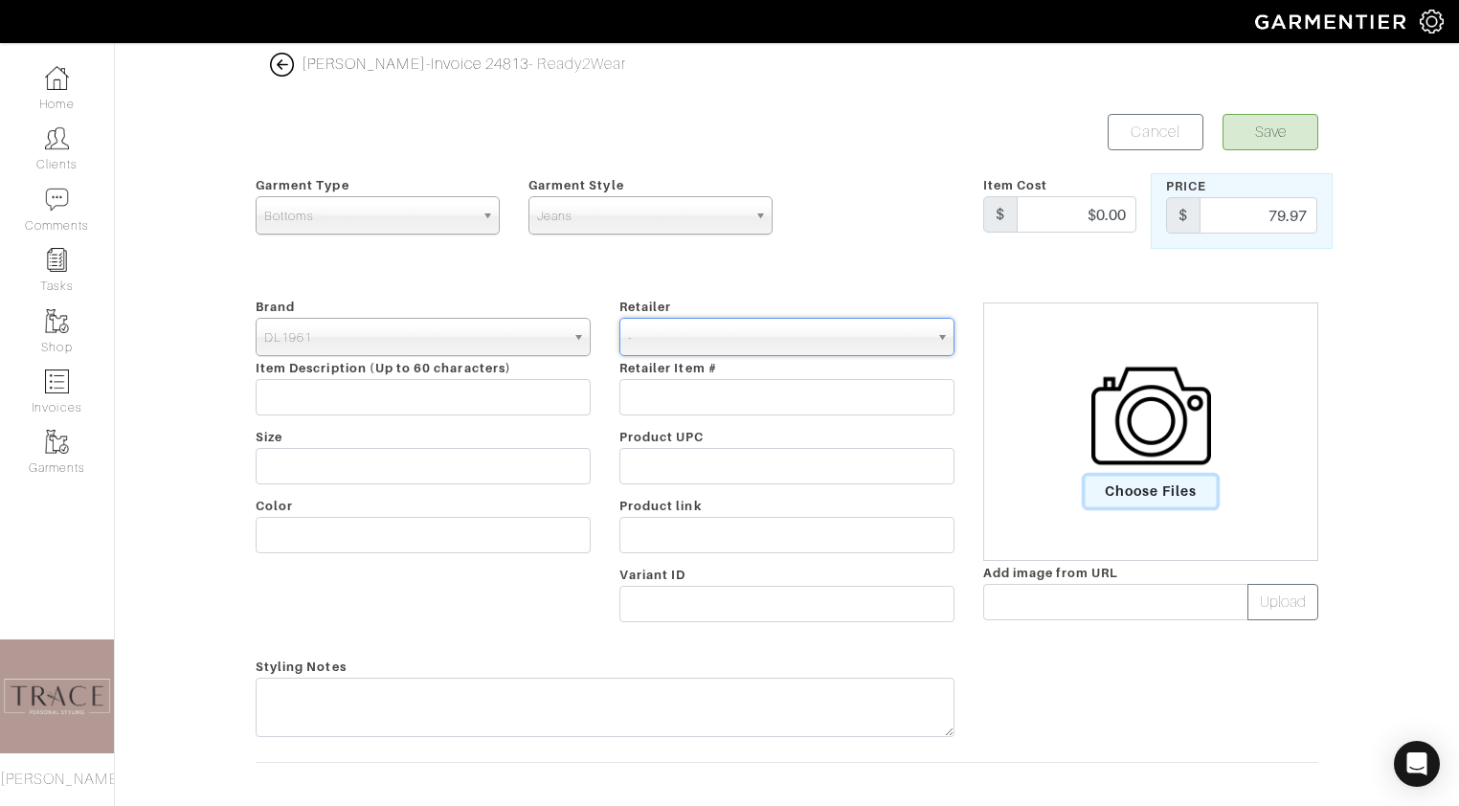
click at [1150, 482] on span "Choose Files" at bounding box center [1151, 492] width 133 height 32
click at [0, 0] on input "Choose Files" at bounding box center [0, 0] width 0 height 0
click at [1189, 467] on img at bounding box center [1151, 416] width 120 height 120
click at [0, 0] on input "Choose Files" at bounding box center [0, 0] width 0 height 0
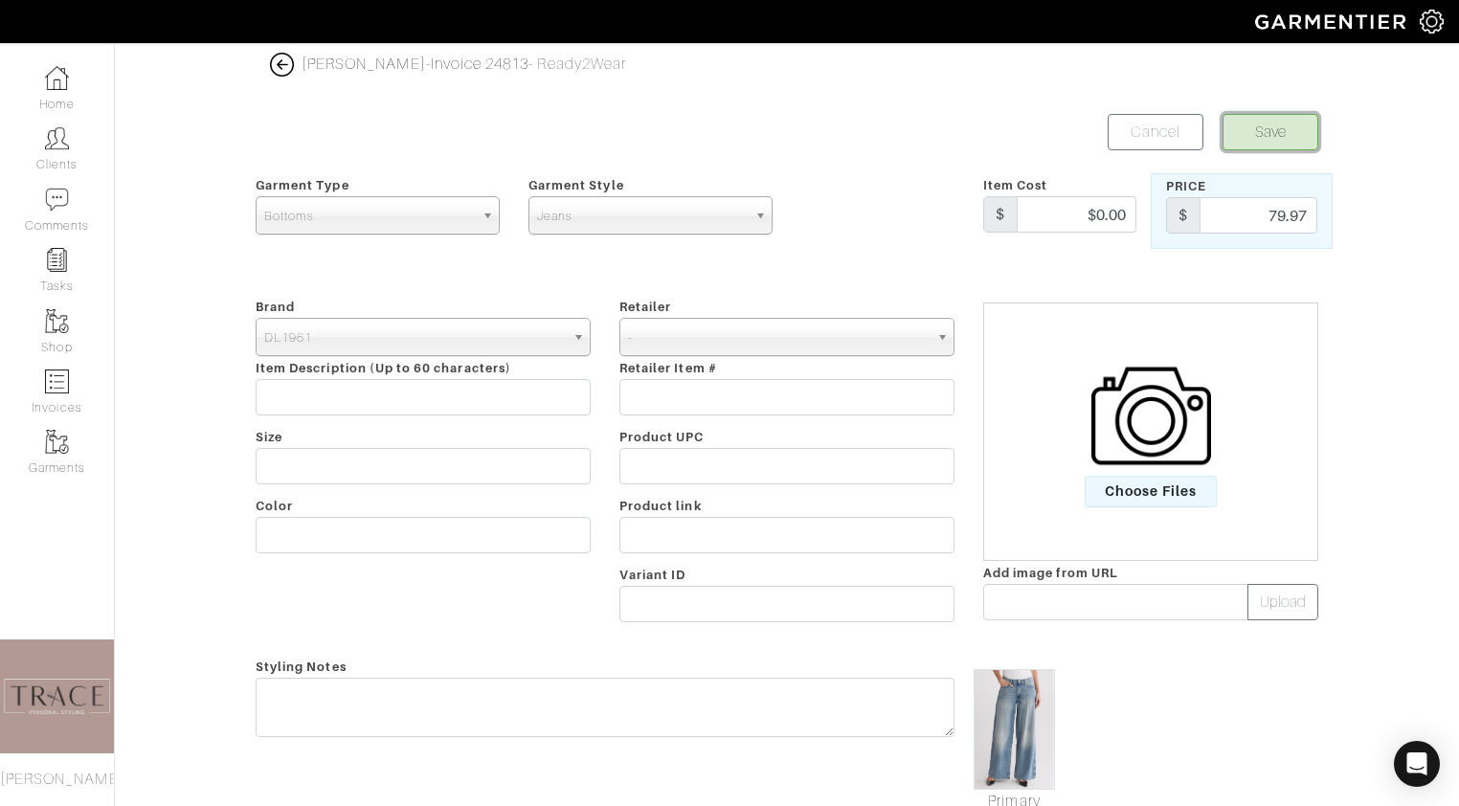
click at [1298, 129] on button "Save" at bounding box center [1271, 132] width 96 height 36
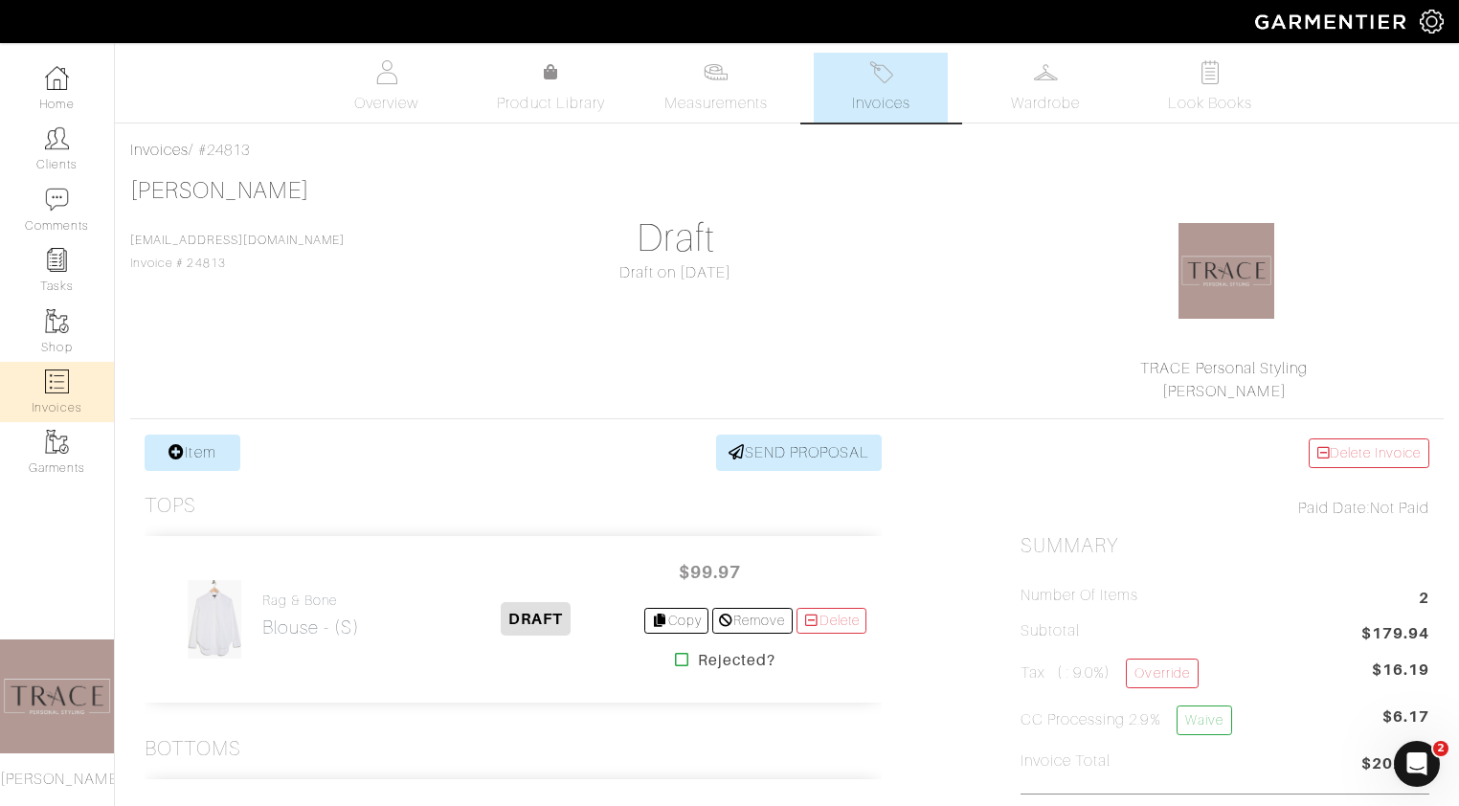
click at [82, 382] on link "Invoices" at bounding box center [57, 392] width 114 height 60
select select
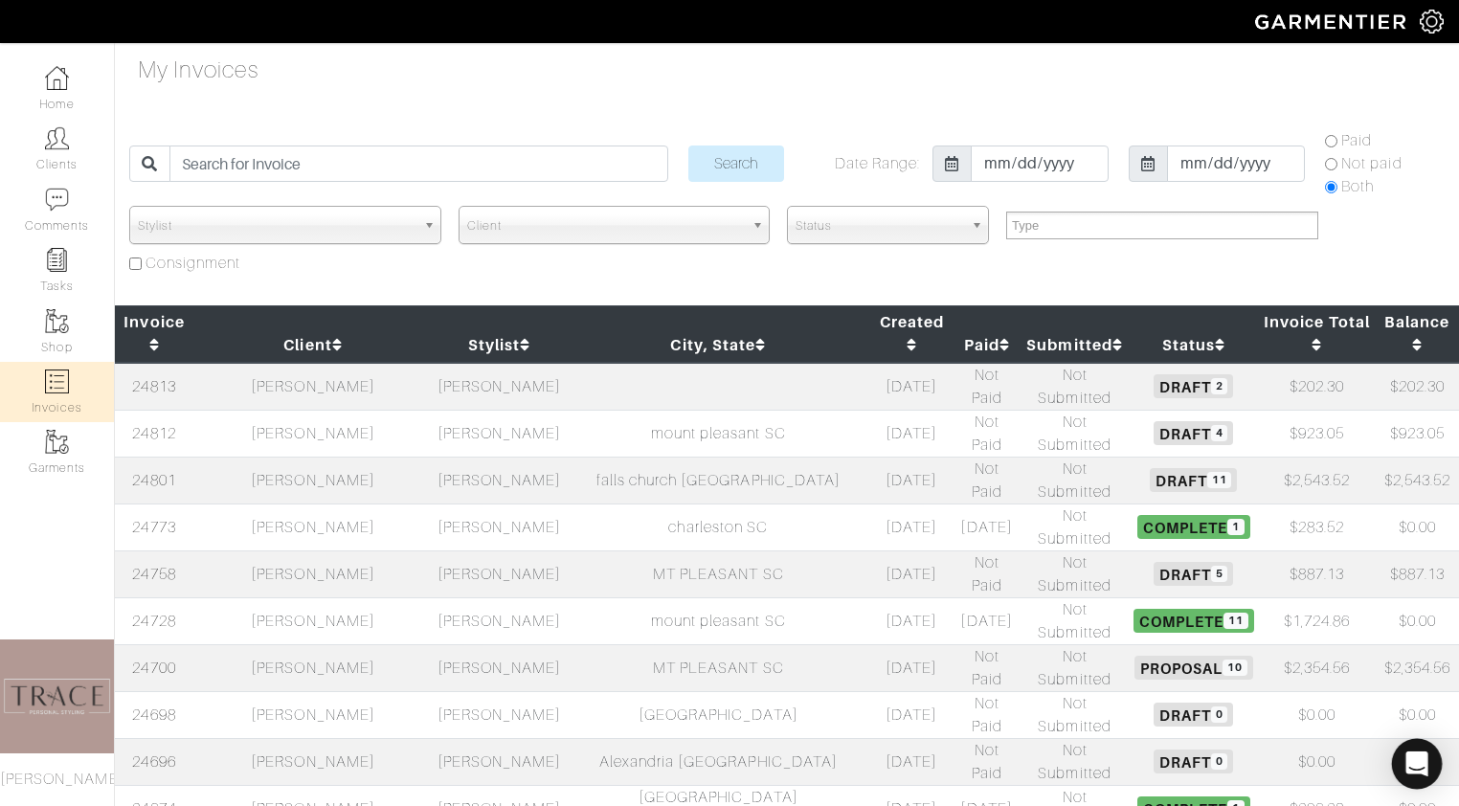
click at [1420, 754] on icon "Open Intercom Messenger" at bounding box center [1416, 764] width 22 height 25
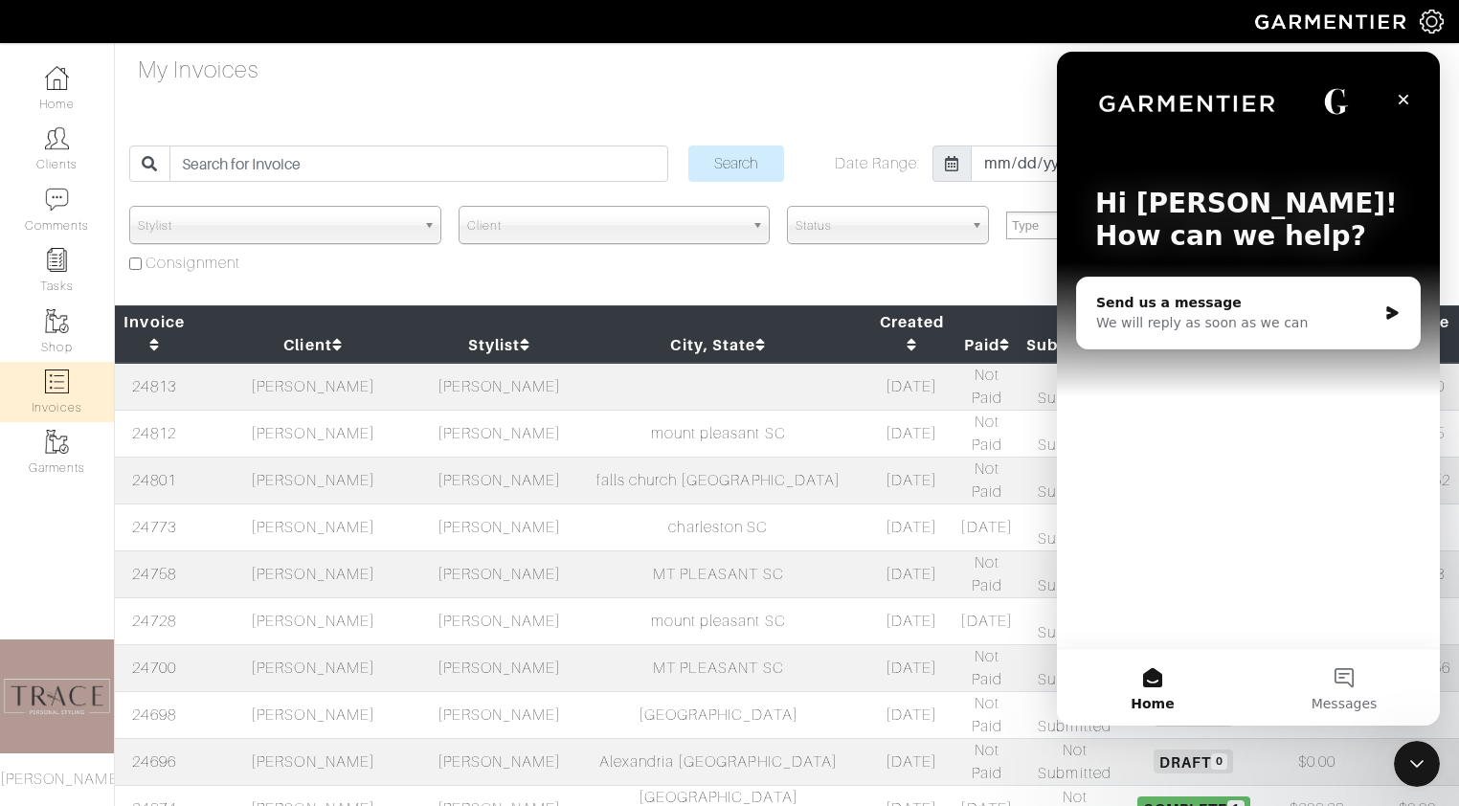
click at [1312, 316] on div "We will reply as soon as we can" at bounding box center [1236, 323] width 281 height 20
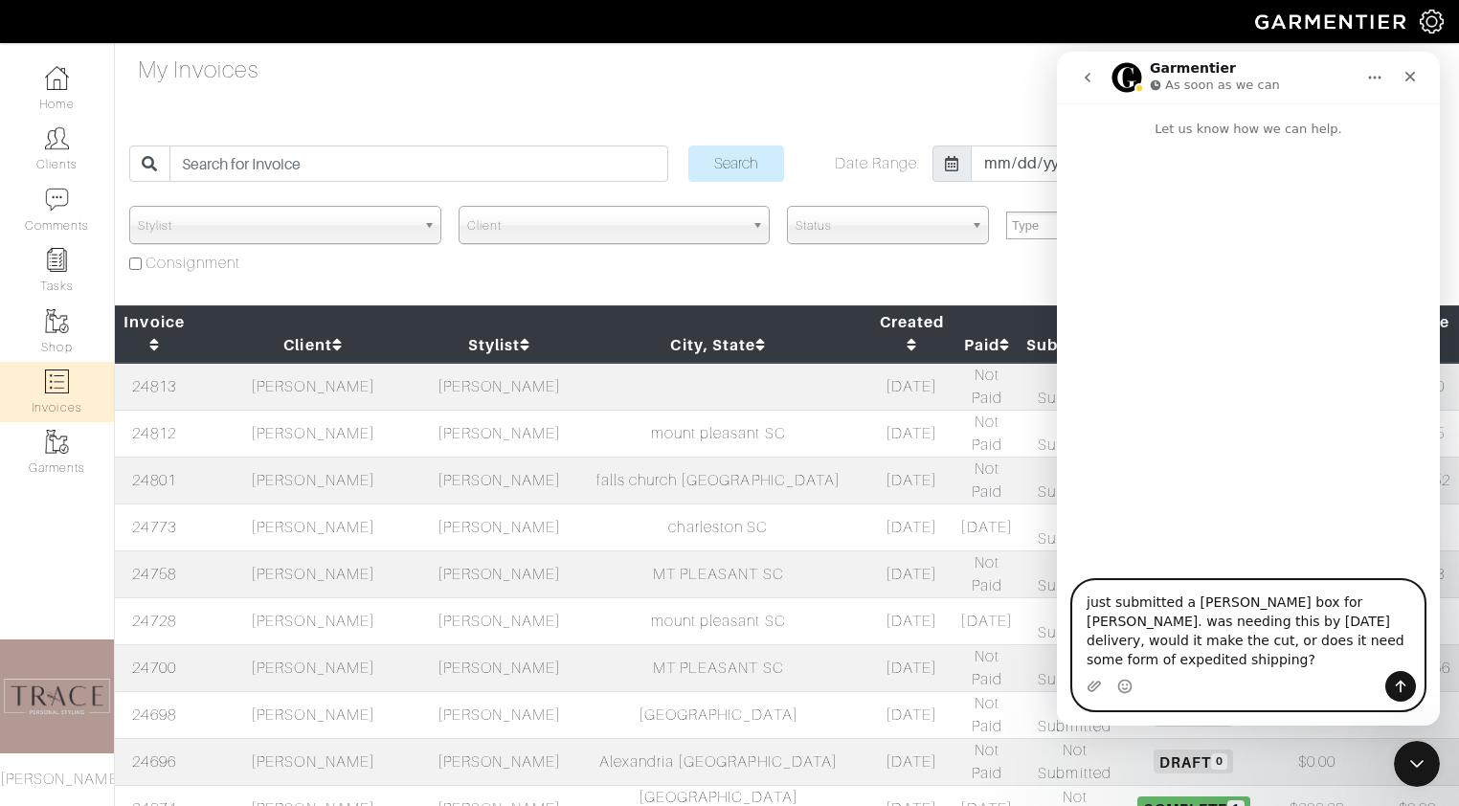
type textarea "just submitted a [PERSON_NAME] box for [PERSON_NAME]. was needing this by [DATE…"
click at [1407, 686] on icon "Send a message…" at bounding box center [1400, 686] width 15 height 15
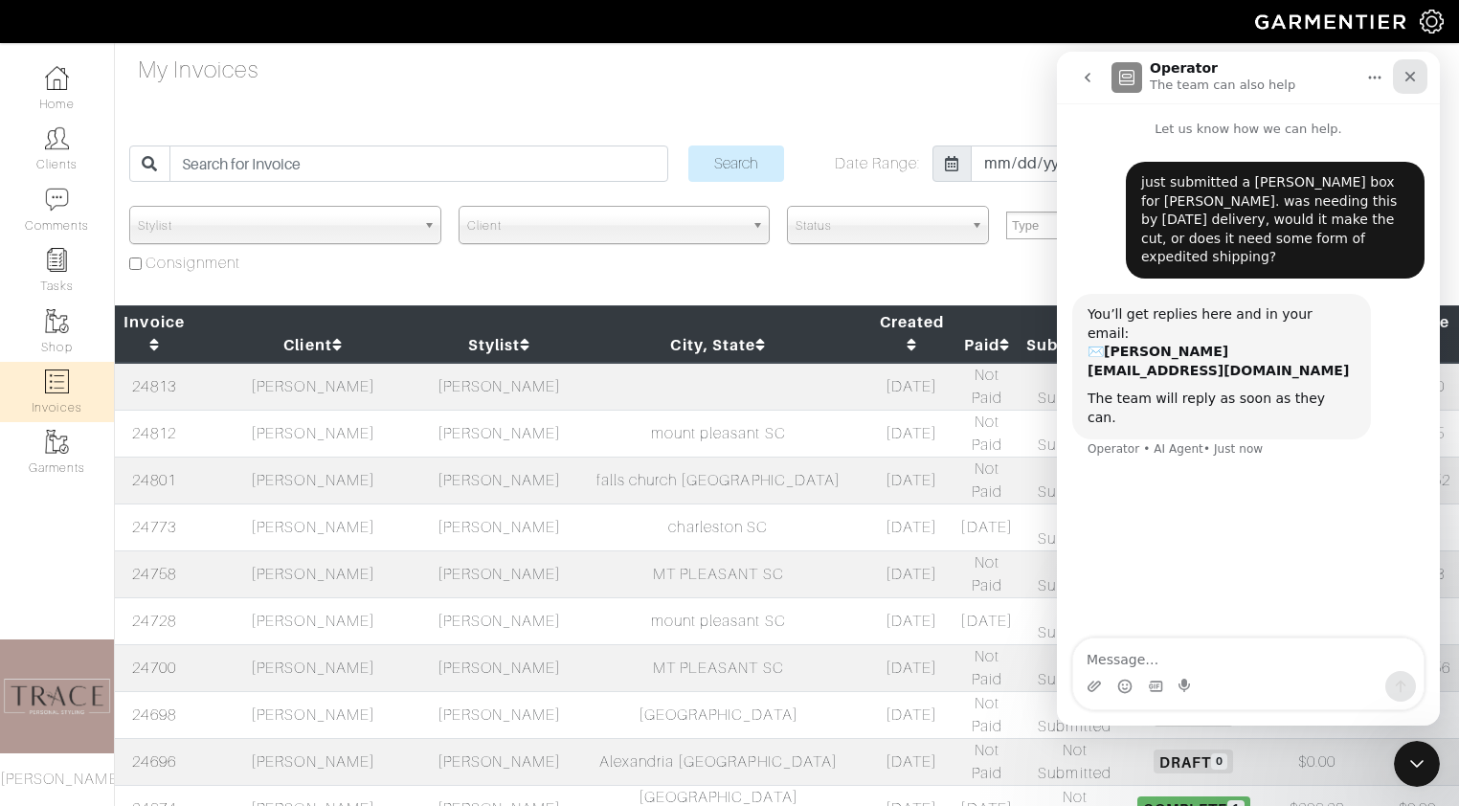
click at [1407, 74] on icon "Close" at bounding box center [1410, 77] width 11 height 11
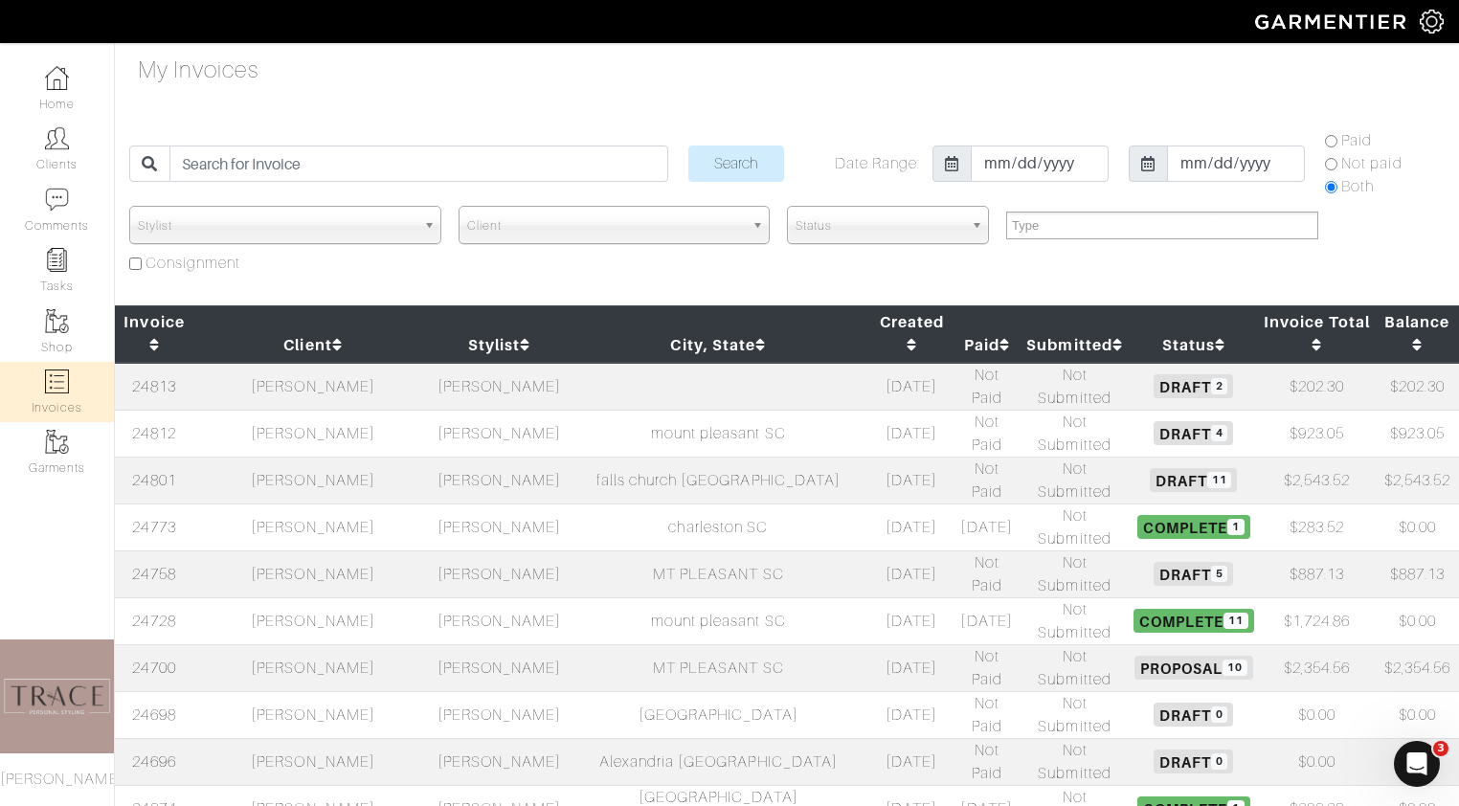
click at [307, 457] on td "[PERSON_NAME]" at bounding box center [312, 480] width 239 height 47
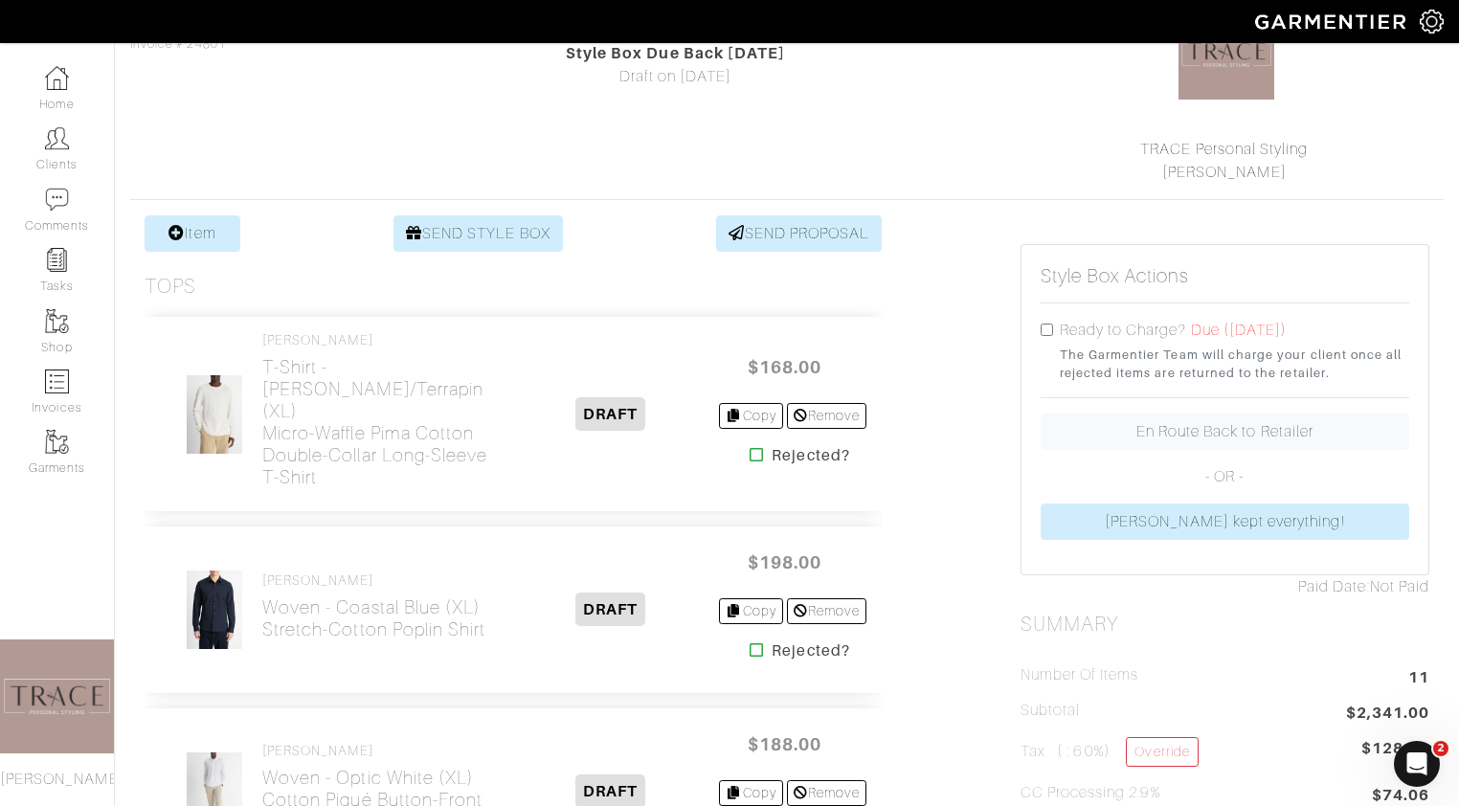
scroll to position [217, 0]
